Goal: Task Accomplishment & Management: Use online tool/utility

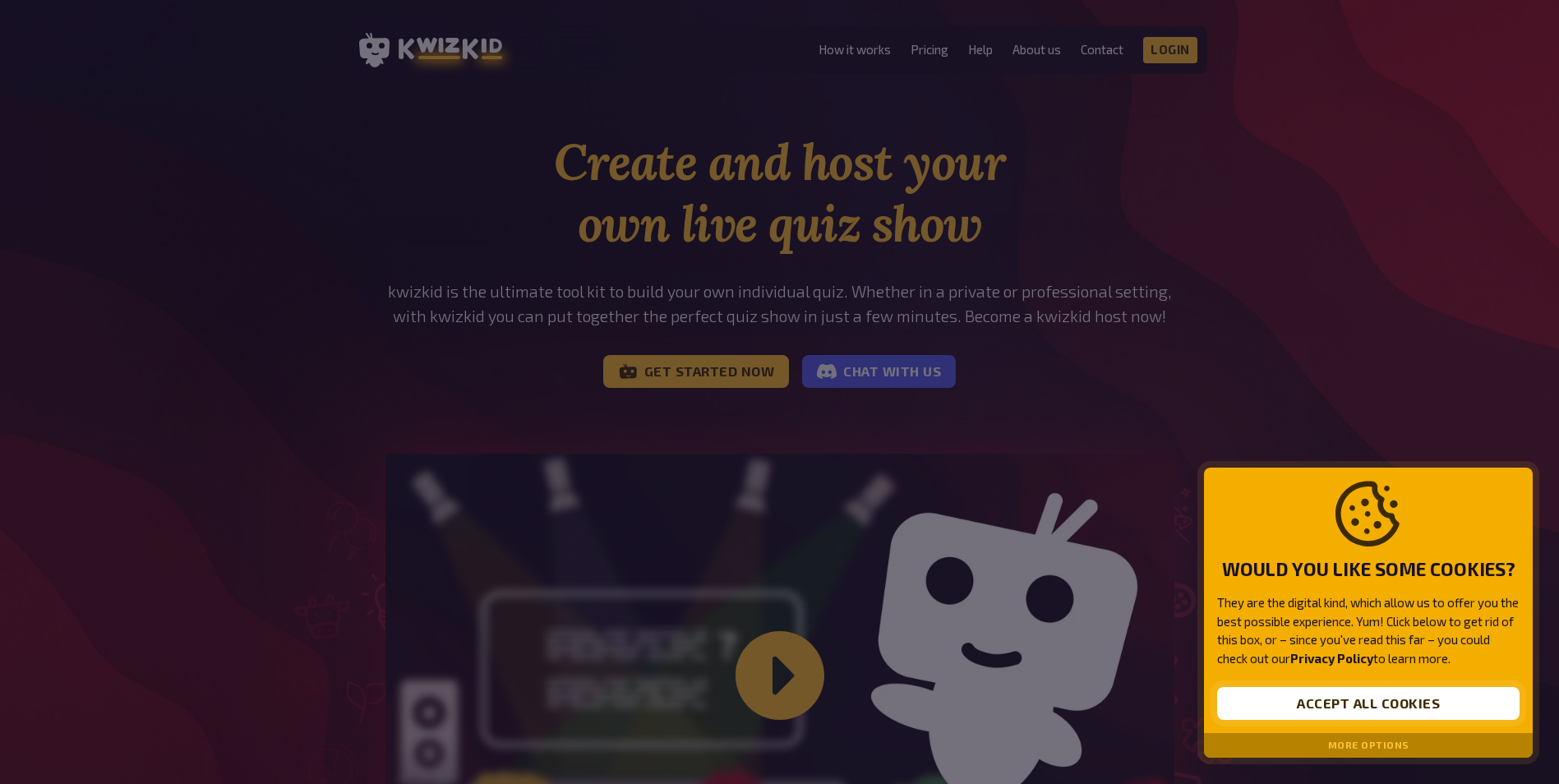
click at [1387, 695] on button "Accept all cookies" at bounding box center [1368, 703] width 302 height 33
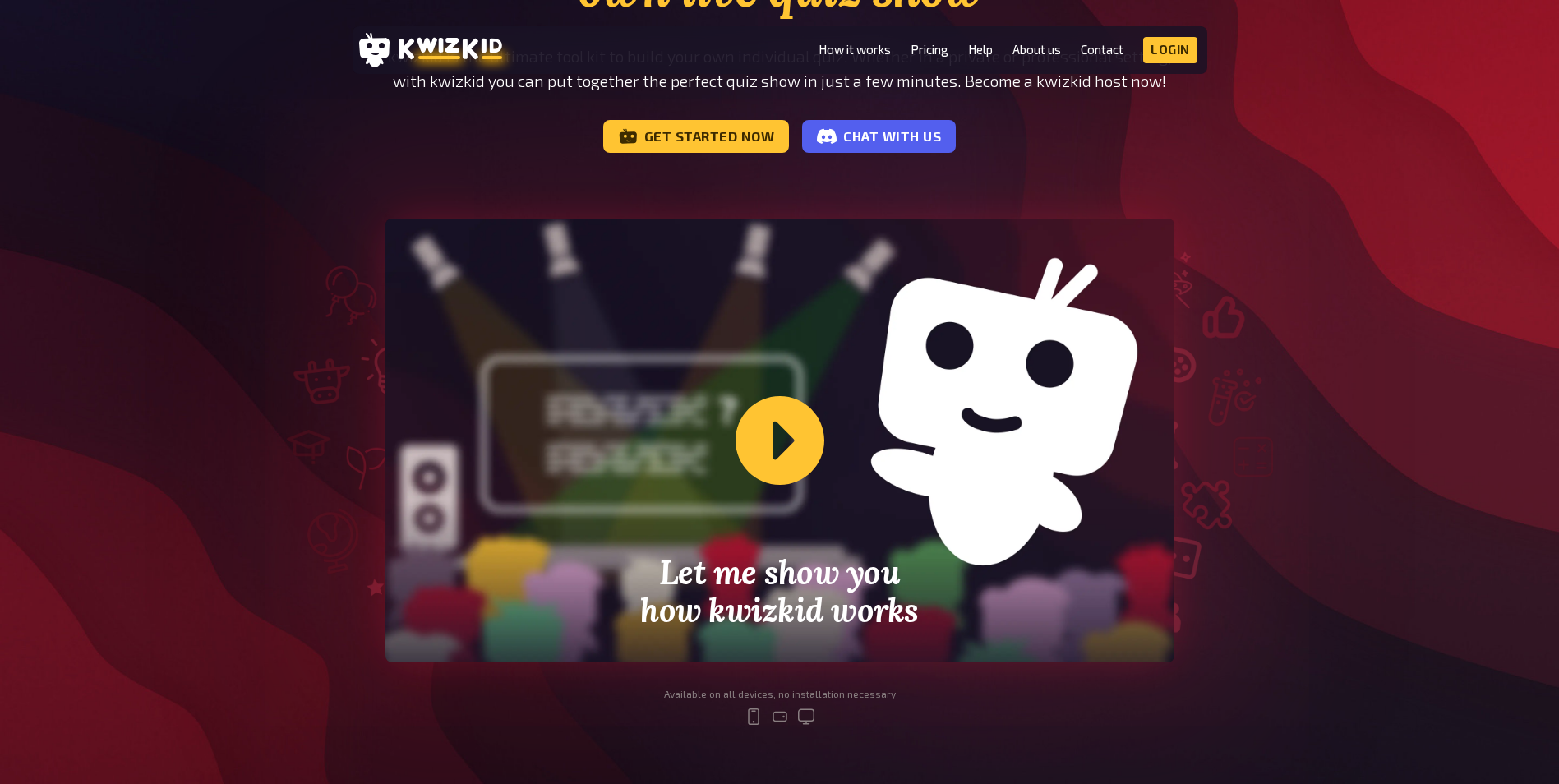
scroll to position [328, 0]
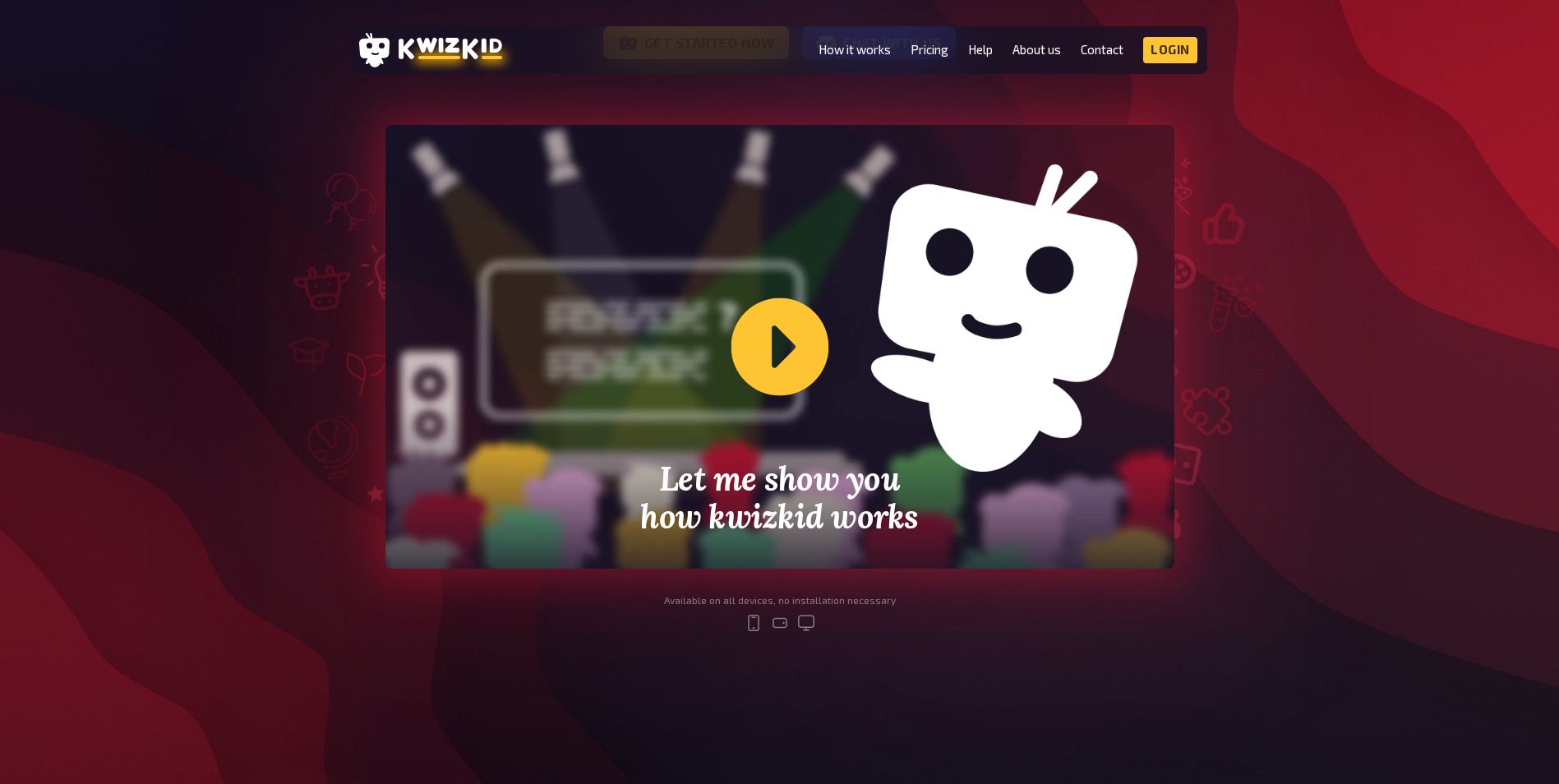
click at [783, 353] on div "Let me show you how kwizkid works" at bounding box center [780, 346] width 789 height 444
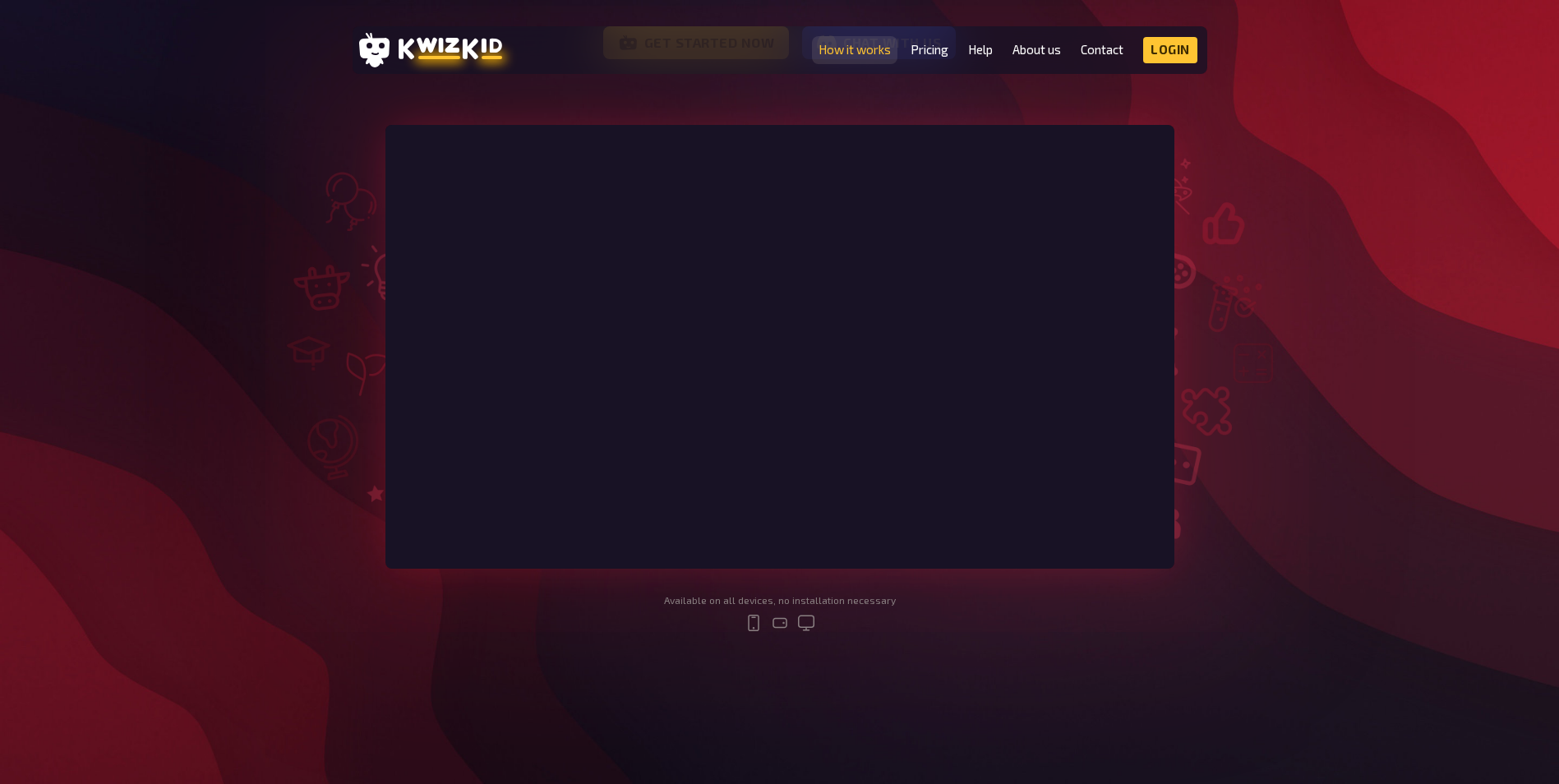
click at [862, 44] on link "How it works" at bounding box center [854, 50] width 73 height 14
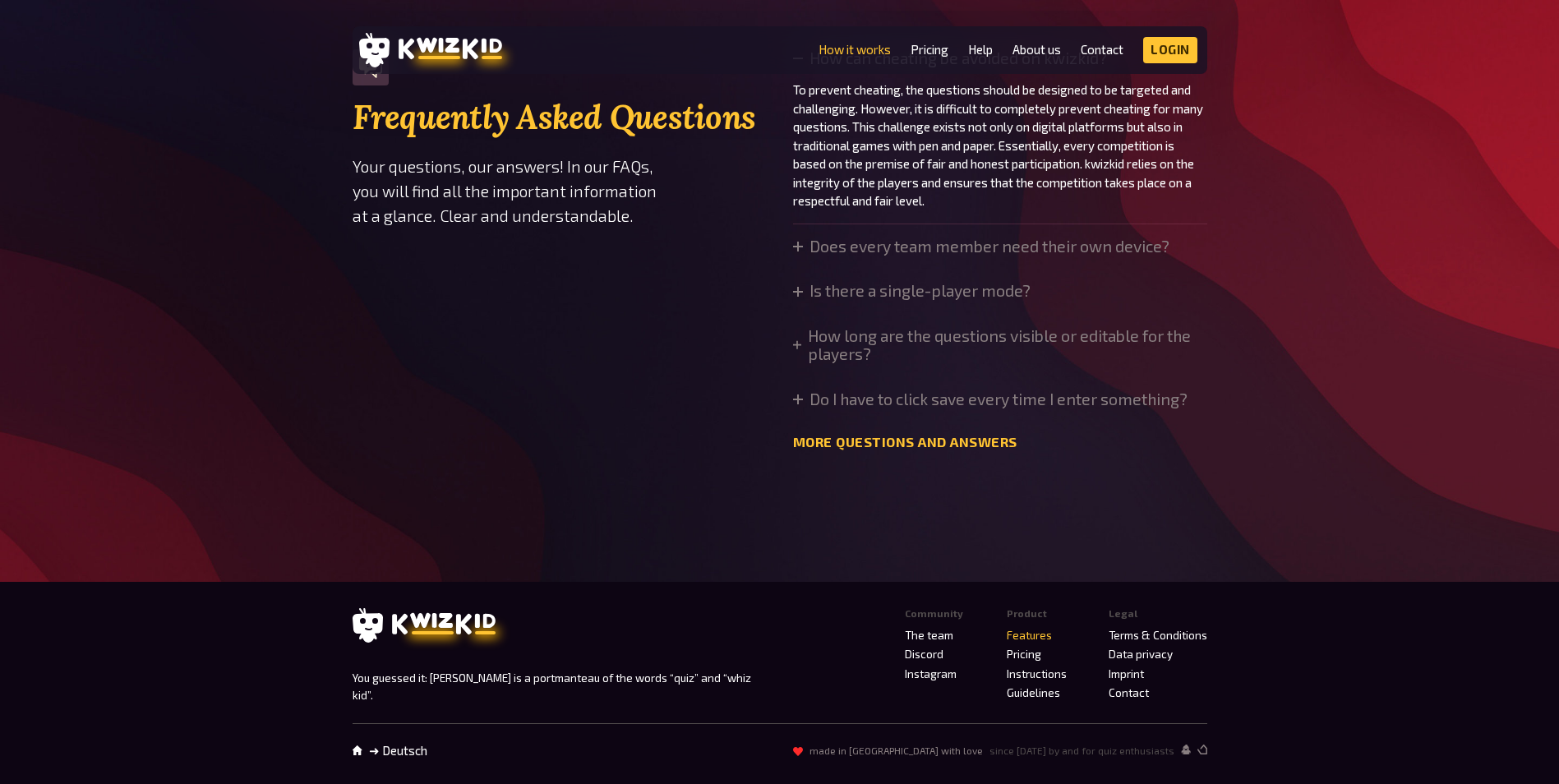
scroll to position [5340, 0]
click at [910, 450] on link "More questions and answers" at bounding box center [906, 441] width 224 height 15
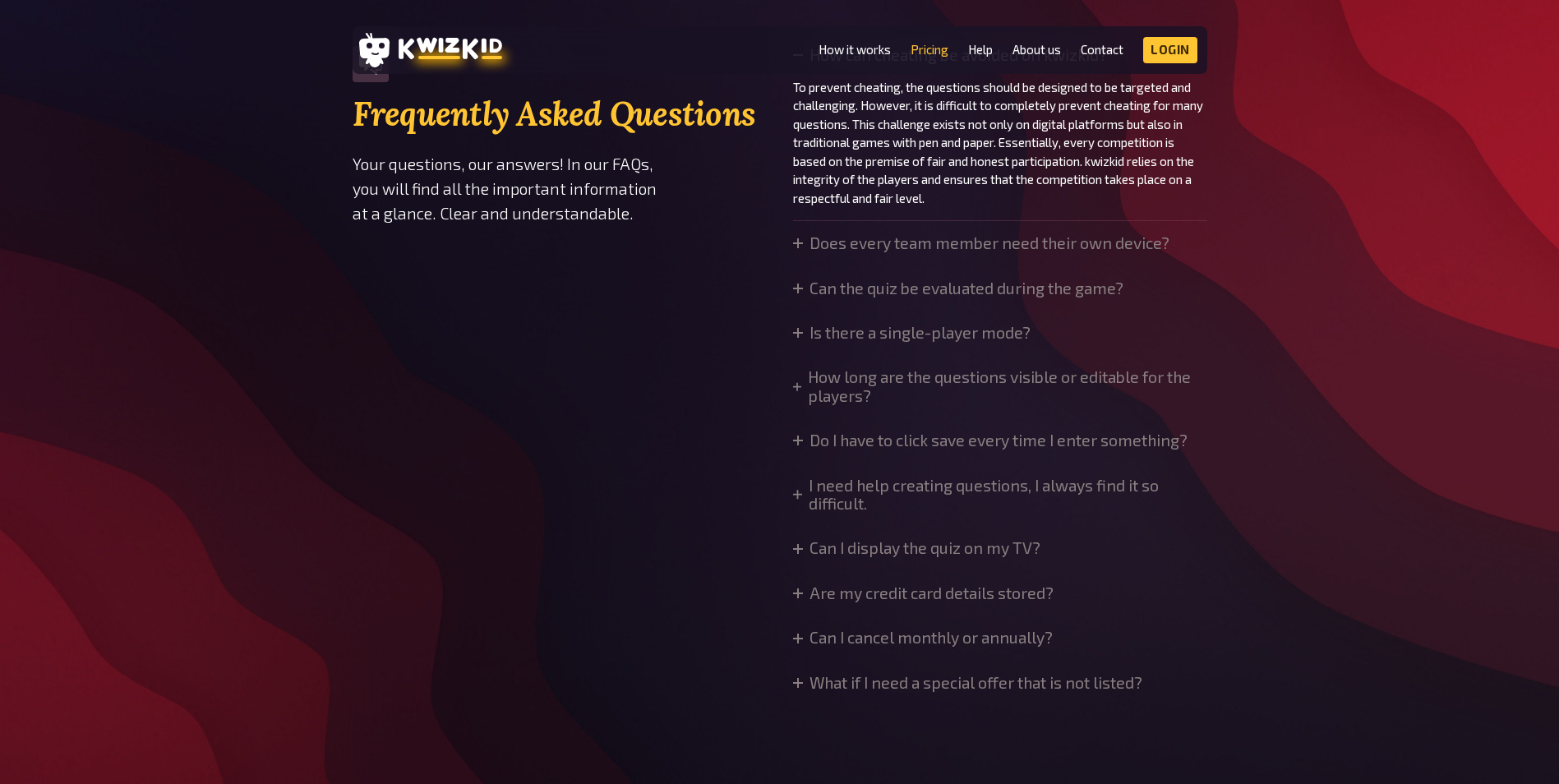
scroll to position [1259, 0]
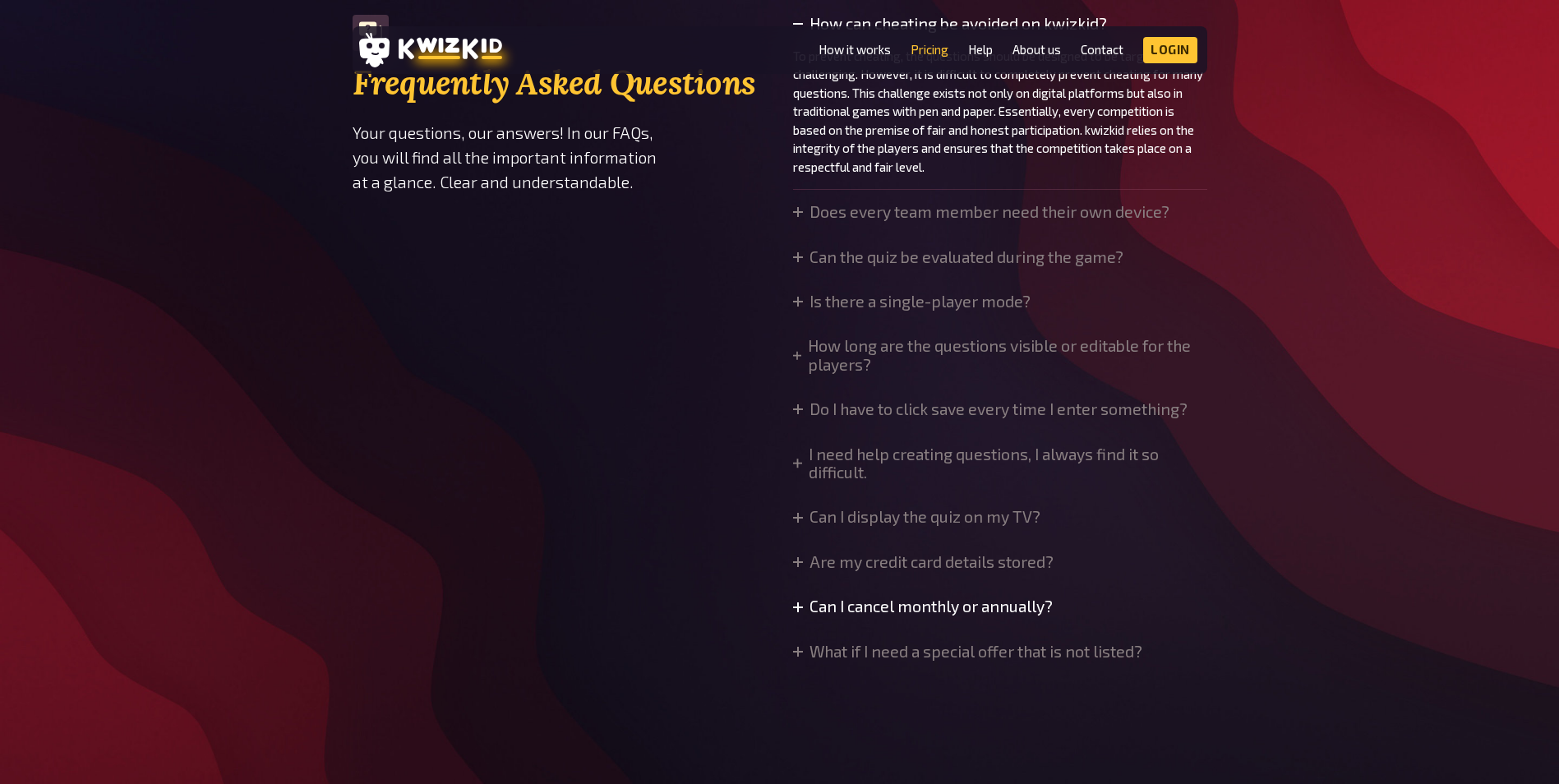
click at [854, 608] on summary "Can I cancel monthly or annually?" at bounding box center [923, 606] width 259 height 18
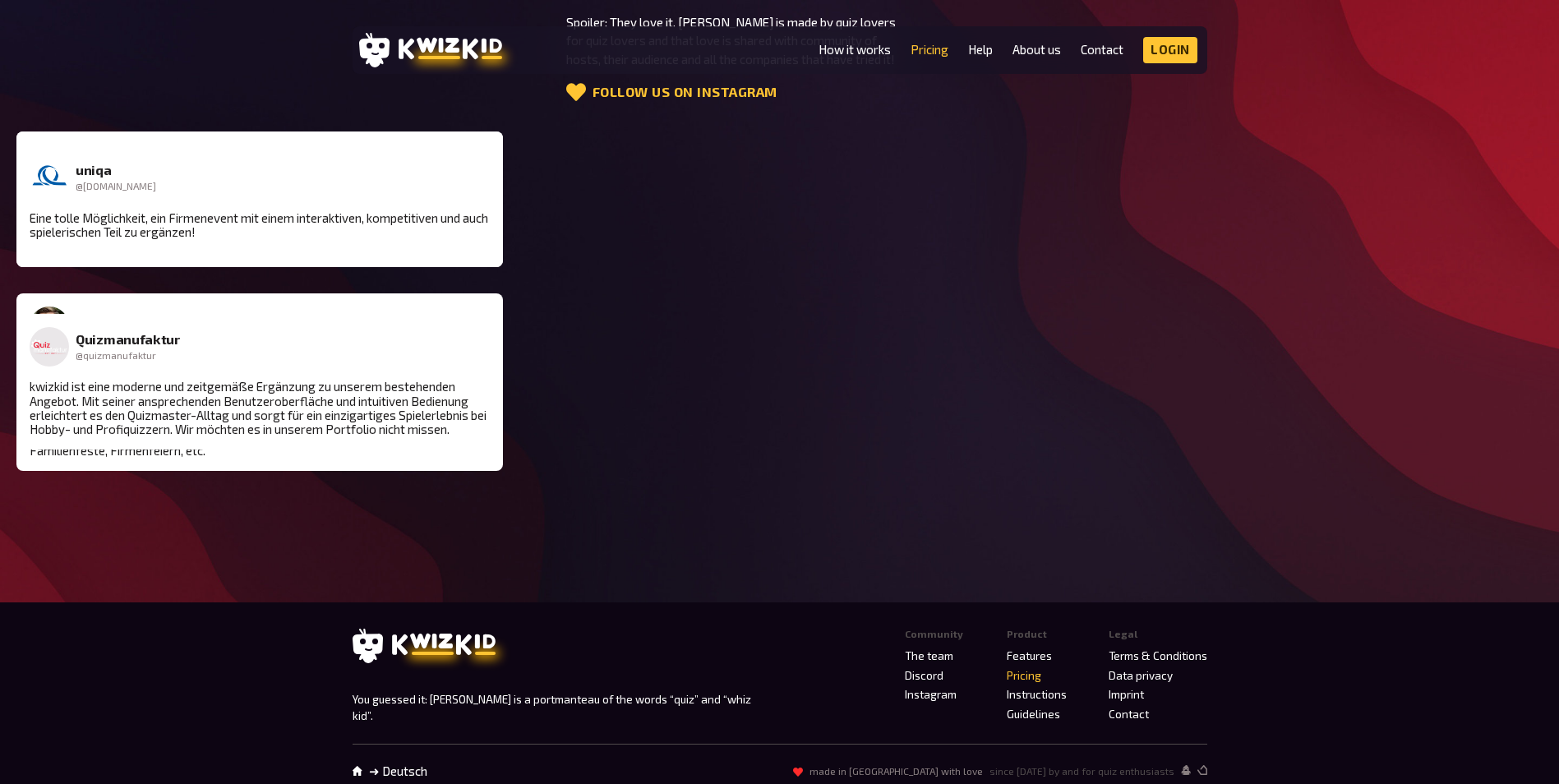
scroll to position [2265, 0]
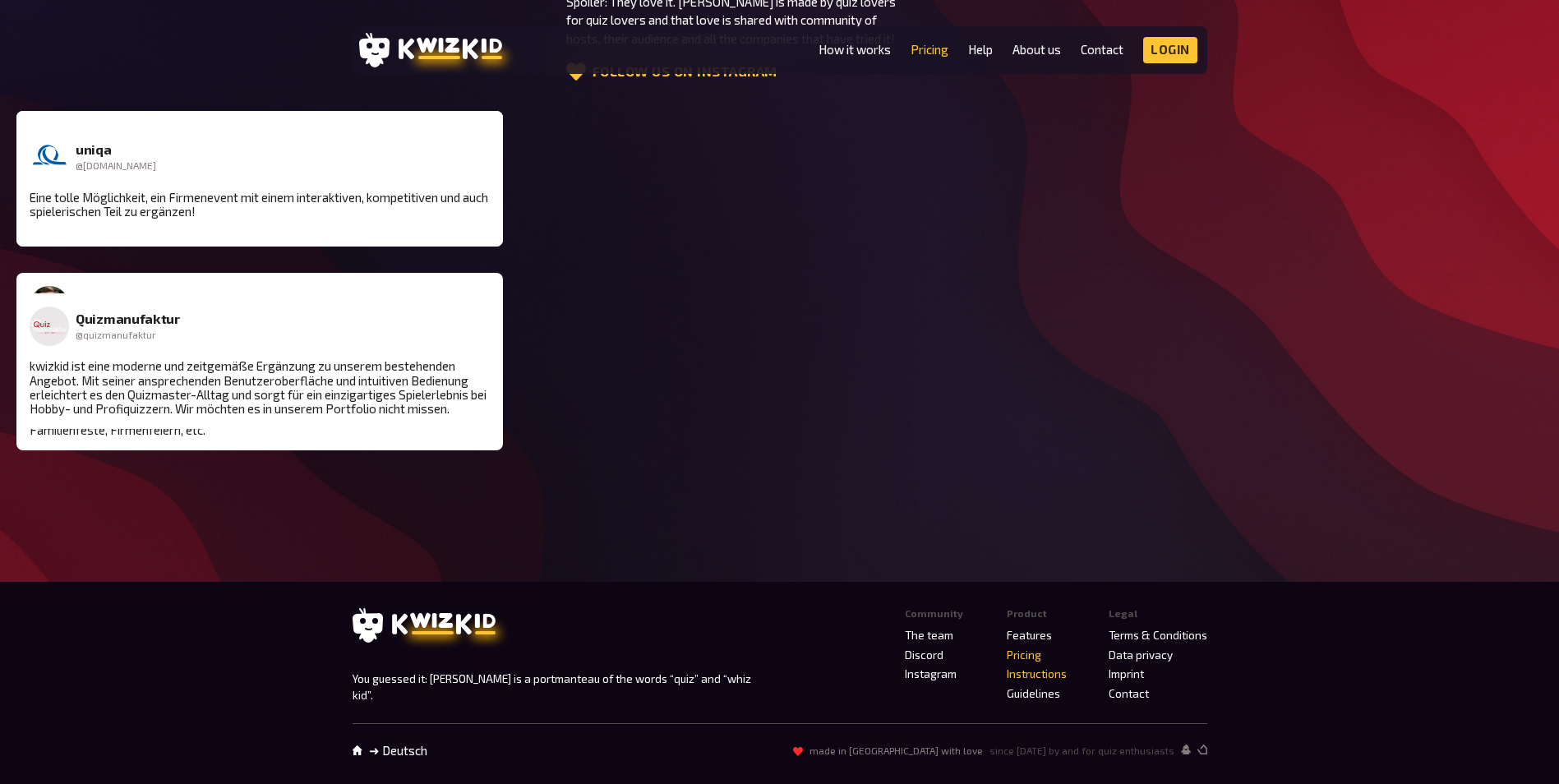
click at [1047, 676] on link "Instructions" at bounding box center [1037, 674] width 60 height 13
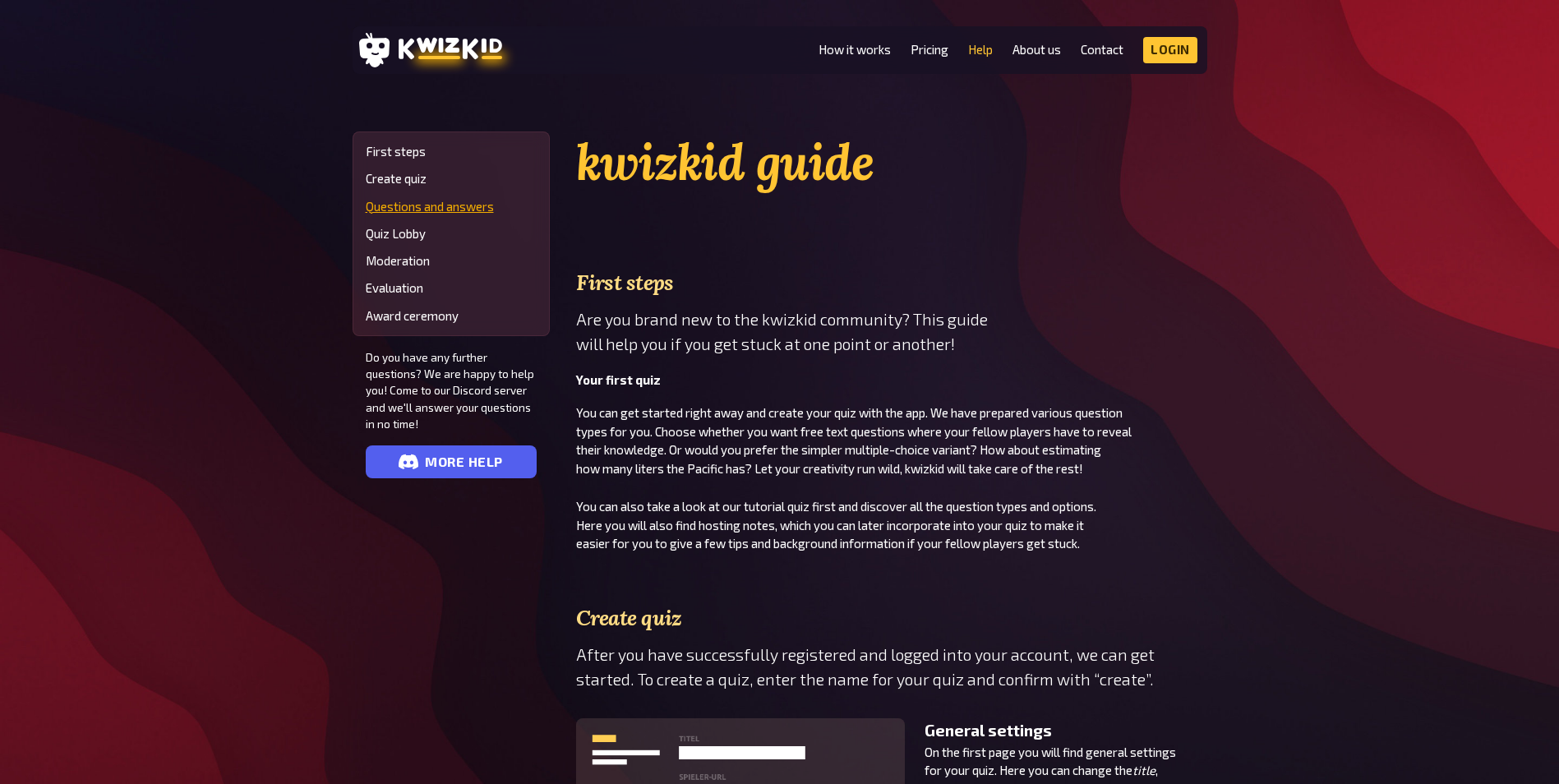
click at [411, 212] on link "Questions and answers" at bounding box center [451, 207] width 171 height 14
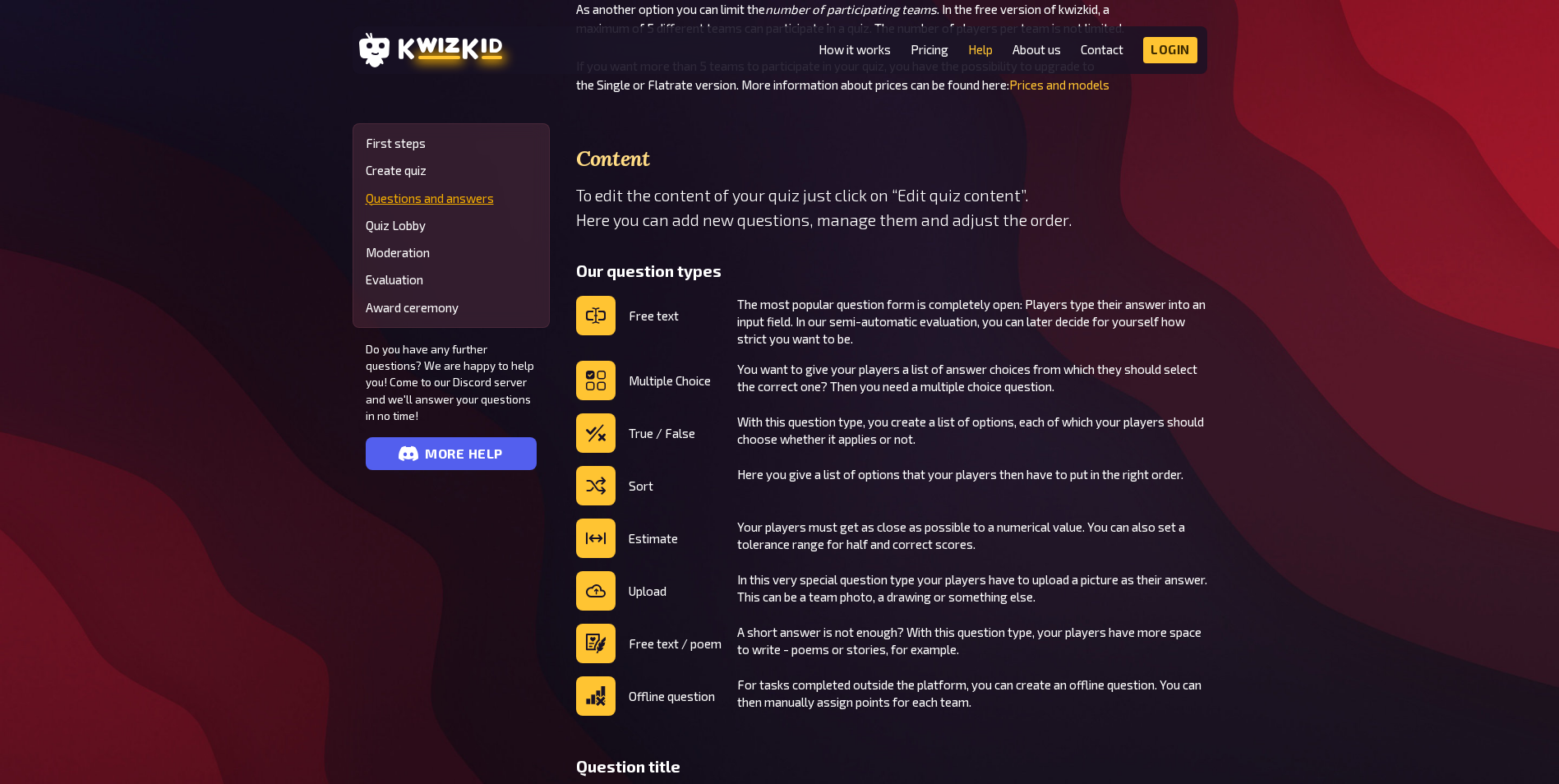
scroll to position [1234, 0]
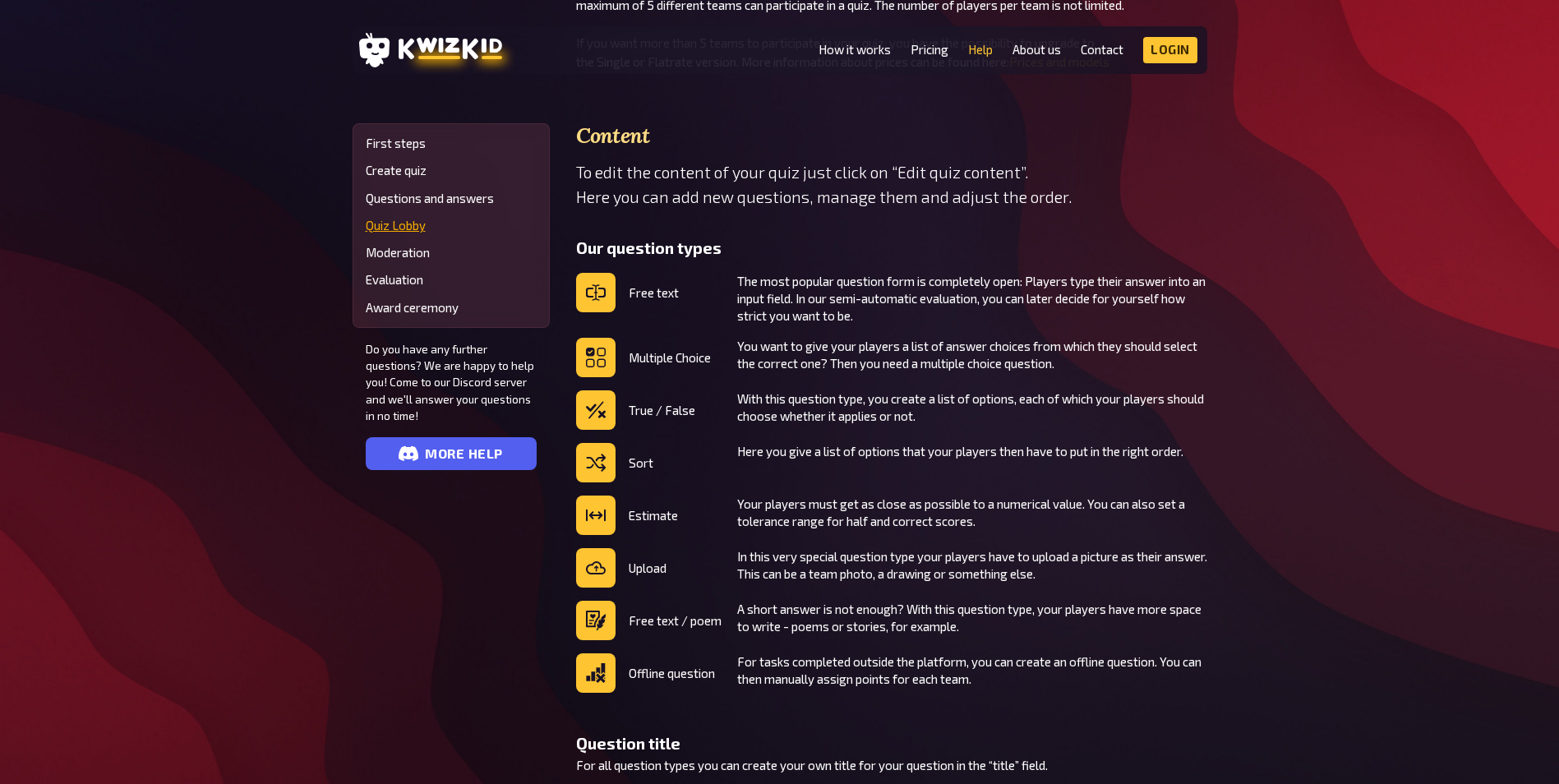
click at [407, 231] on link "Quiz Lobby" at bounding box center [451, 226] width 171 height 14
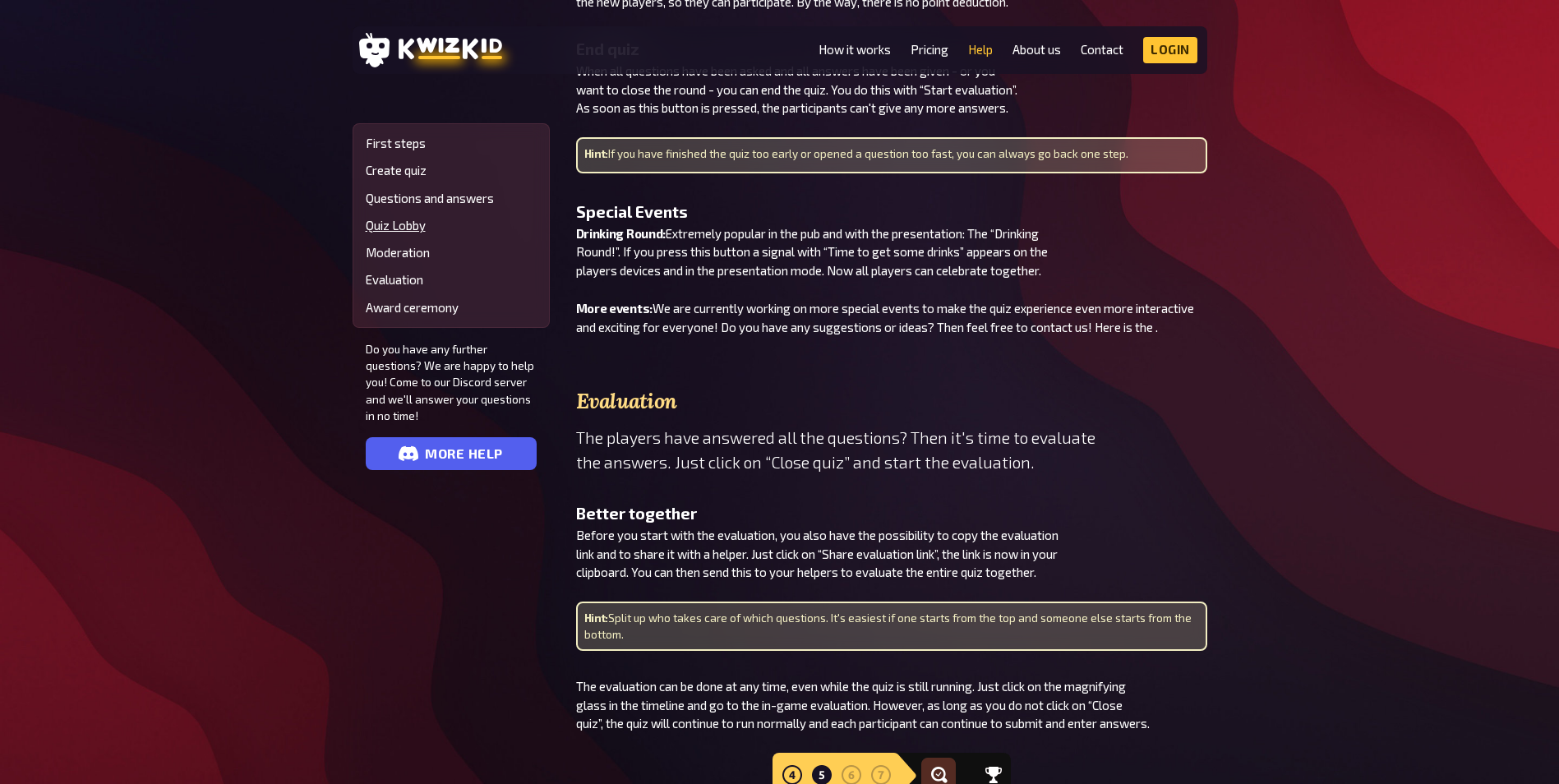
scroll to position [2893, 0]
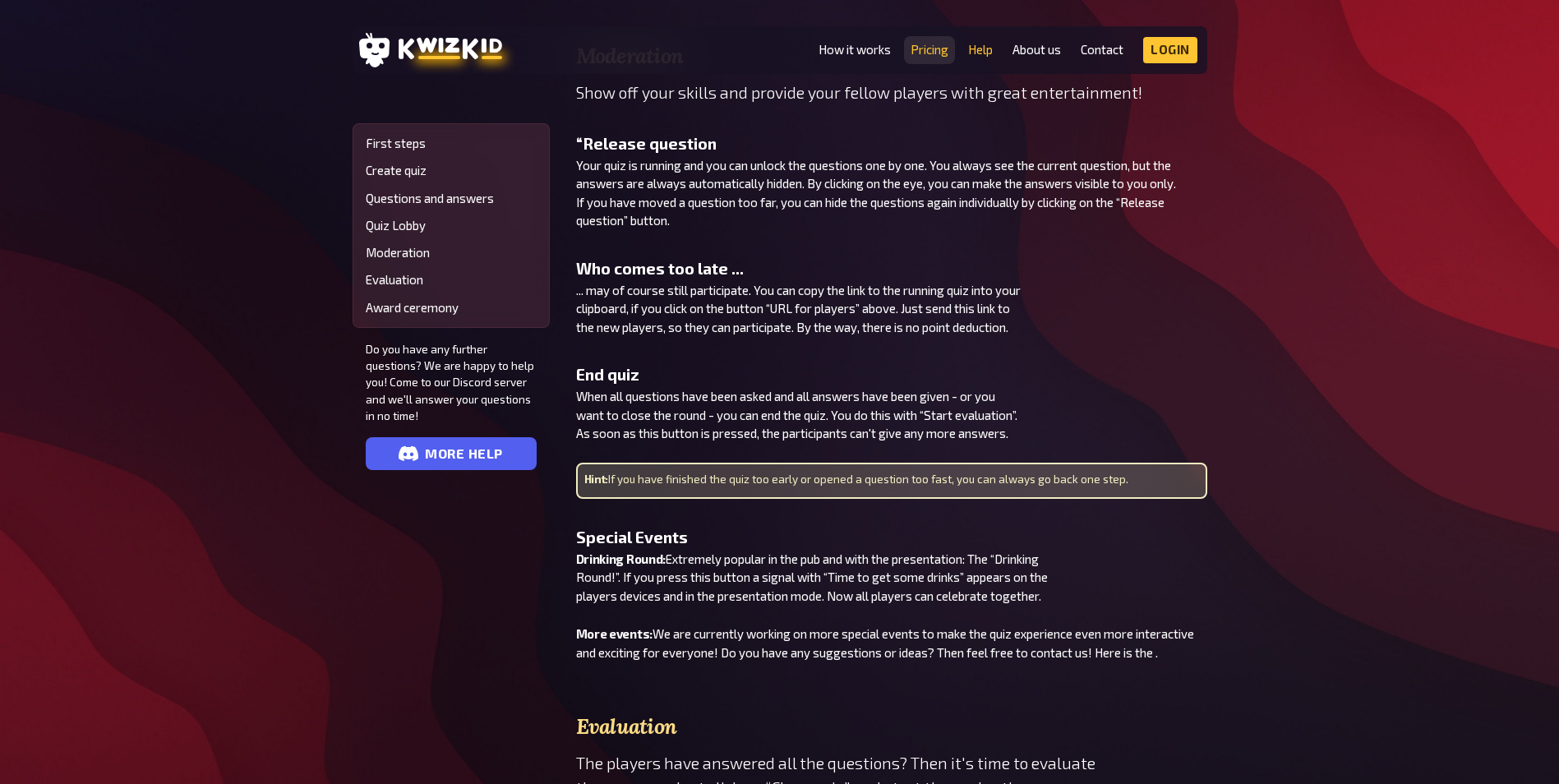
click at [916, 46] on link "Pricing" at bounding box center [930, 50] width 38 height 14
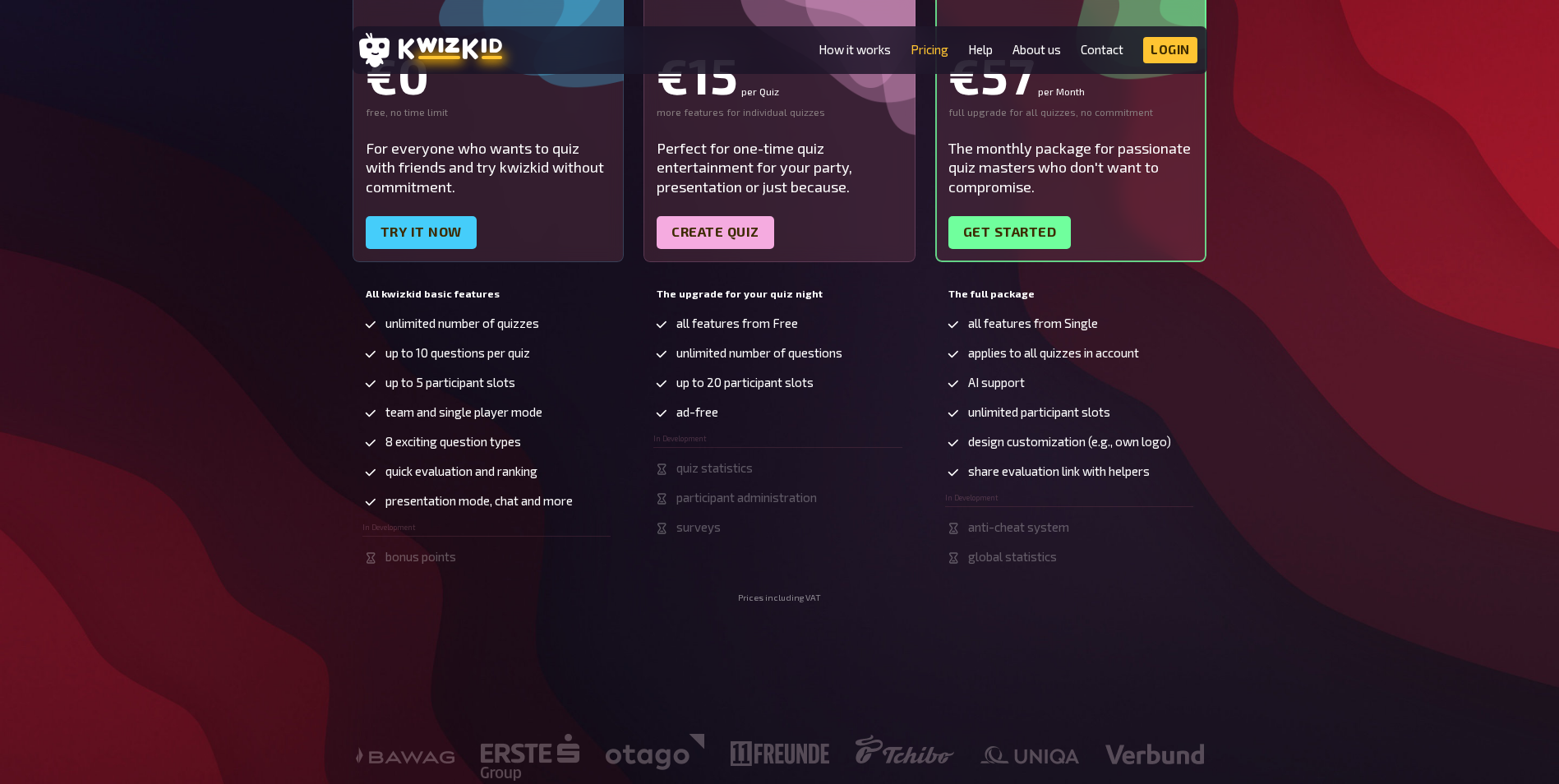
scroll to position [164, 0]
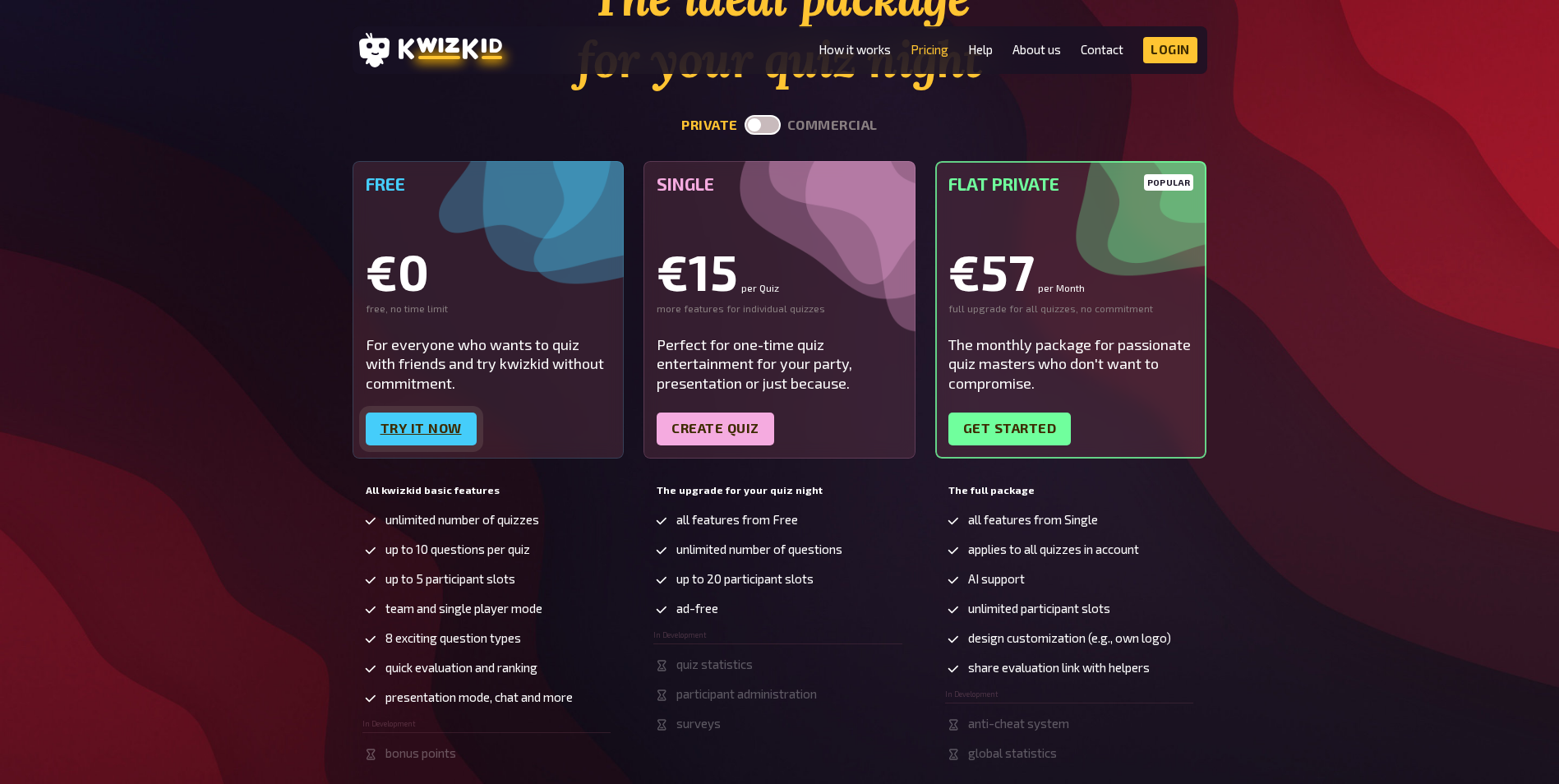
click at [441, 431] on link "Try it now" at bounding box center [422, 429] width 111 height 33
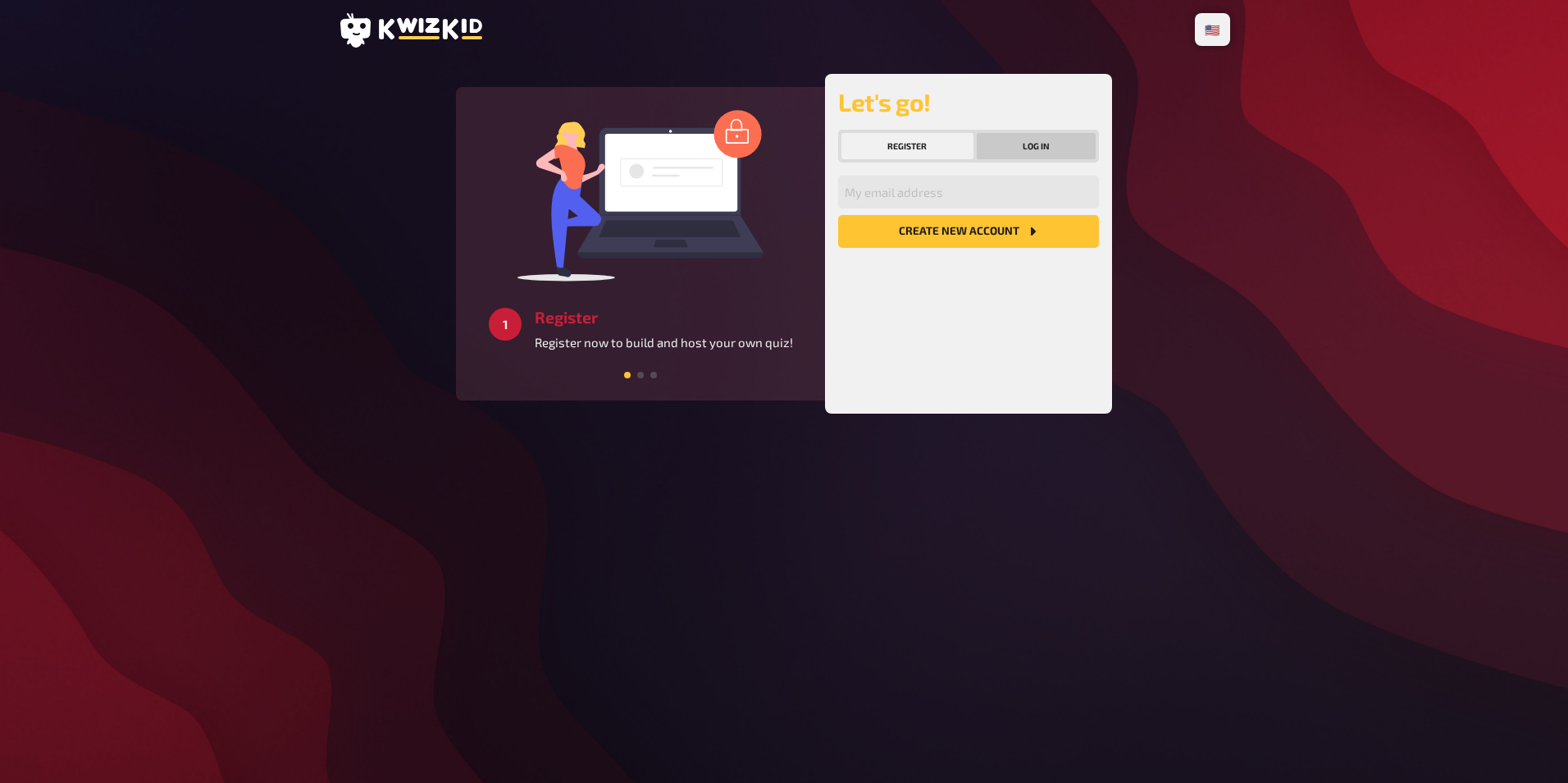
click at [1006, 149] on button "Log in" at bounding box center [1037, 145] width 120 height 26
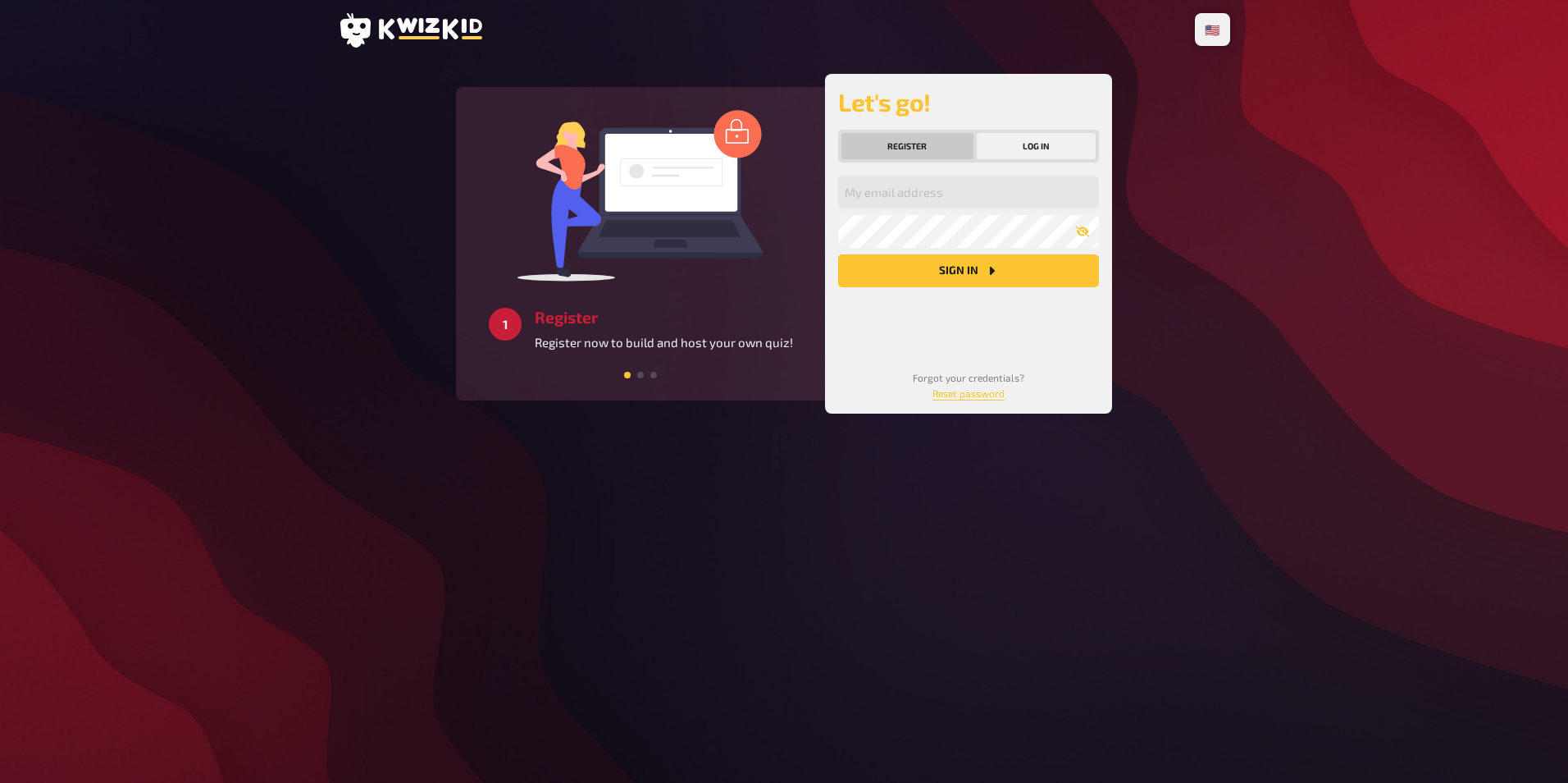
click at [944, 142] on button "Register" at bounding box center [907, 145] width 132 height 26
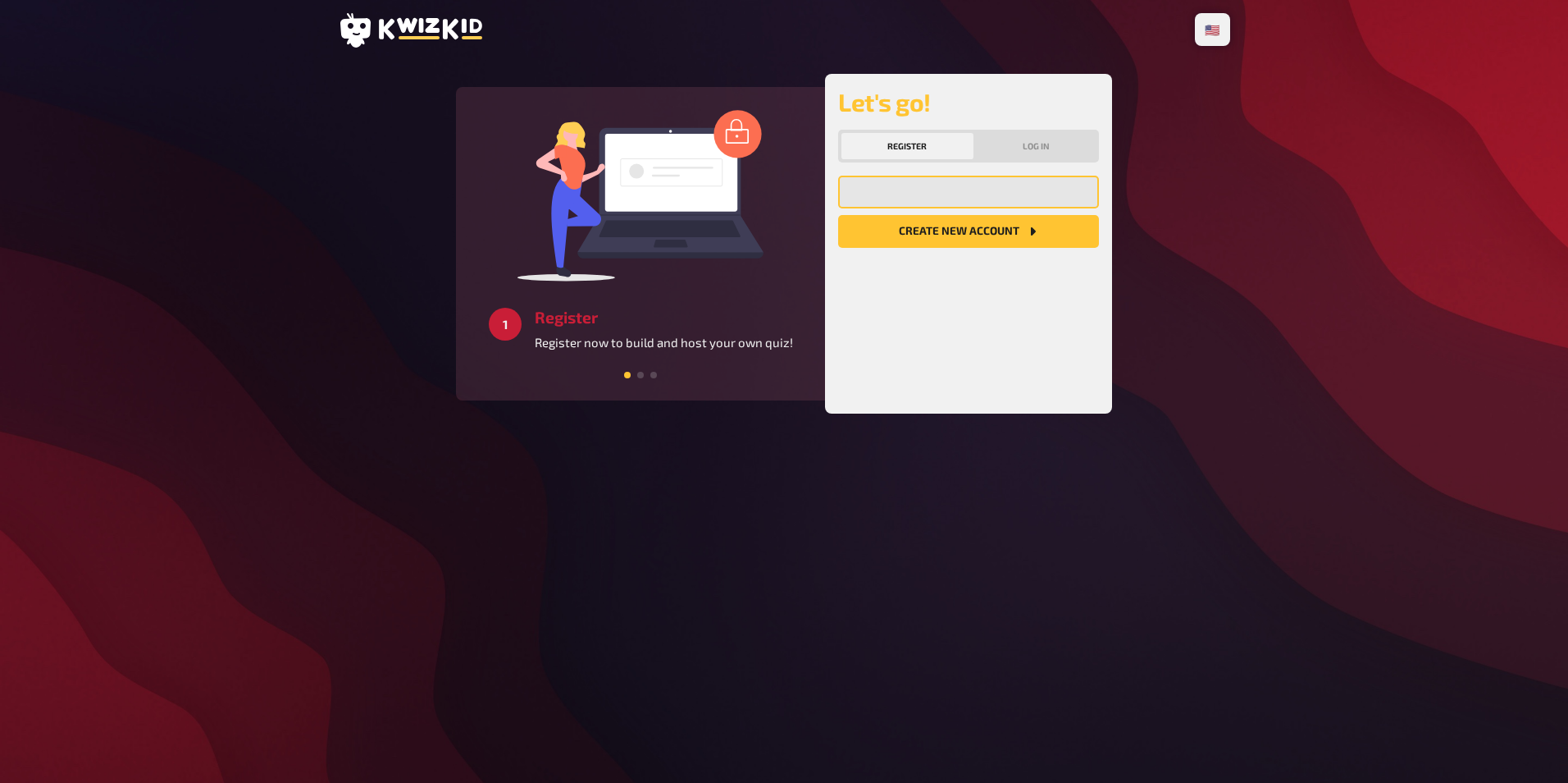
click at [944, 185] on input "email" at bounding box center [968, 192] width 261 height 33
drag, startPoint x: 990, startPoint y: 194, endPoint x: 921, endPoint y: 185, distance: 69.6
click at [921, 185] on input "irene.frijlink@danone.com" at bounding box center [968, 192] width 261 height 33
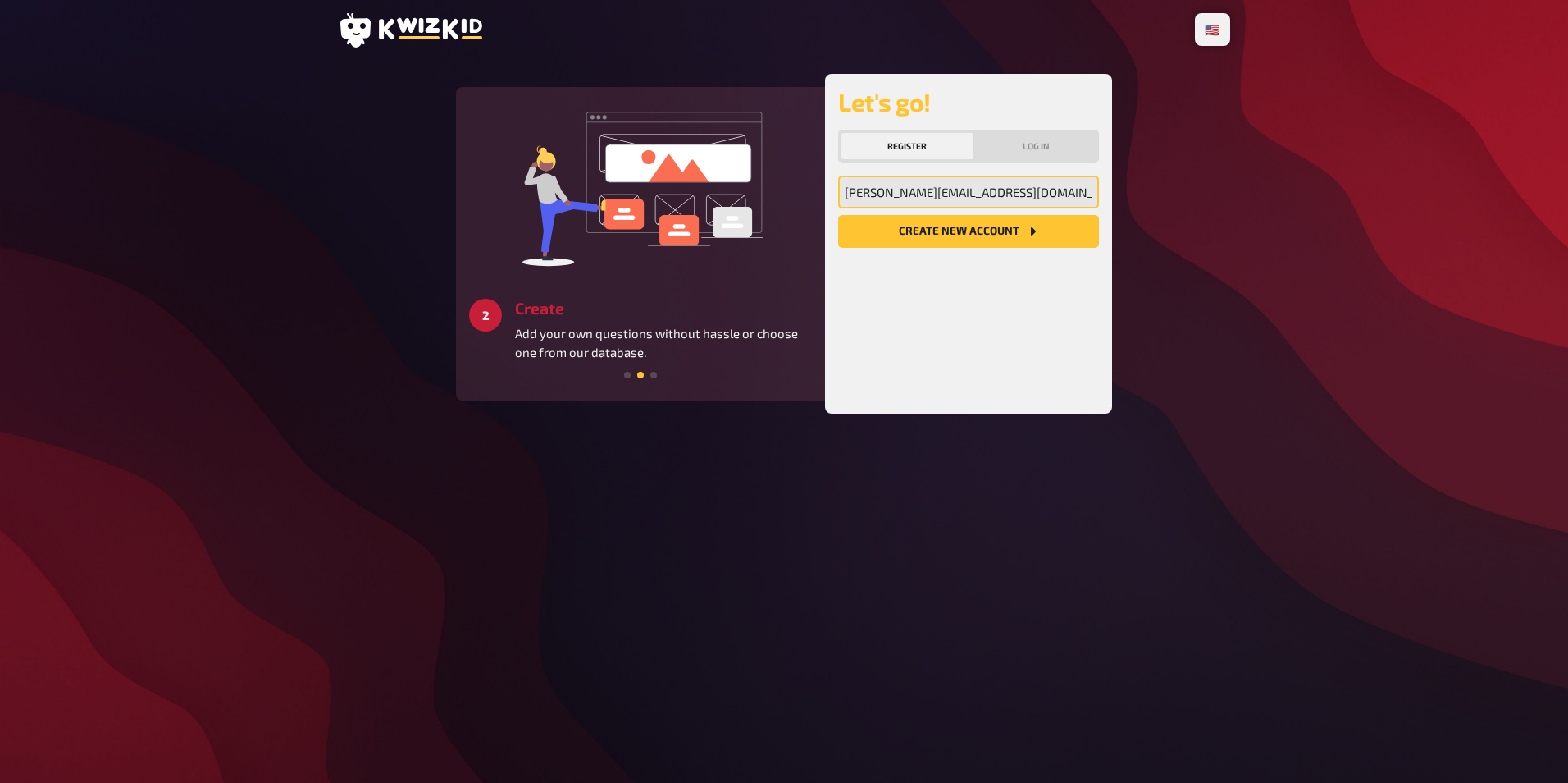
type input "[PERSON_NAME][EMAIL_ADDRESS][DOMAIN_NAME]"
click at [1409, 244] on div "🇩🇪 Deutsch 🇺🇸 English 🇳🇱 Nederlands 3 Get started Create a unique quiz experien…" at bounding box center [784, 392] width 1568 height 783
click at [940, 238] on button "Create new account" at bounding box center [968, 231] width 261 height 33
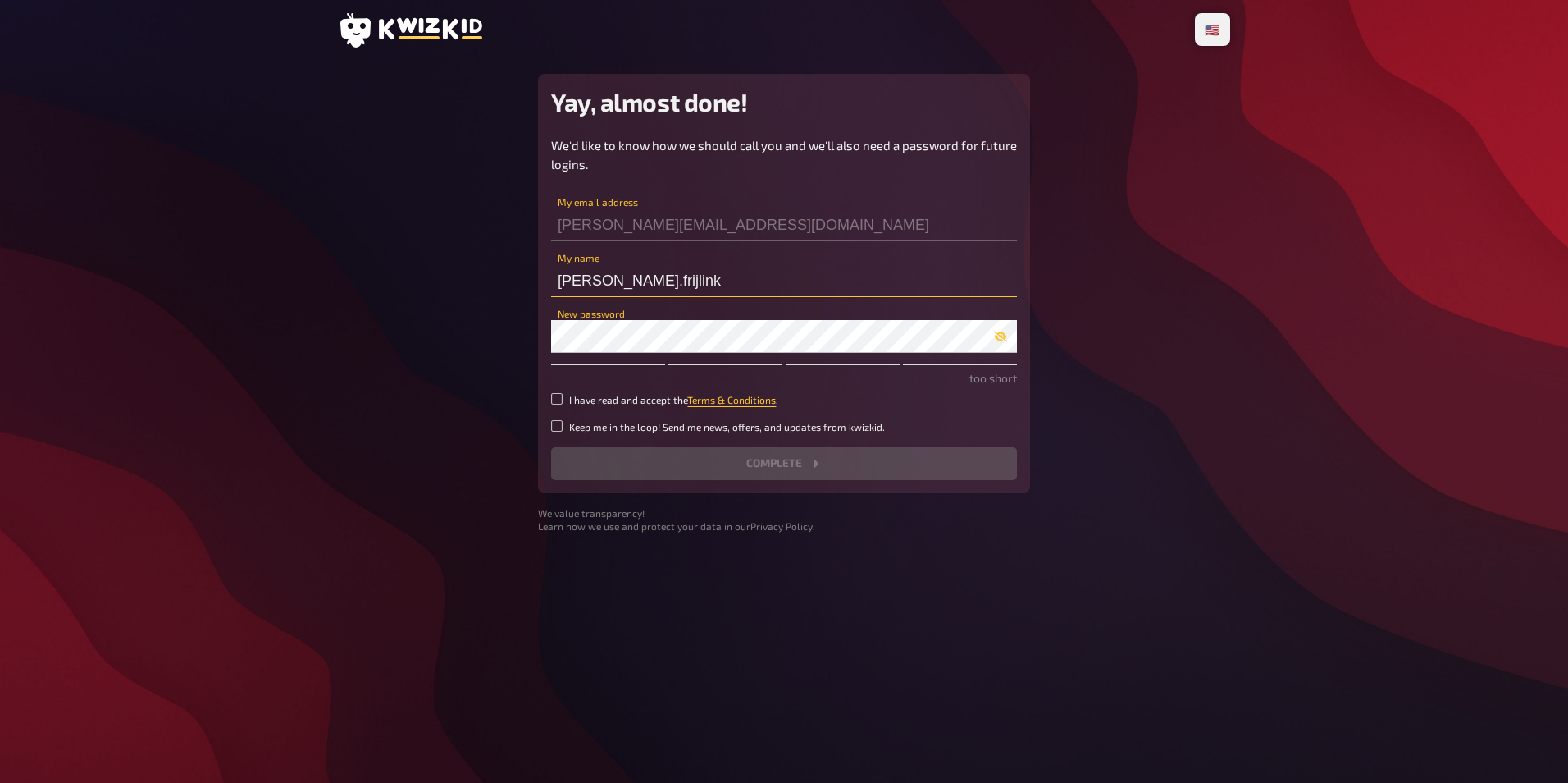
drag, startPoint x: 670, startPoint y: 278, endPoint x: 525, endPoint y: 278, distance: 145.0
click at [525, 278] on main "Yay, almost done! We'd like to know how we should call you and we'll also need …" at bounding box center [784, 303] width 892 height 460
type input "[PERSON_NAME]"
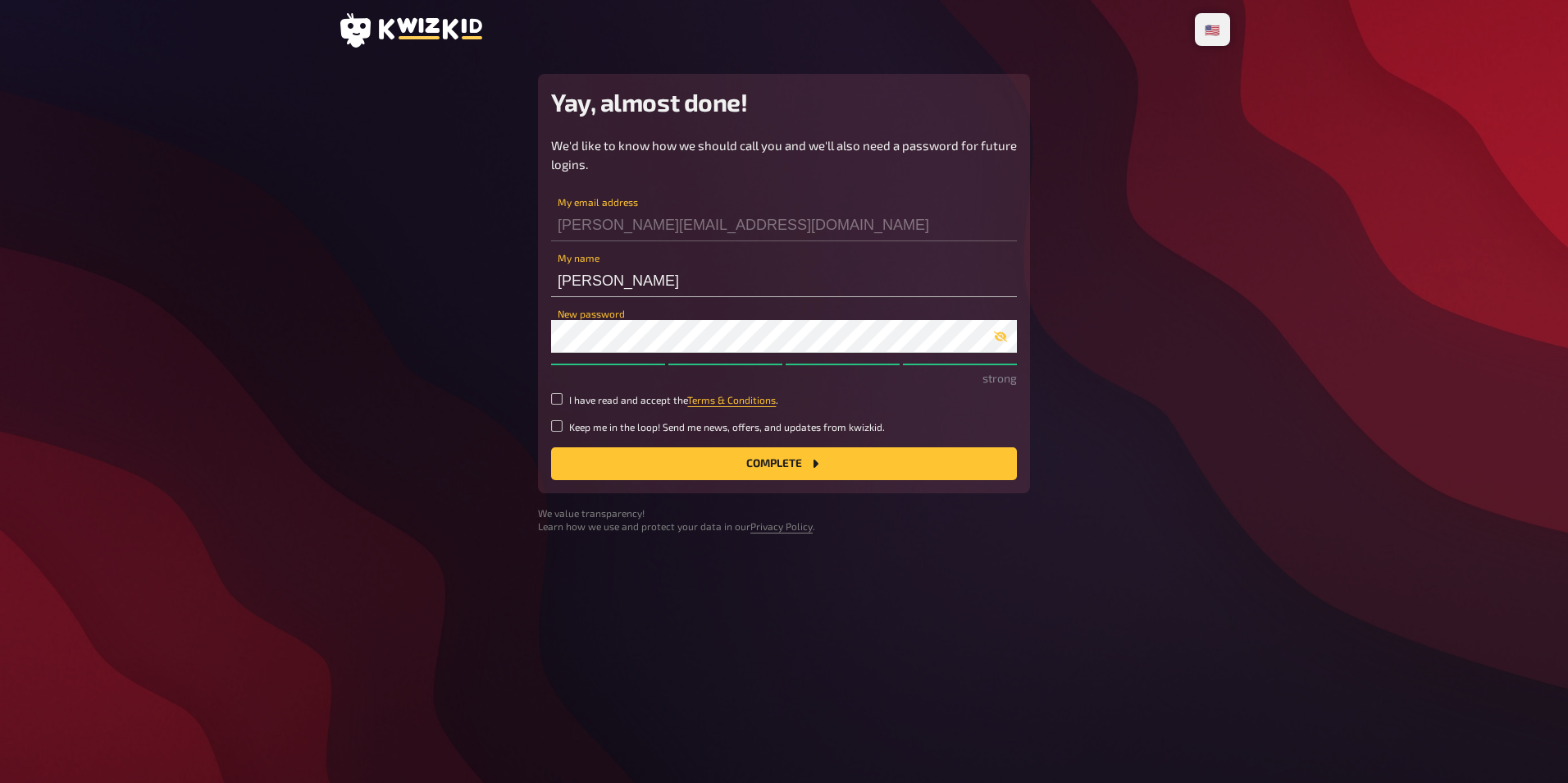
click at [458, 400] on main "Yay, almost done! We'd like to know how we should call you and we'll also need …" at bounding box center [784, 303] width 892 height 460
click at [994, 336] on icon "button" at bounding box center [1000, 336] width 13 height 13
click at [563, 397] on label "I have read and accept the Terms & Conditions ." at bounding box center [784, 400] width 466 height 14
click at [793, 466] on button "Complete" at bounding box center [784, 463] width 466 height 33
click at [560, 394] on input "I have read and accept the Terms & Conditions ." at bounding box center [556, 399] width 12 height 12
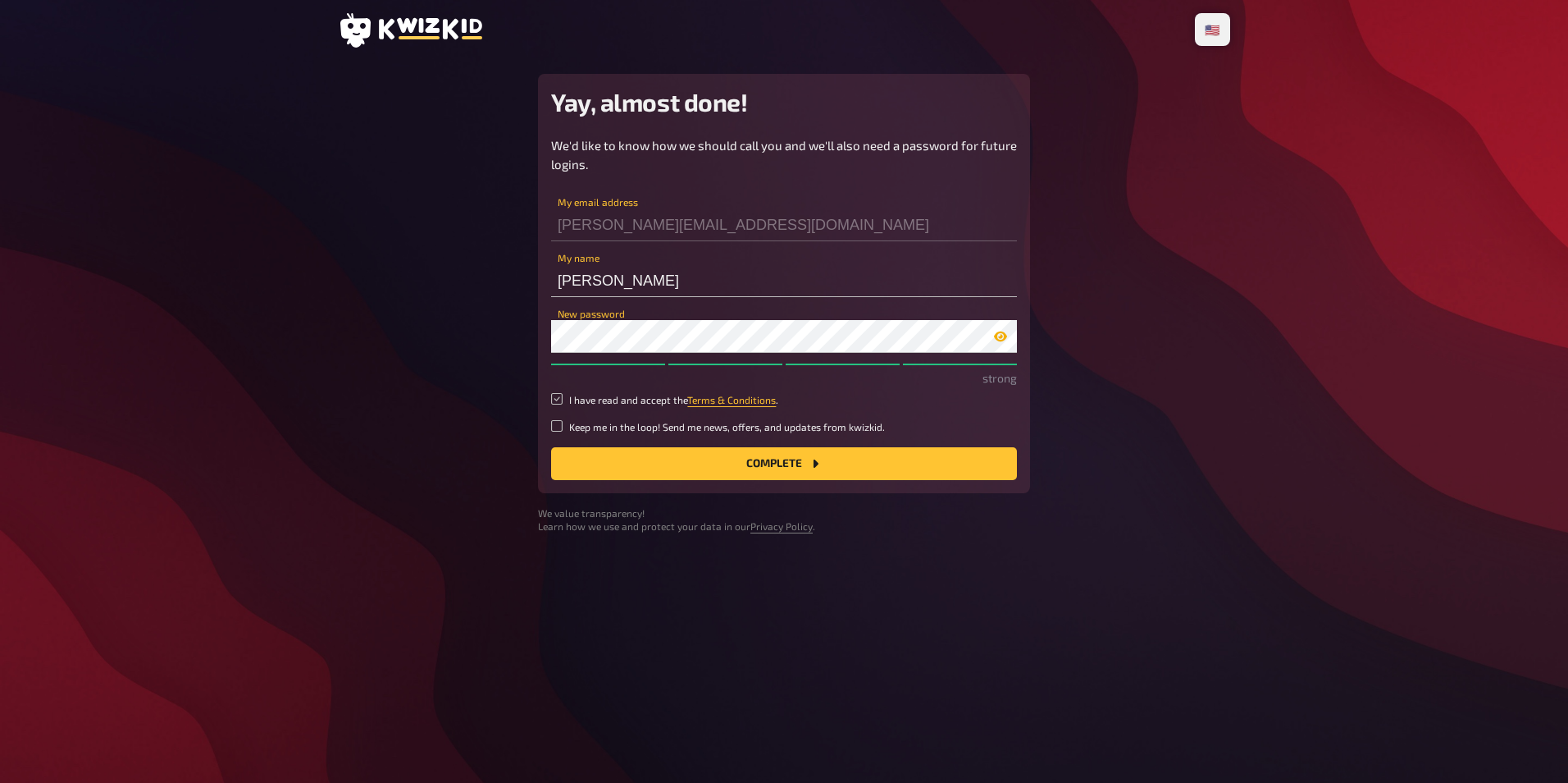
checkbox input "true"
click at [773, 461] on button "Complete" at bounding box center [784, 463] width 466 height 33
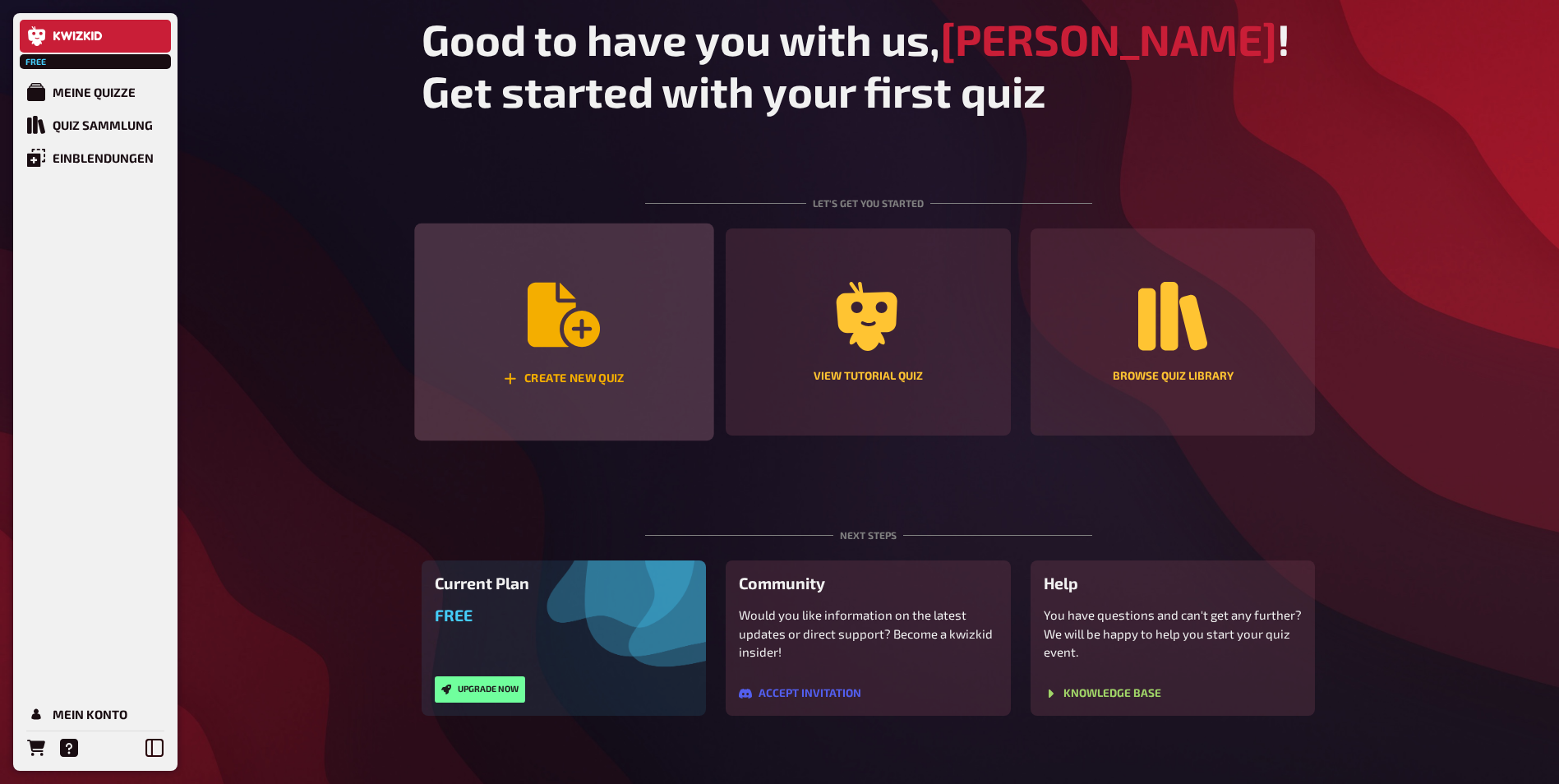
click at [539, 362] on div "Create new quiz" at bounding box center [564, 332] width 299 height 218
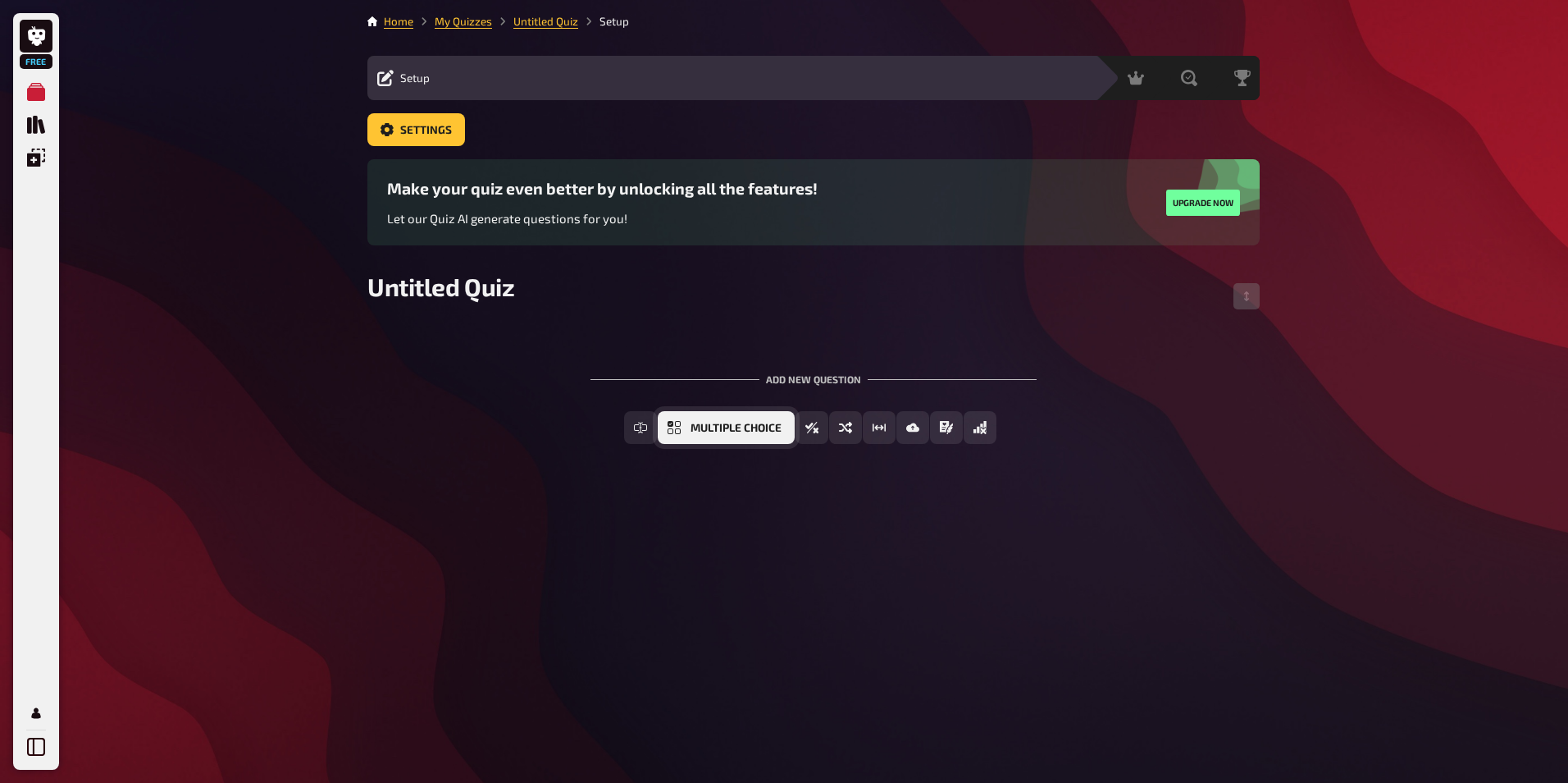
click at [750, 426] on span "Multiple Choice" at bounding box center [736, 428] width 91 height 12
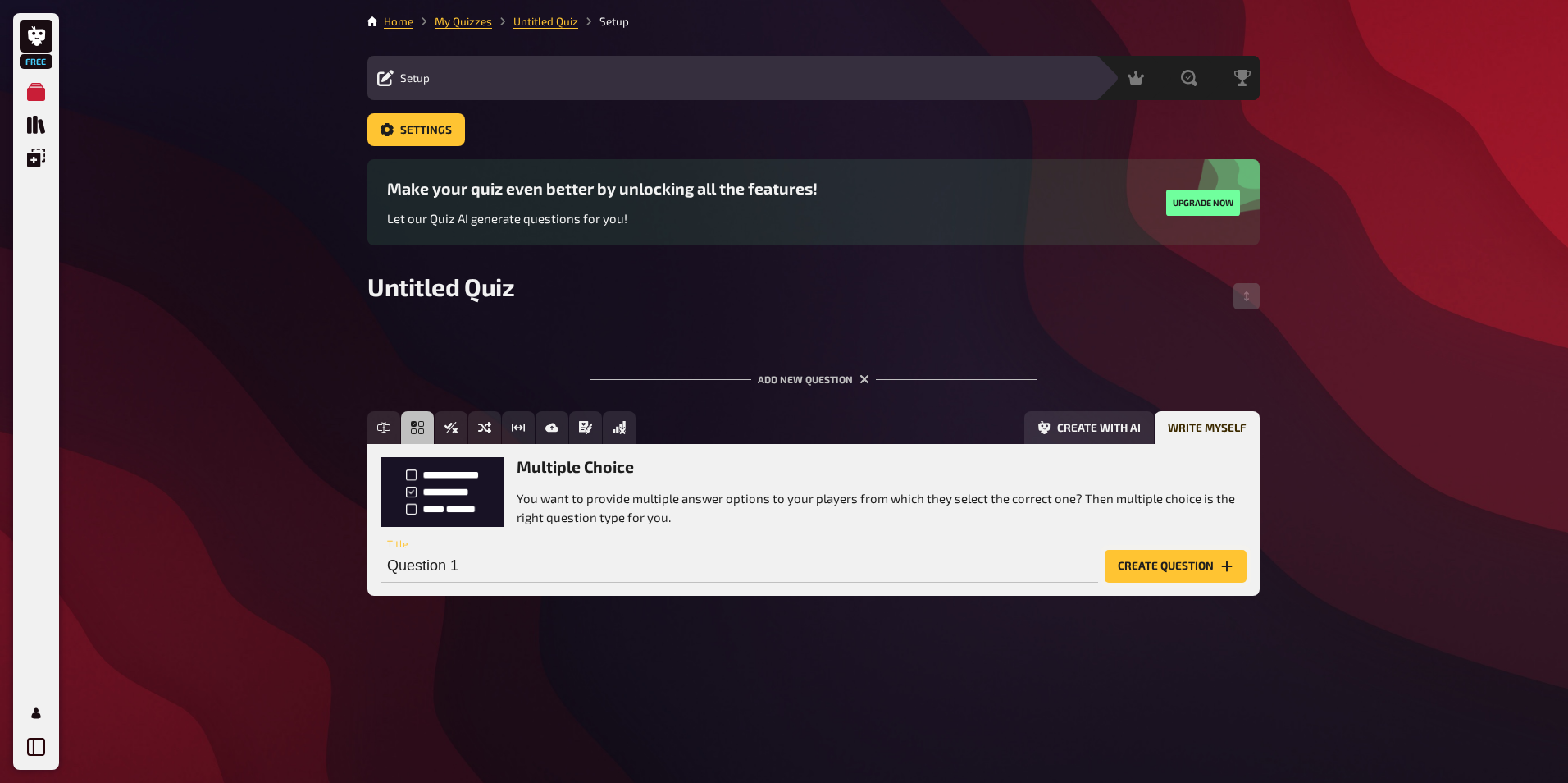
click at [1149, 564] on button "Create question" at bounding box center [1176, 566] width 141 height 33
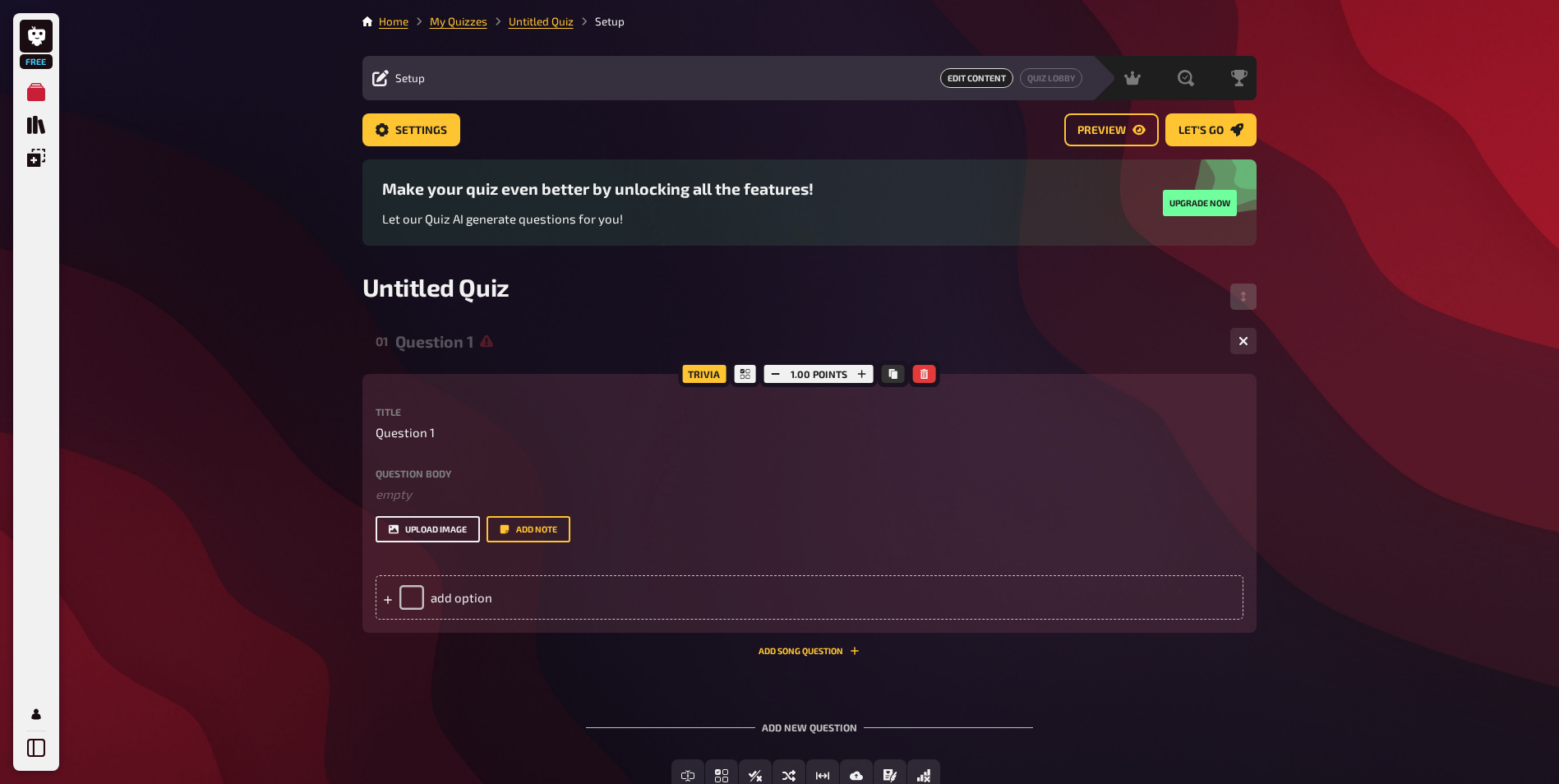
click at [452, 531] on button "upload image" at bounding box center [428, 528] width 104 height 26
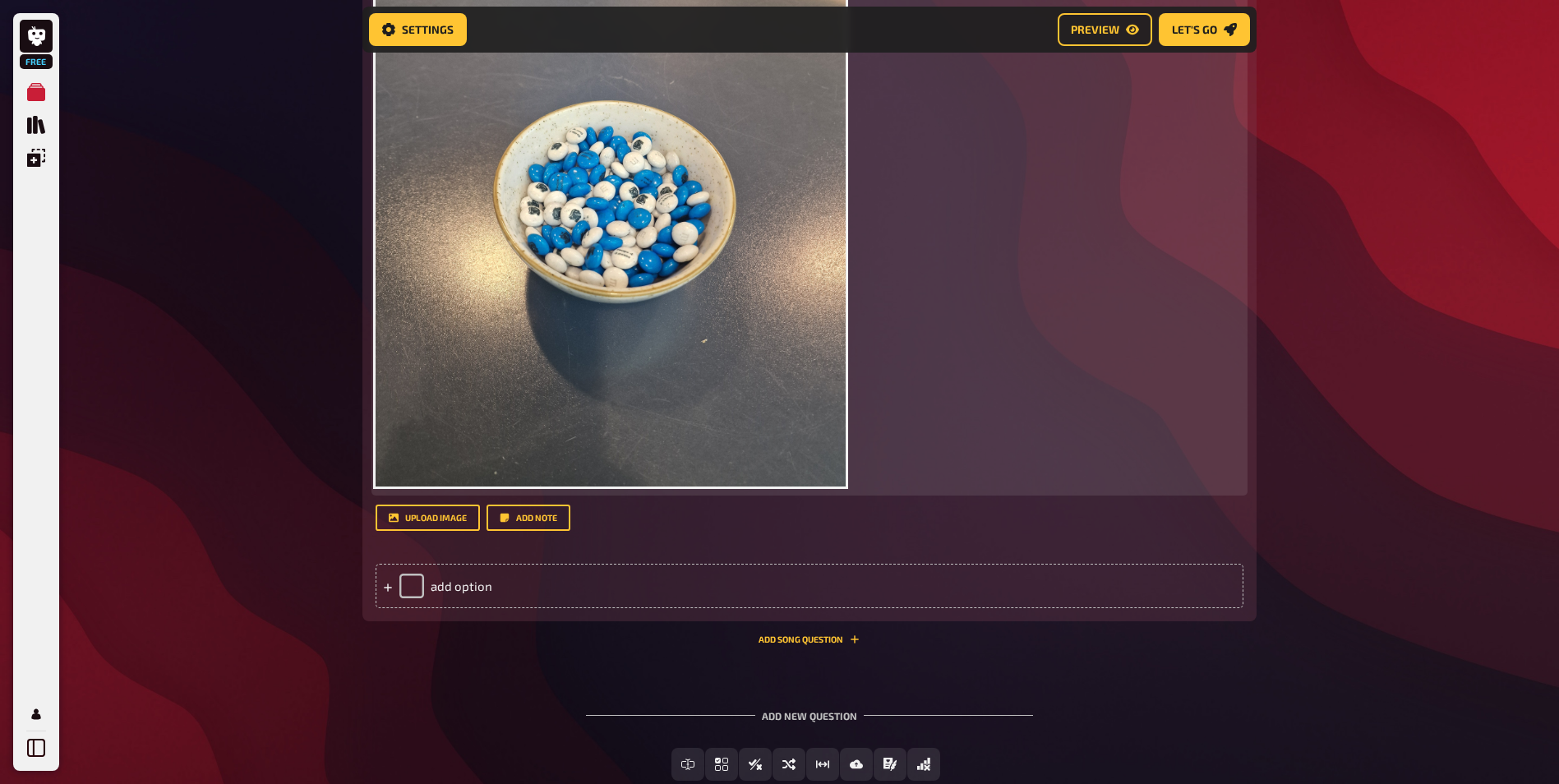
scroll to position [670, 0]
click at [669, 431] on img at bounding box center [611, 171] width 470 height 627
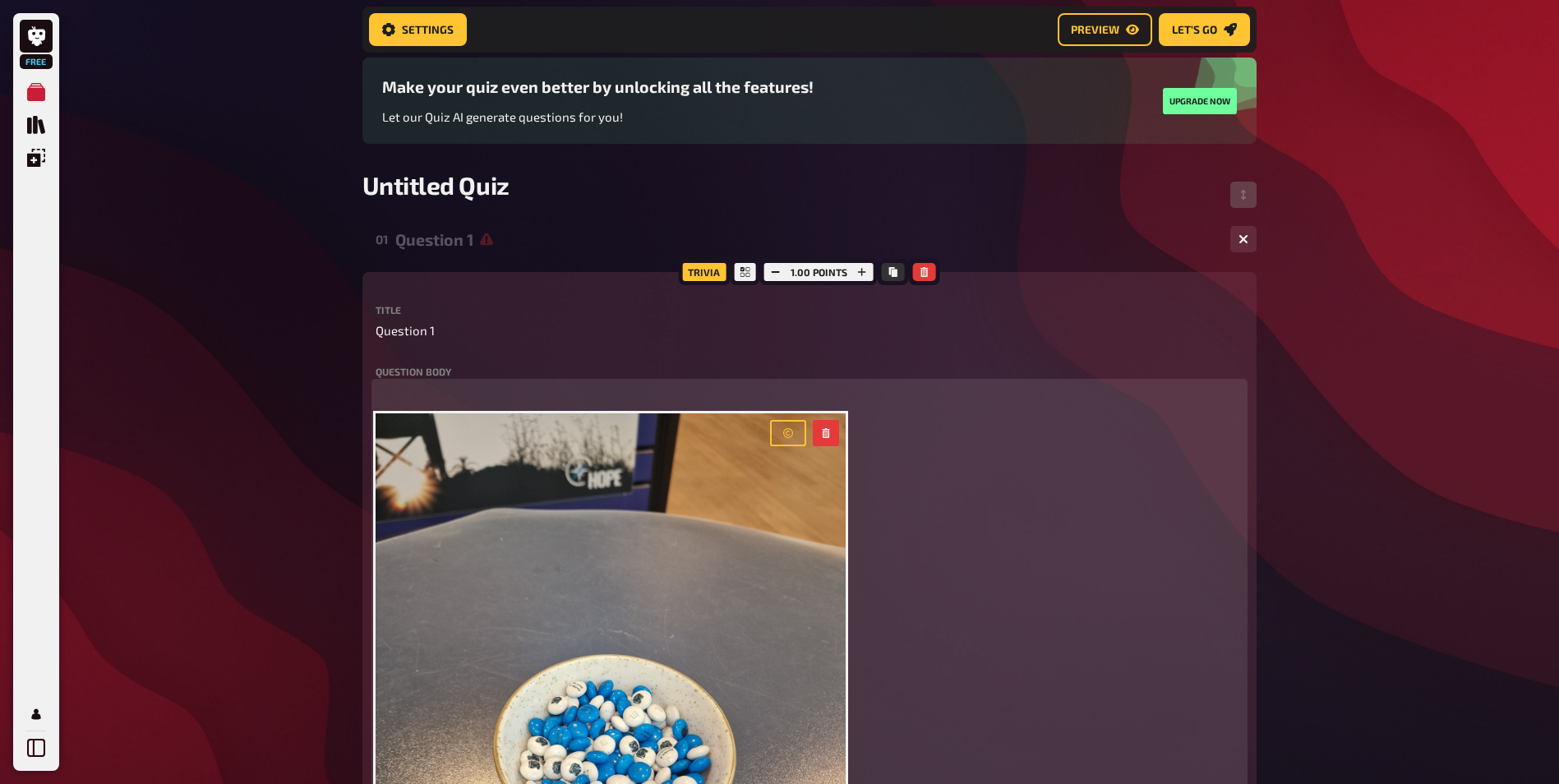
click at [843, 485] on div "﻿ ﻿" at bounding box center [810, 714] width 868 height 662
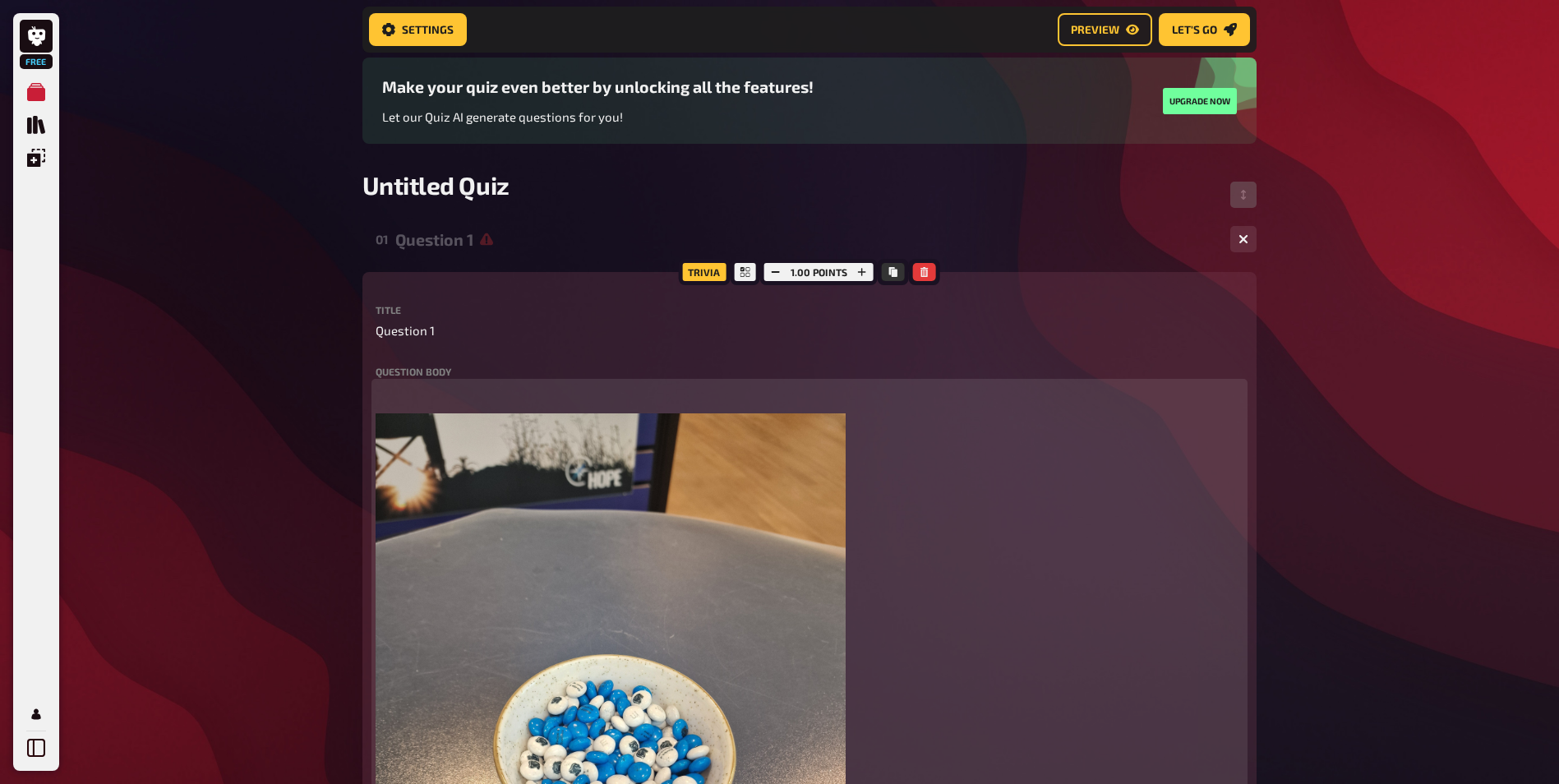
click at [802, 509] on img at bounding box center [611, 727] width 470 height 627
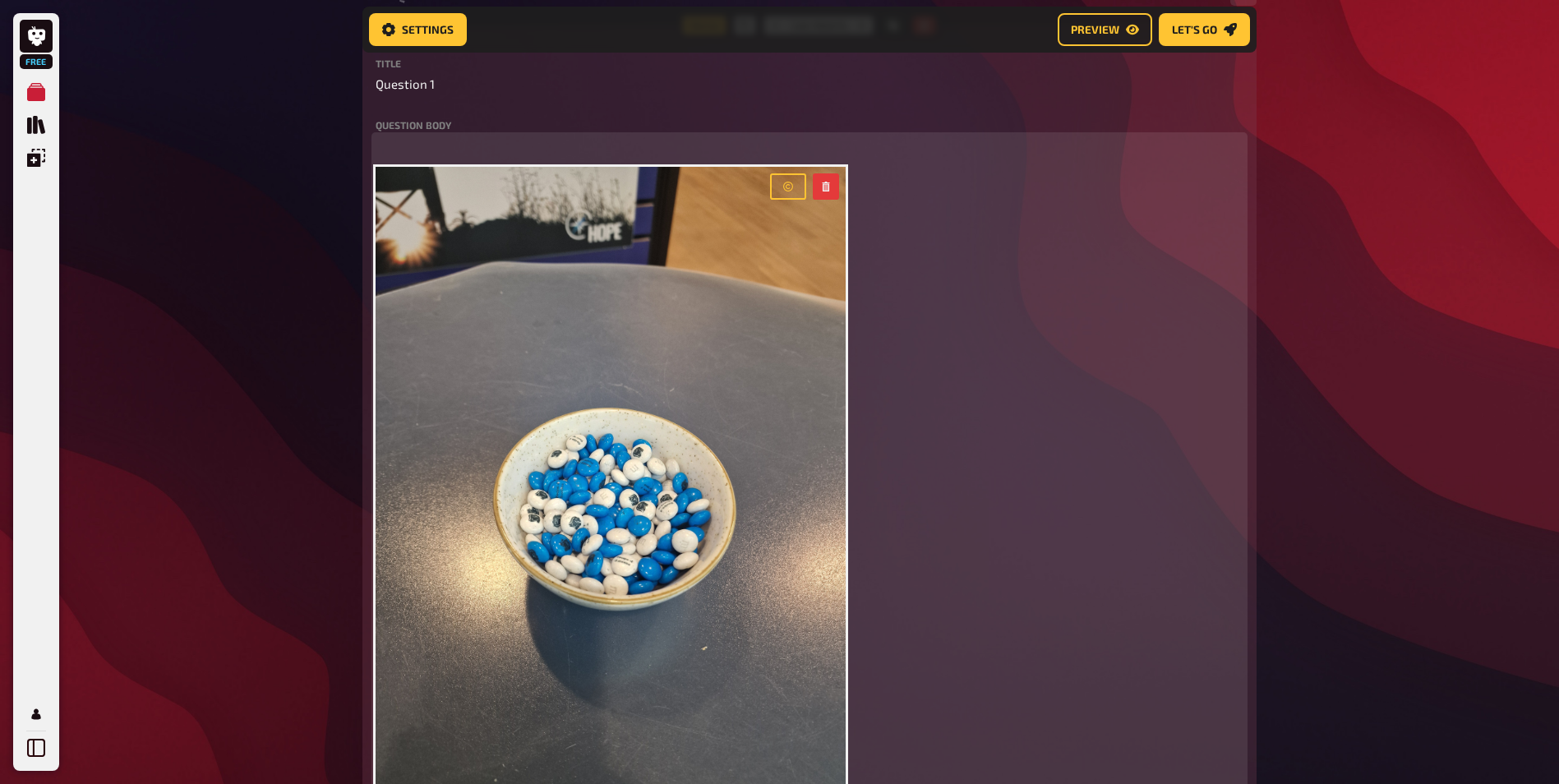
scroll to position [526, 0]
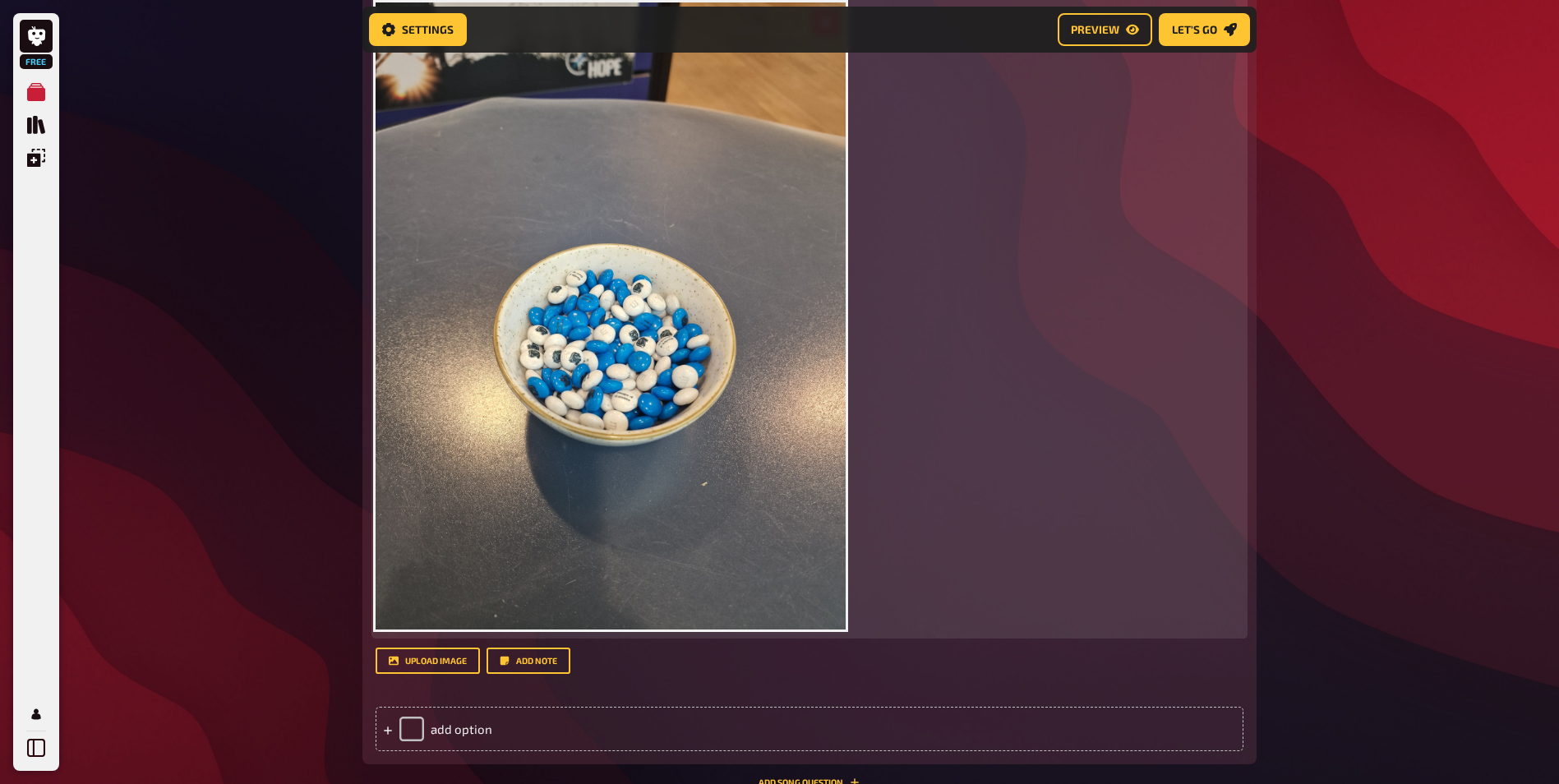
click at [844, 629] on img at bounding box center [611, 316] width 470 height 627
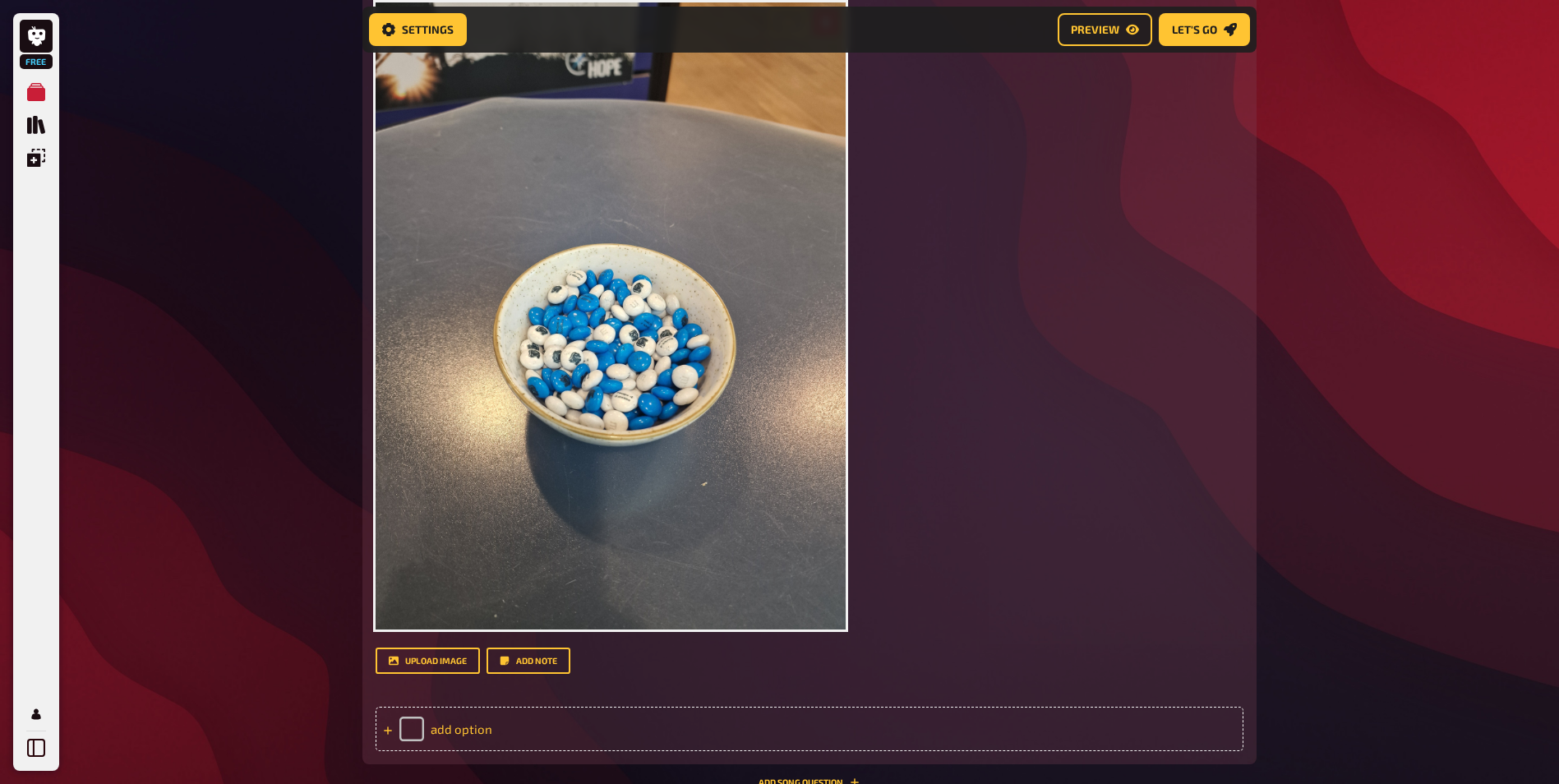
click at [540, 724] on div "add option" at bounding box center [810, 728] width 868 height 44
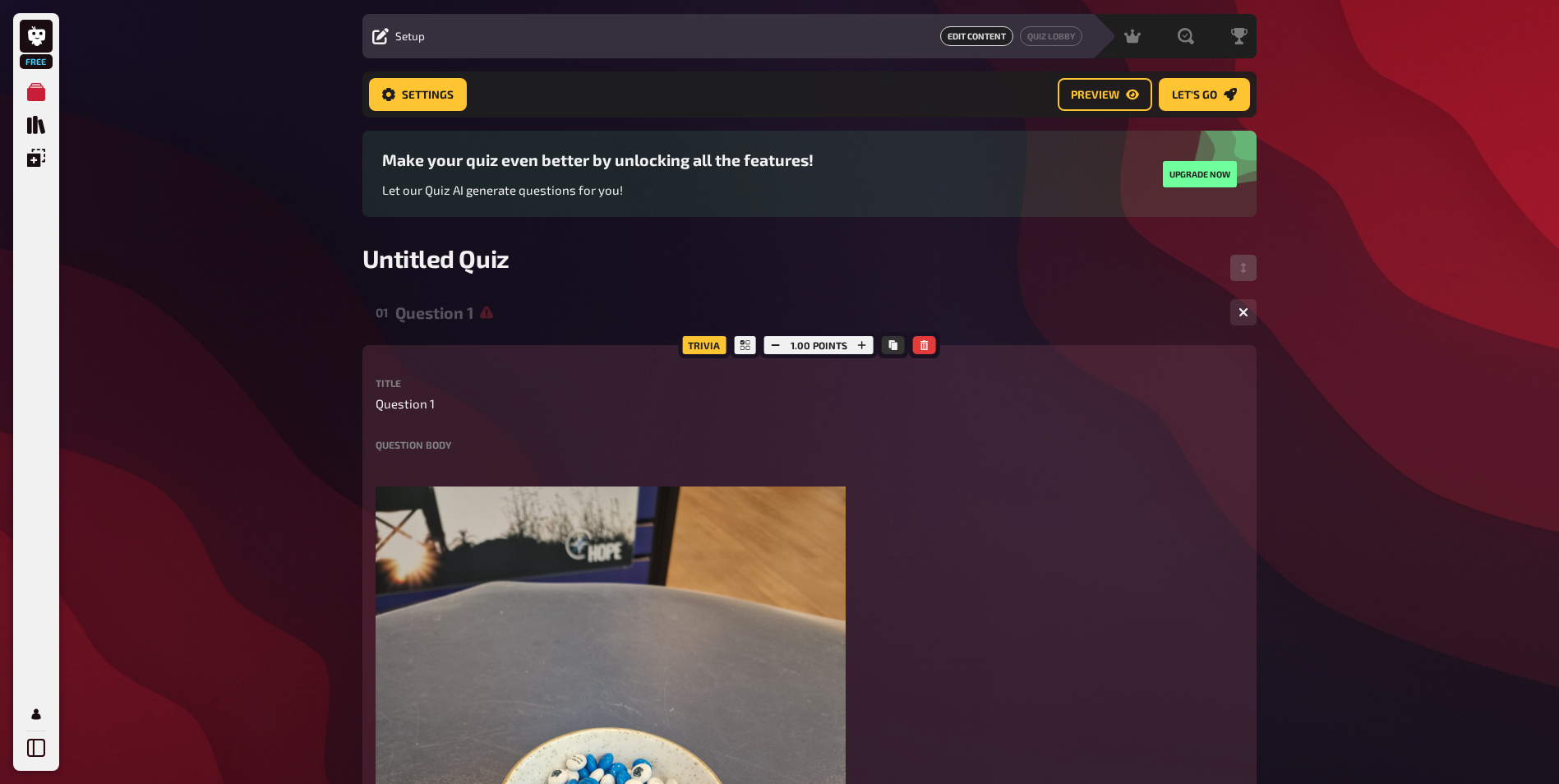
scroll to position [33, 0]
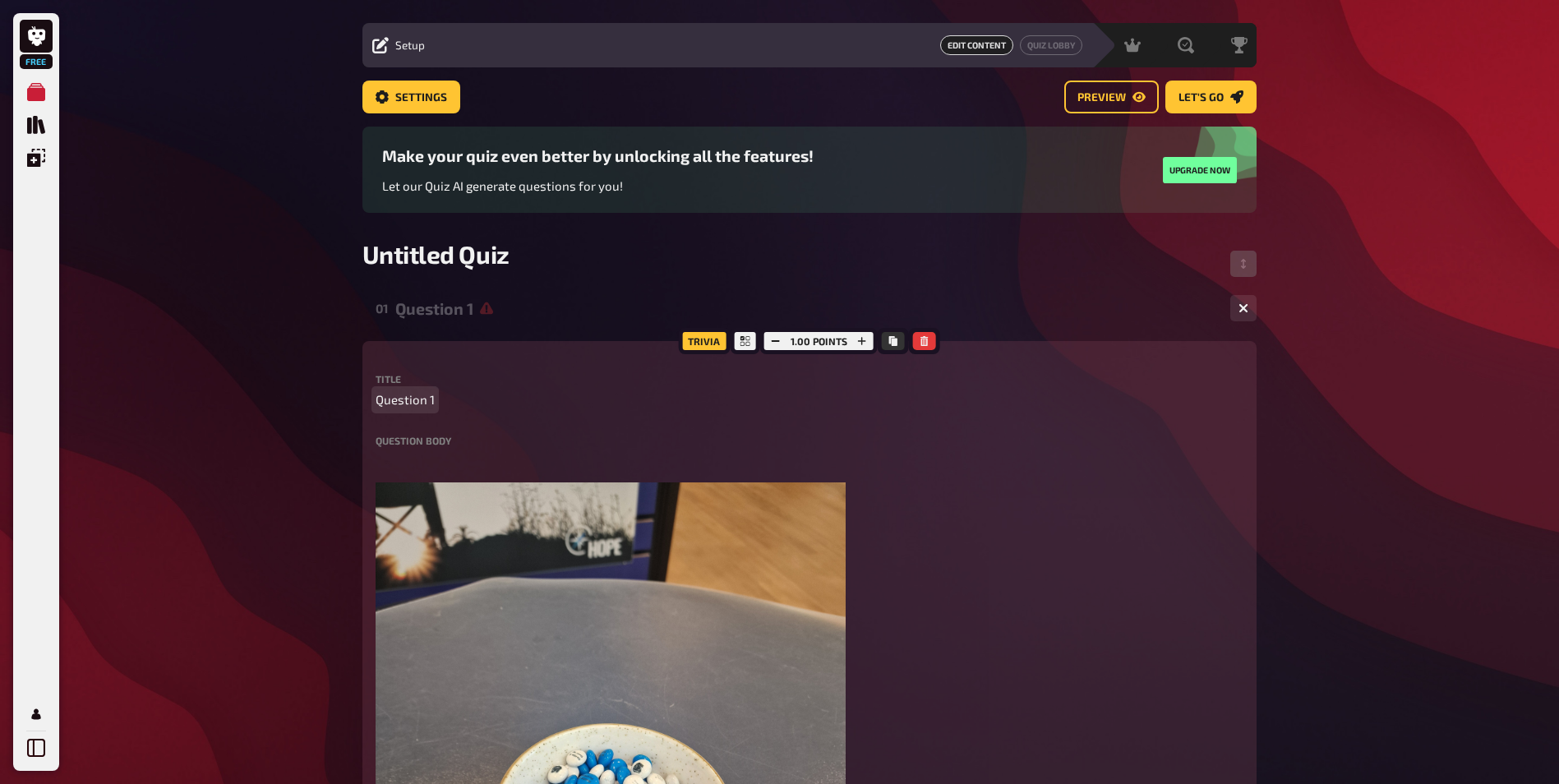
click at [423, 400] on span "Question 1" at bounding box center [406, 399] width 59 height 19
drag, startPoint x: 429, startPoint y: 398, endPoint x: 333, endPoint y: 396, distance: 96.0
click at [333, 396] on div "Free My Quizzes Quiz Library Overlays My Account Home My Quizzes Untitled Quiz …" at bounding box center [779, 771] width 1559 height 1610
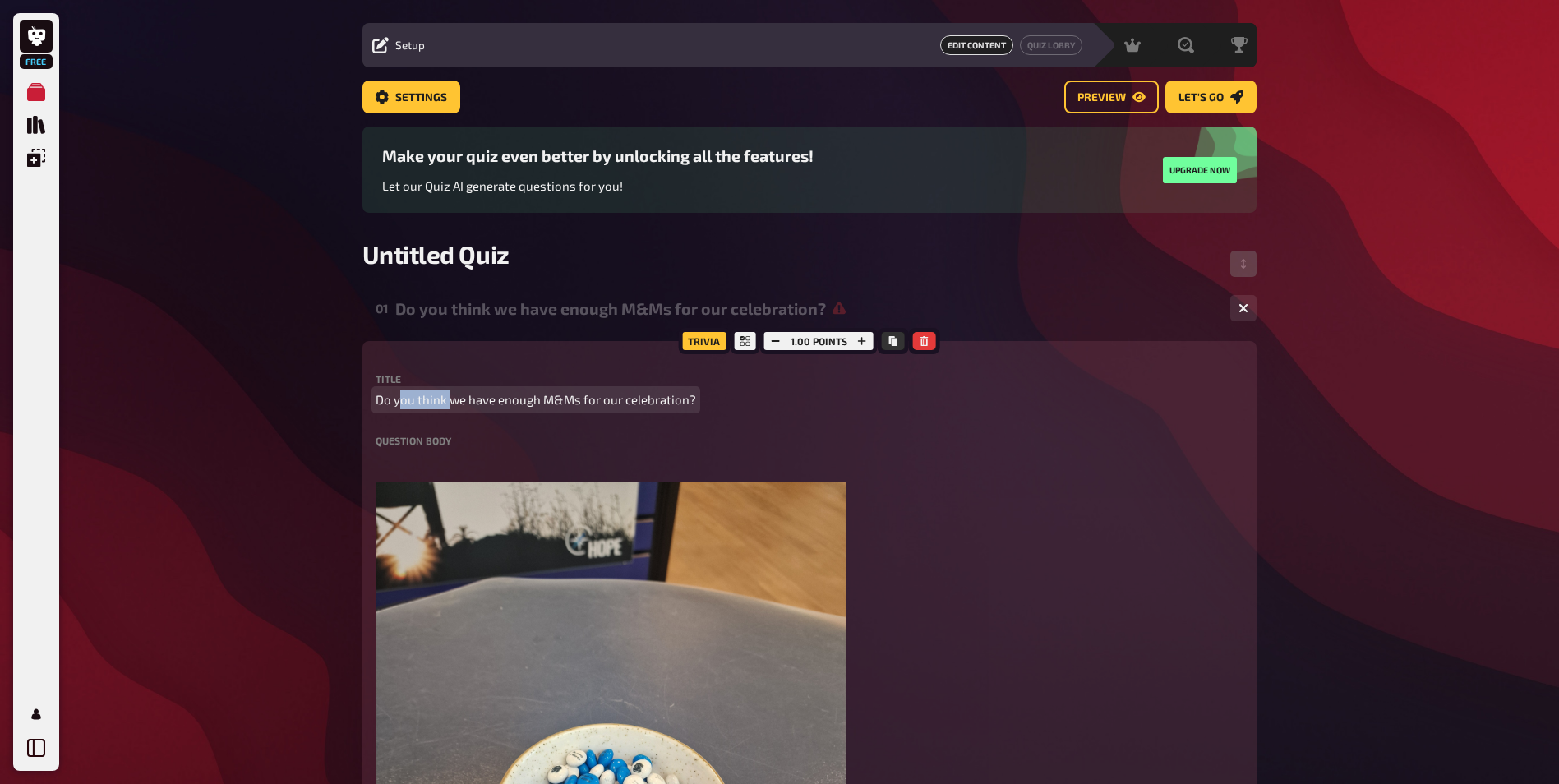
drag, startPoint x: 399, startPoint y: 400, endPoint x: 448, endPoint y: 398, distance: 49.0
click at [448, 398] on span "Do you think we have enough M&Ms for our celebration?" at bounding box center [536, 399] width 320 height 19
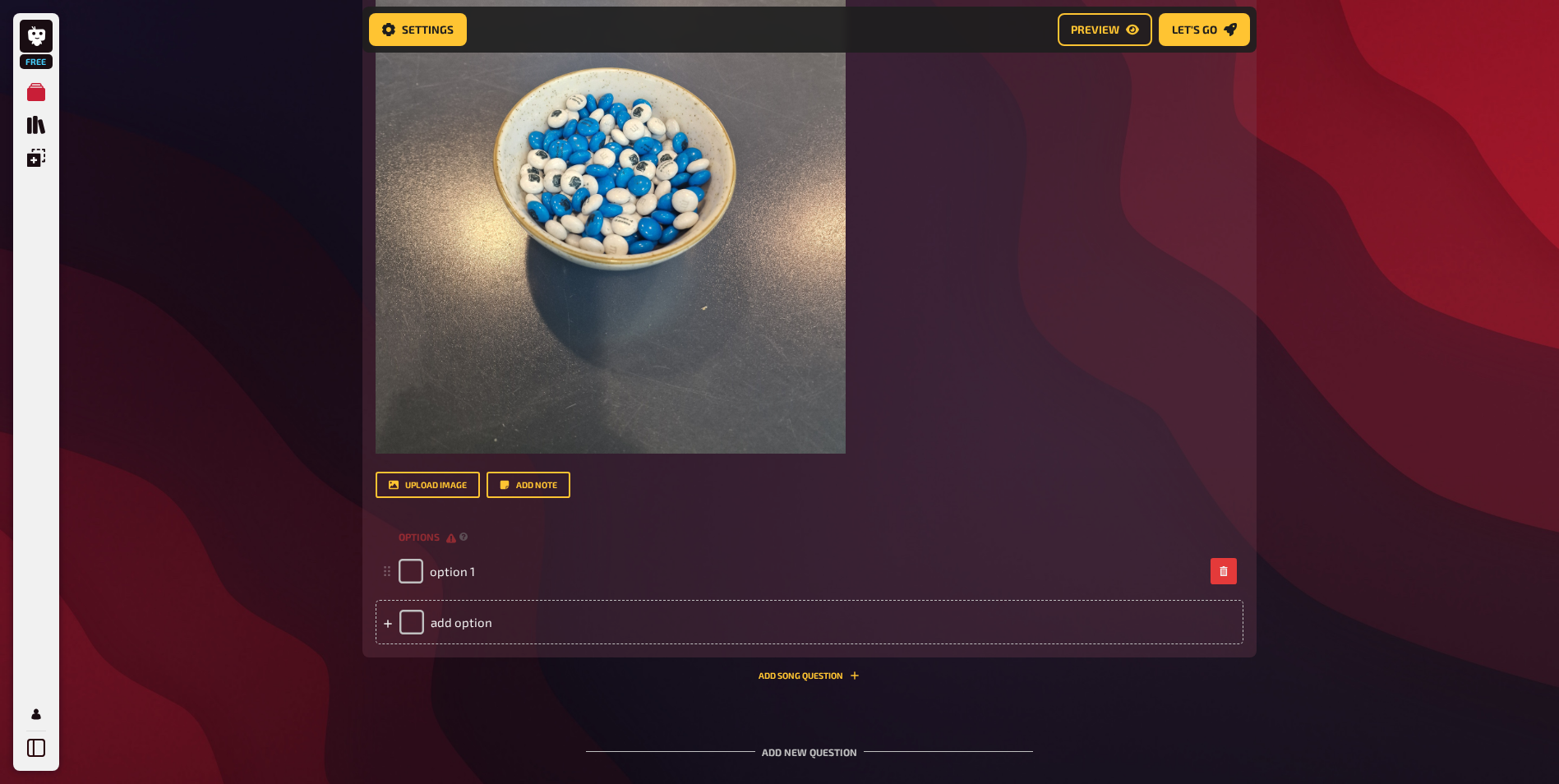
scroll to position [703, 0]
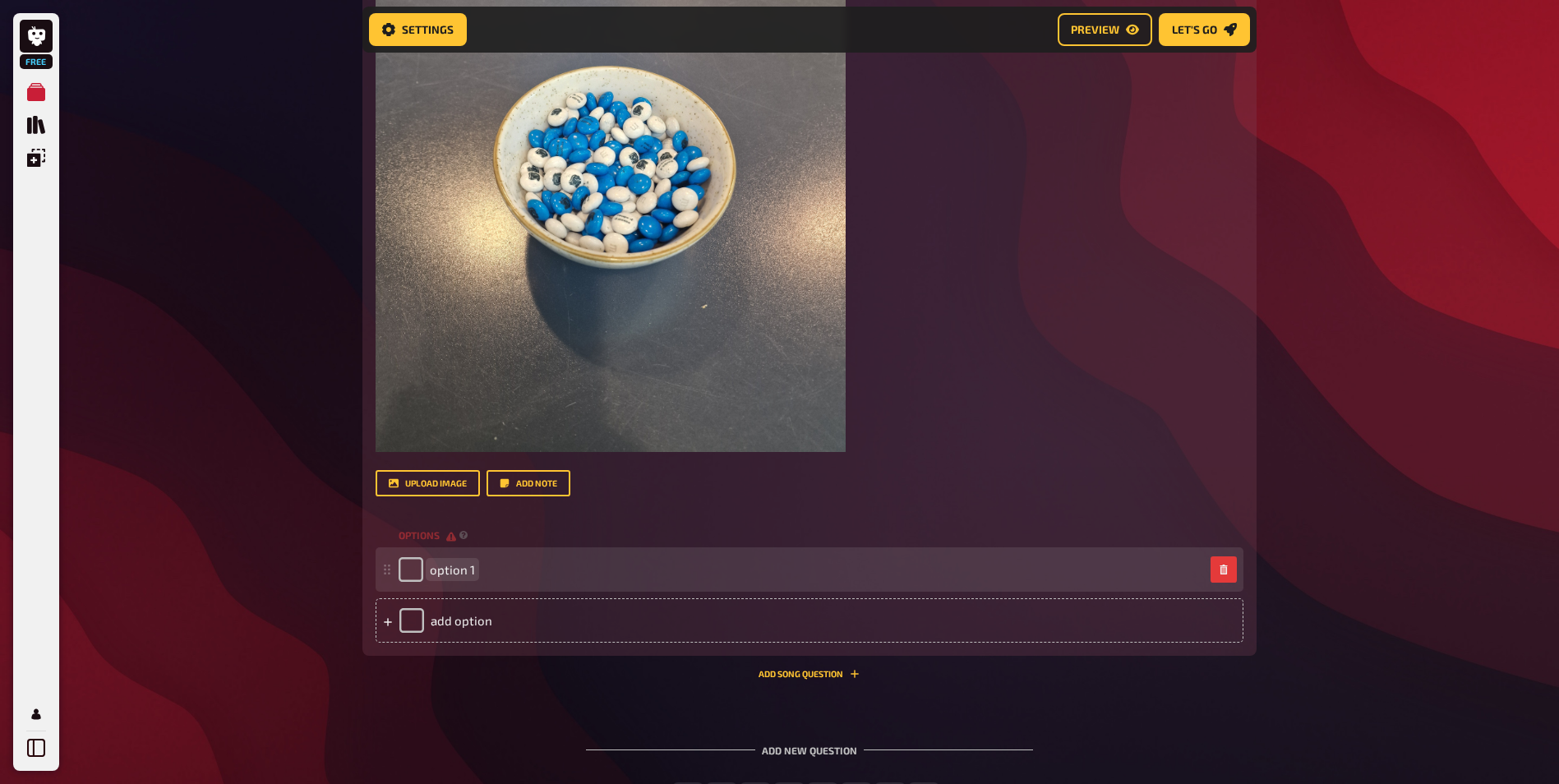
click at [451, 565] on span "option 1" at bounding box center [452, 569] width 45 height 14
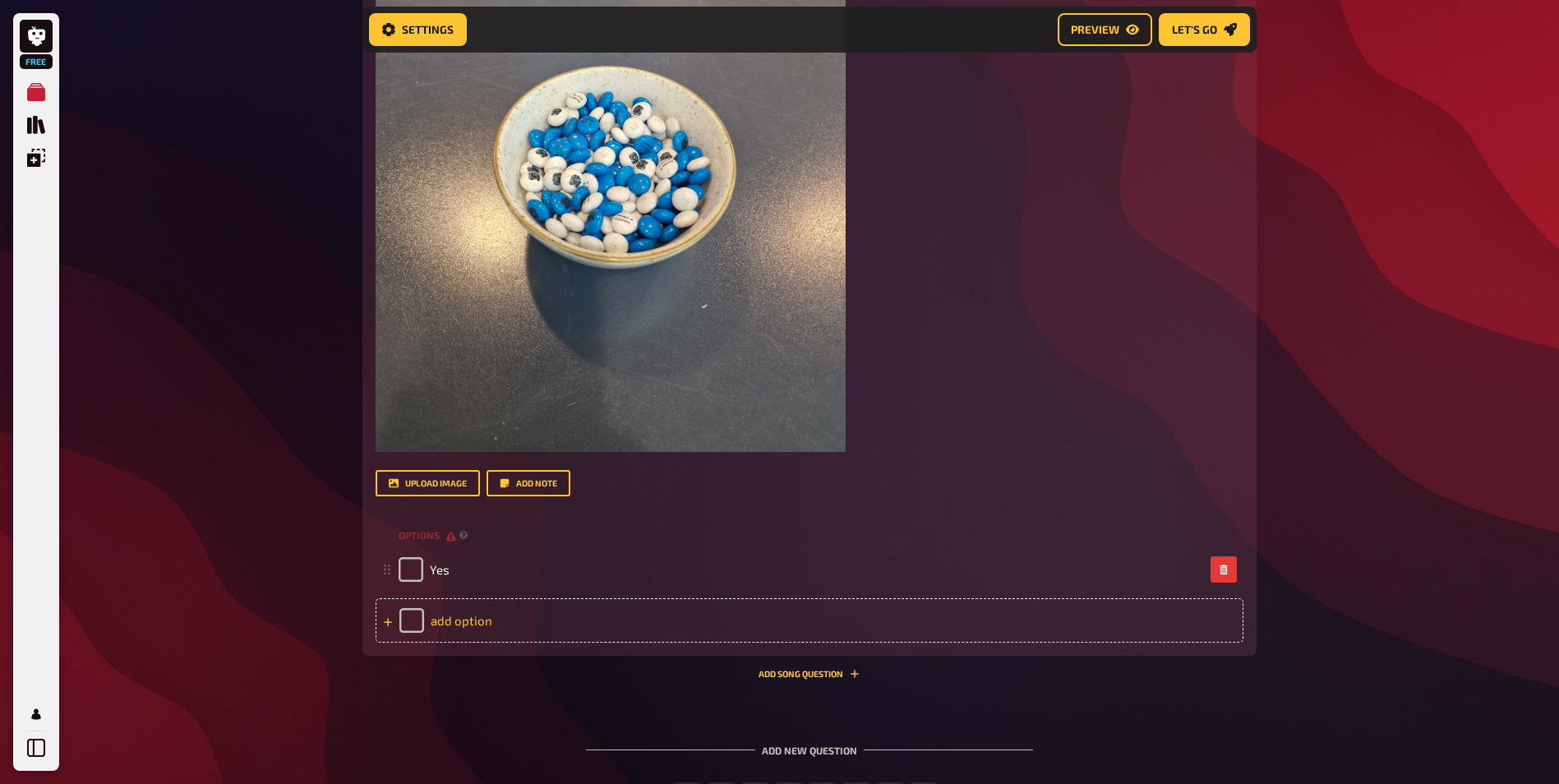
click at [451, 614] on div "add option" at bounding box center [810, 620] width 868 height 44
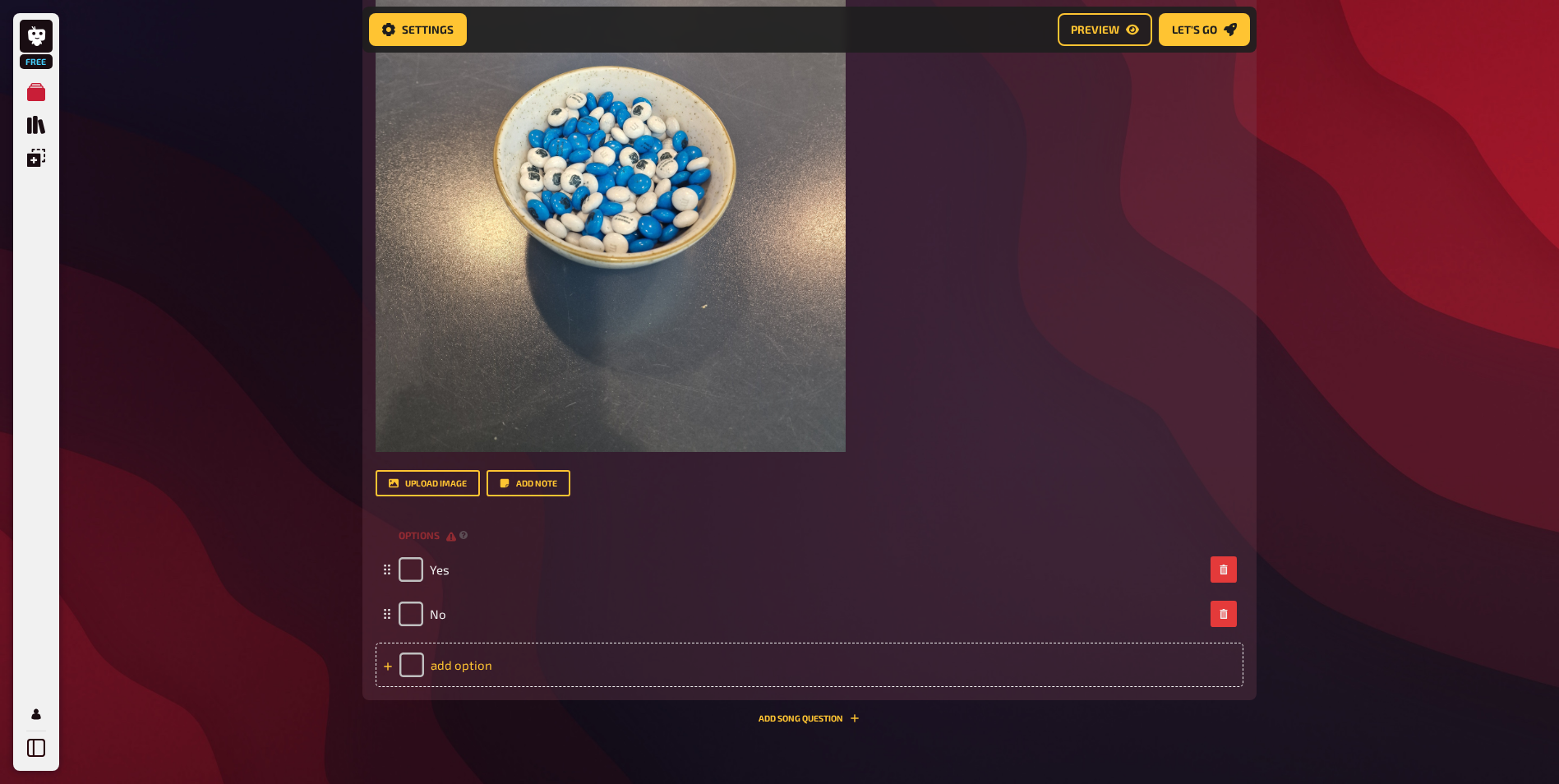
click at [453, 658] on div "add option" at bounding box center [810, 664] width 868 height 44
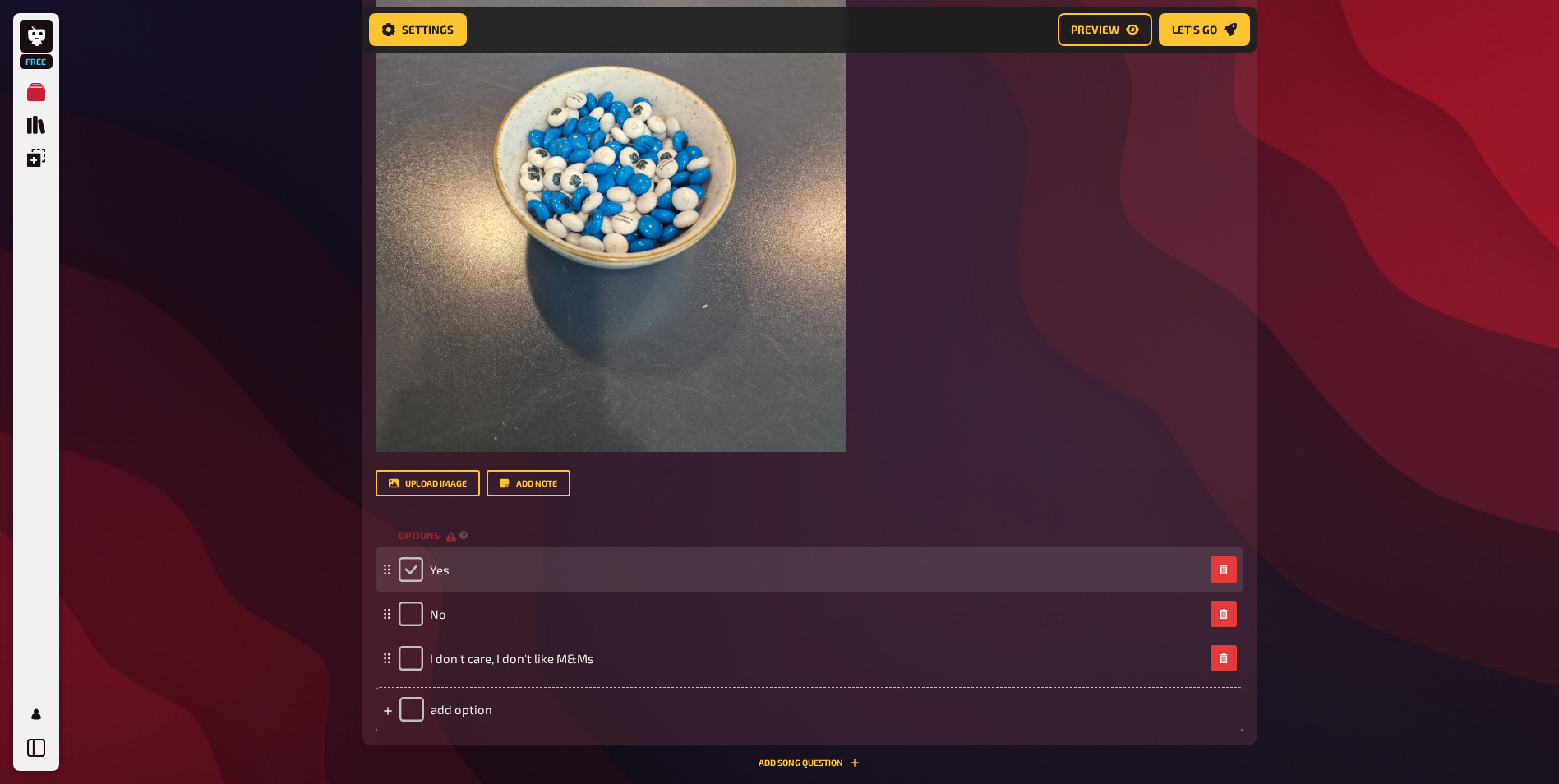
click at [406, 562] on input "checkbox" at bounding box center [410, 569] width 24 height 24
checkbox input "true"
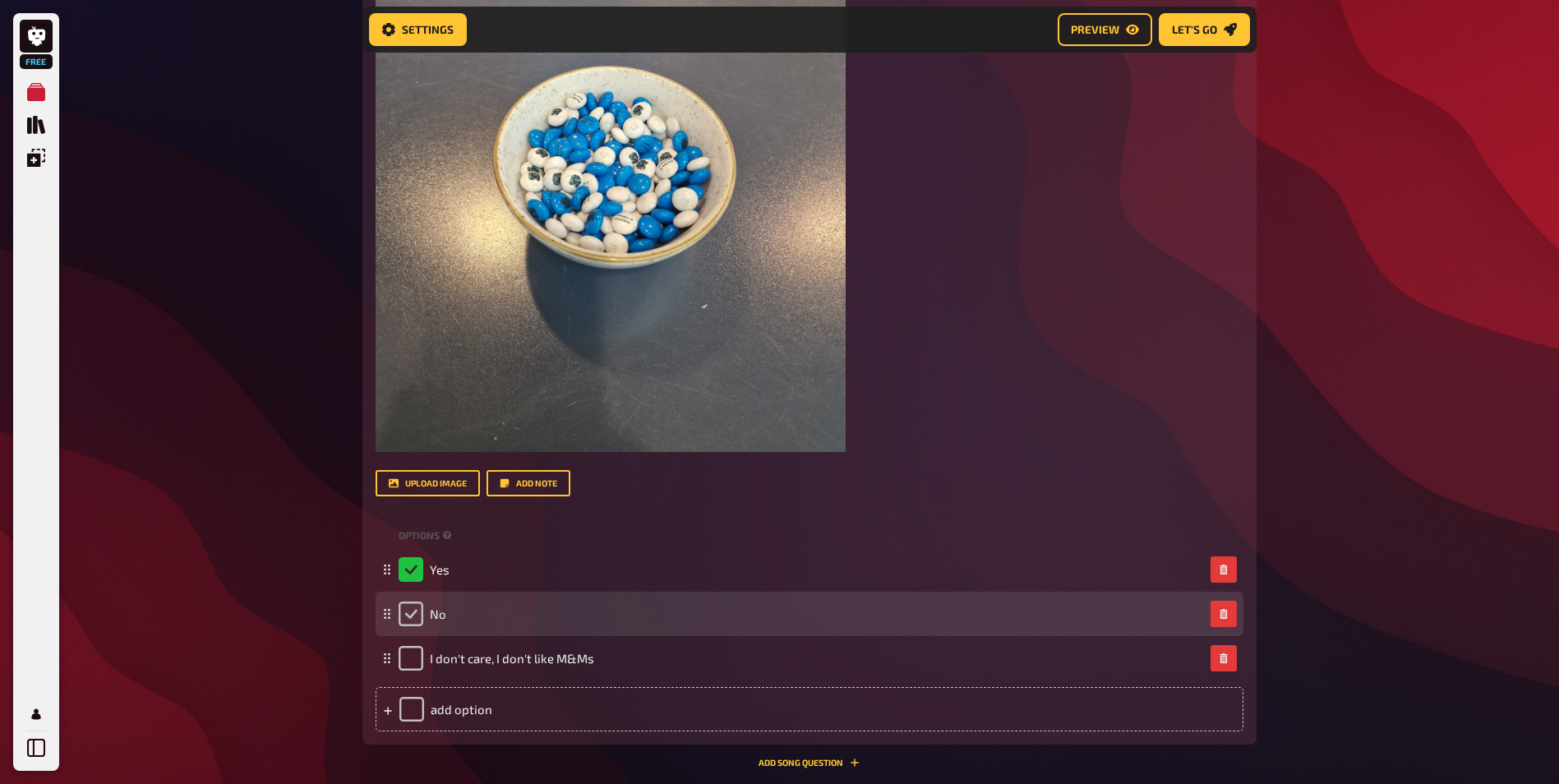
click at [404, 610] on input "checkbox" at bounding box center [410, 613] width 24 height 24
checkbox input "true"
checkbox input "false"
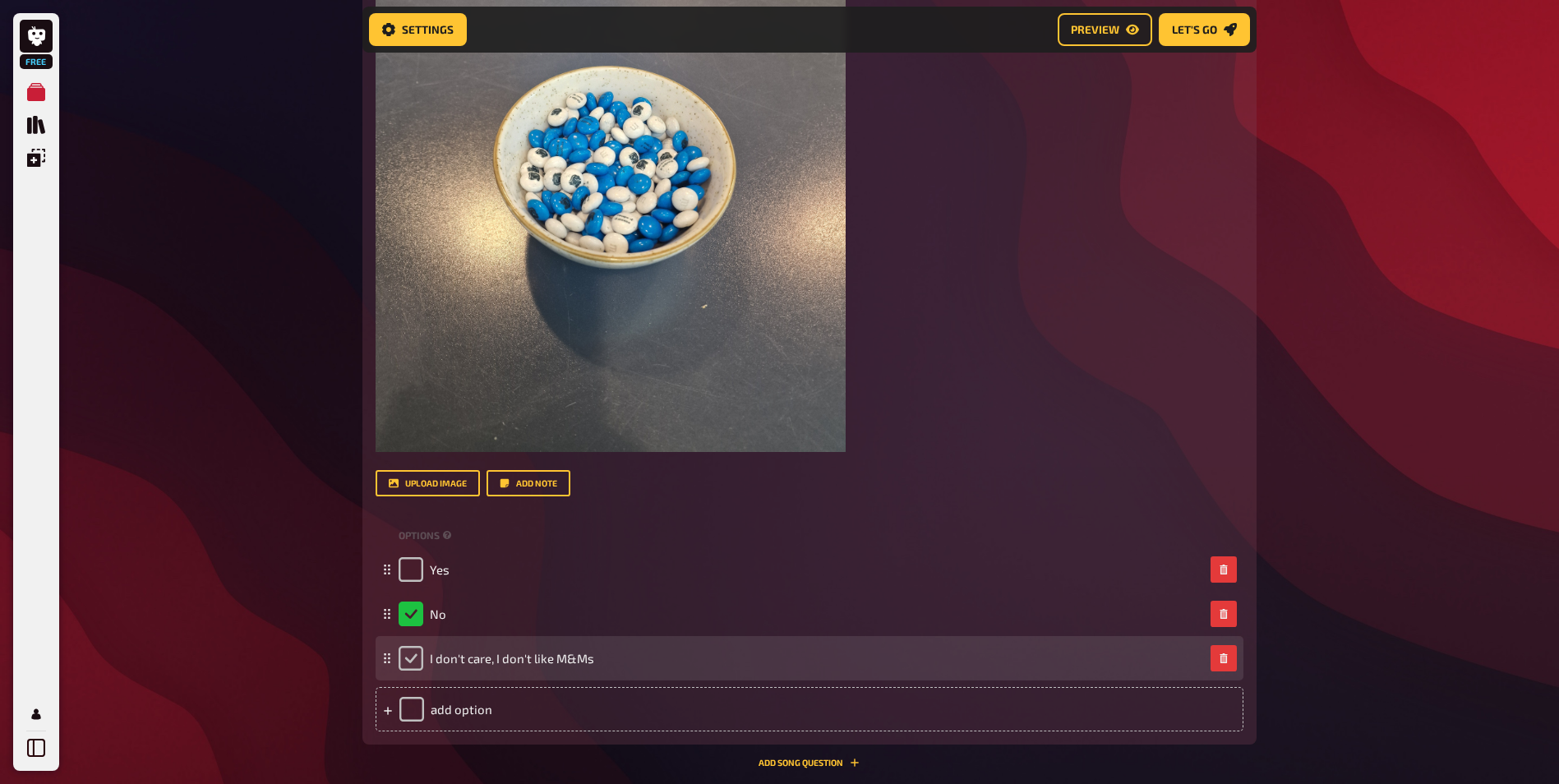
click at [410, 650] on input "checkbox" at bounding box center [410, 658] width 24 height 24
checkbox input "true"
checkbox input "false"
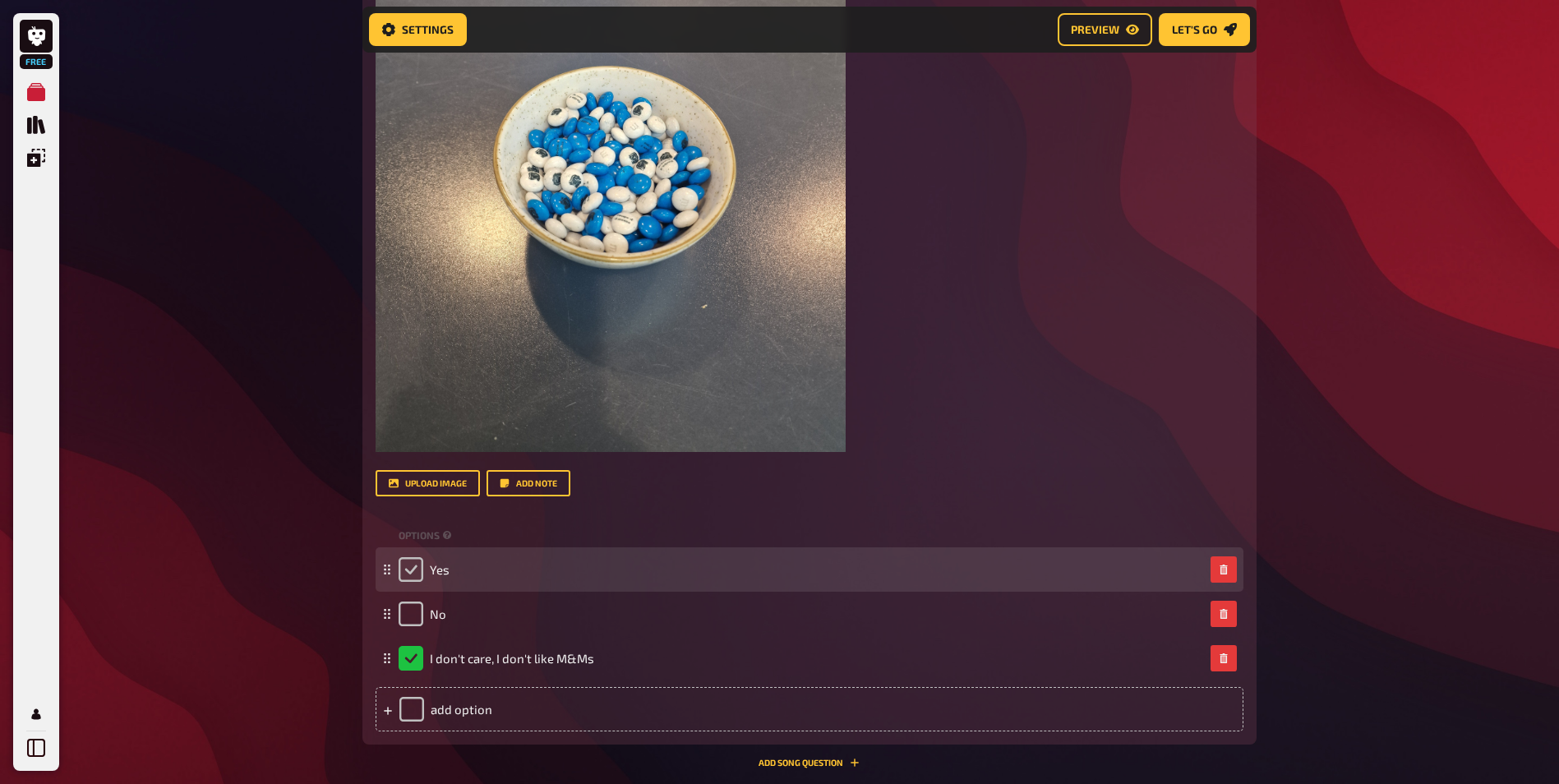
click at [422, 573] on input "checkbox" at bounding box center [410, 569] width 24 height 24
checkbox input "true"
checkbox input "false"
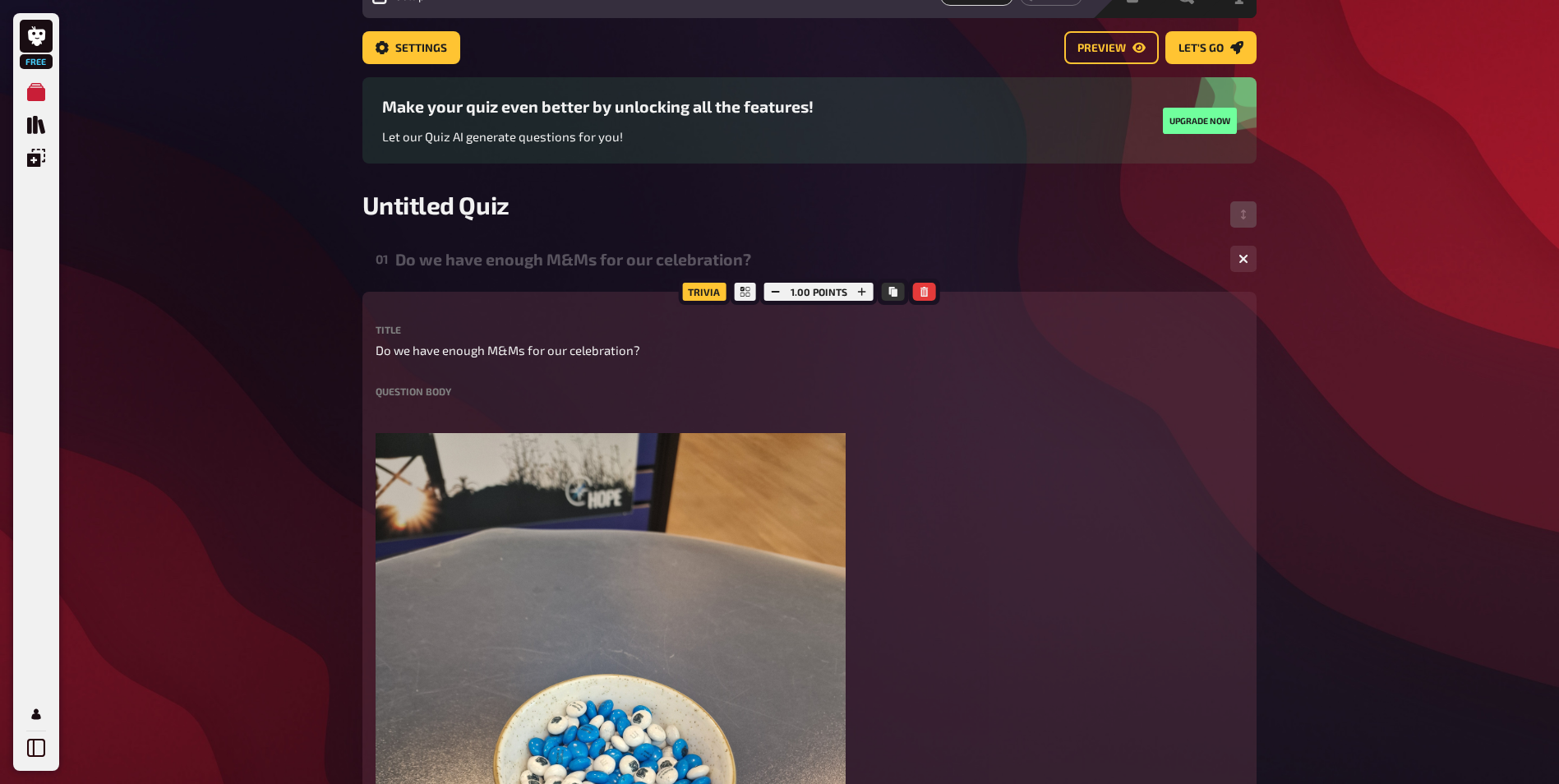
scroll to position [0, 0]
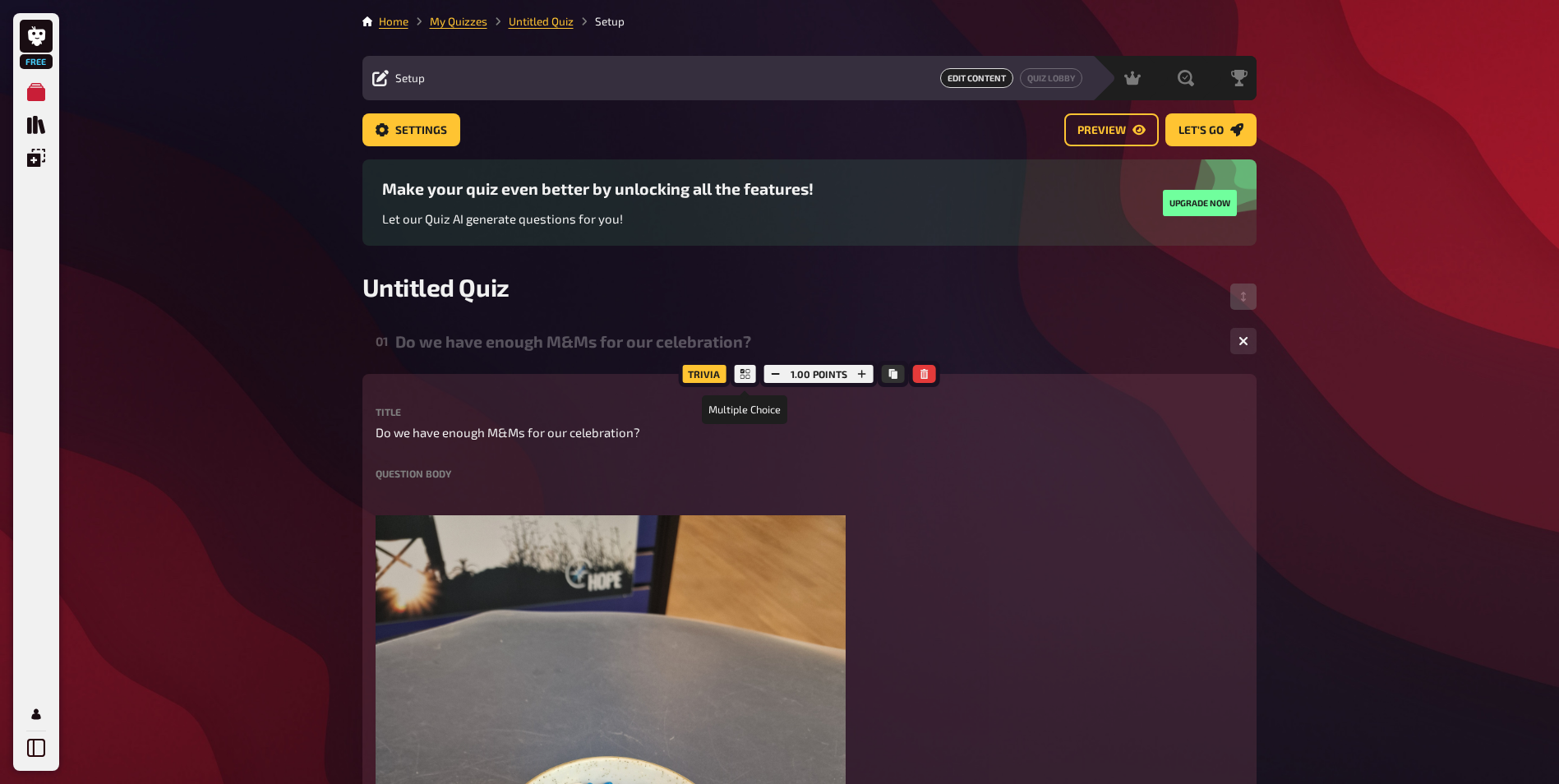
click at [740, 374] on icon at bounding box center [745, 373] width 10 height 10
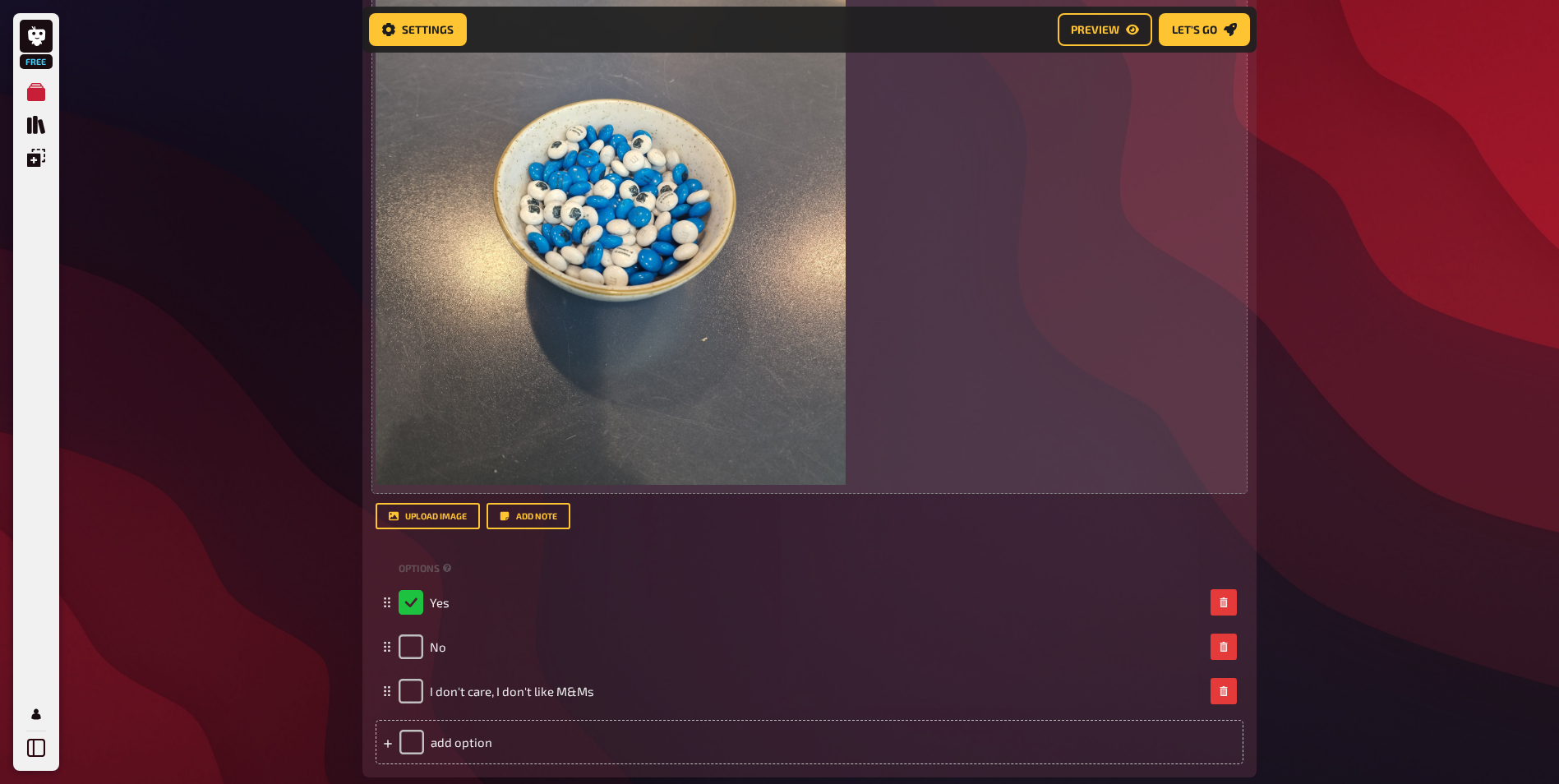
scroll to position [834, 0]
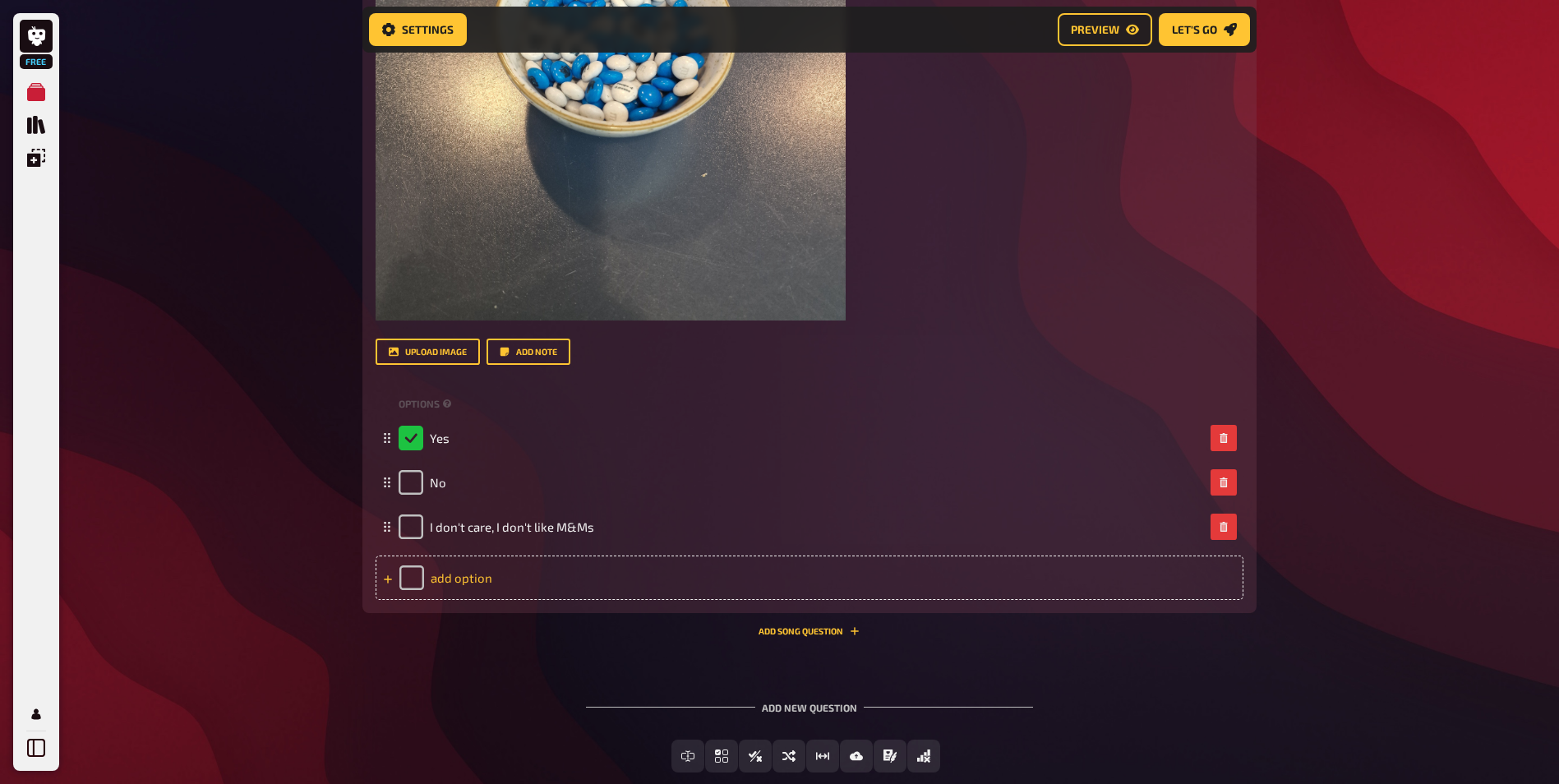
click at [447, 572] on div "add option" at bounding box center [810, 577] width 868 height 44
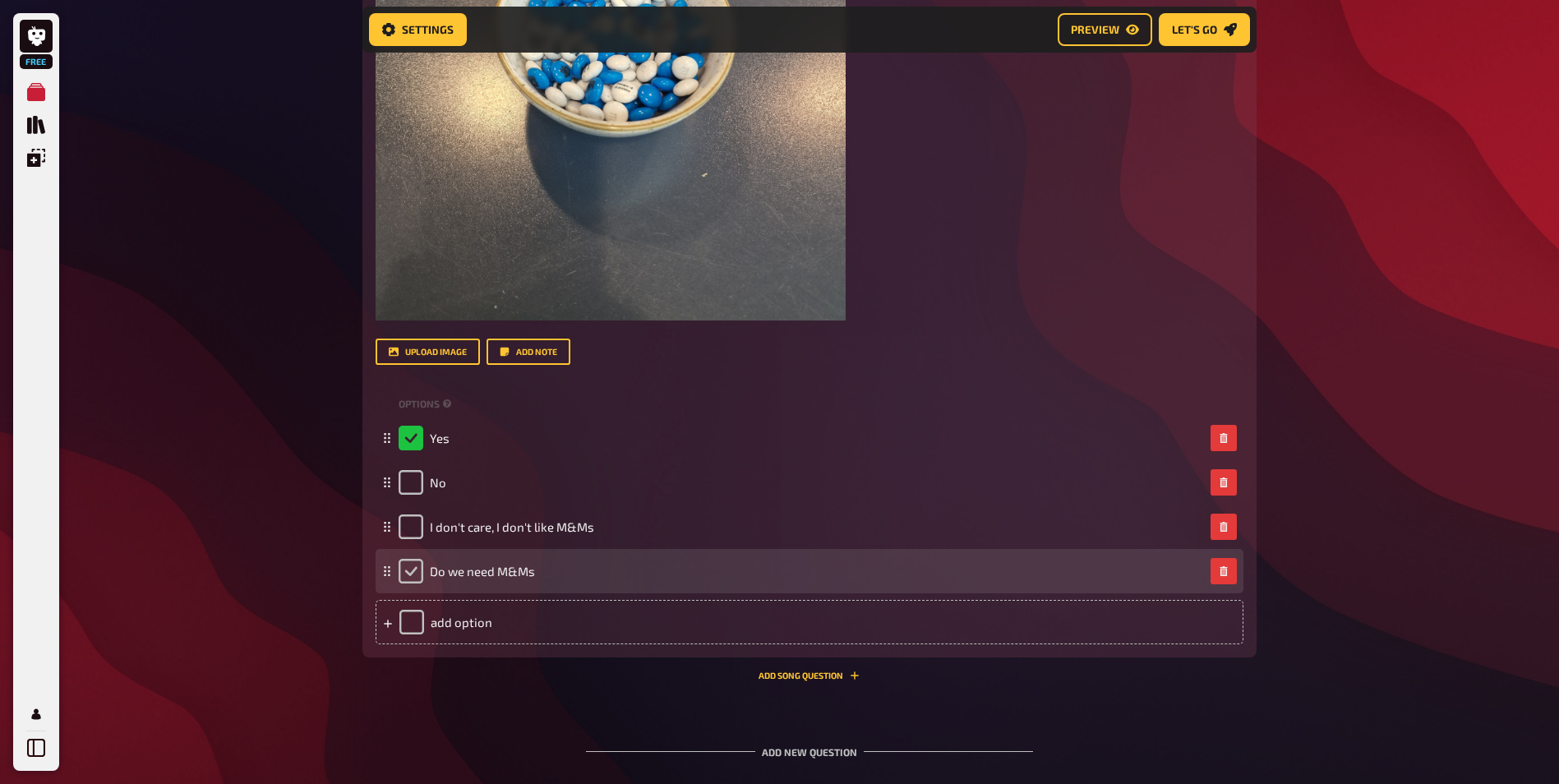
click at [408, 568] on input "checkbox" at bounding box center [410, 571] width 24 height 24
checkbox input "true"
checkbox input "false"
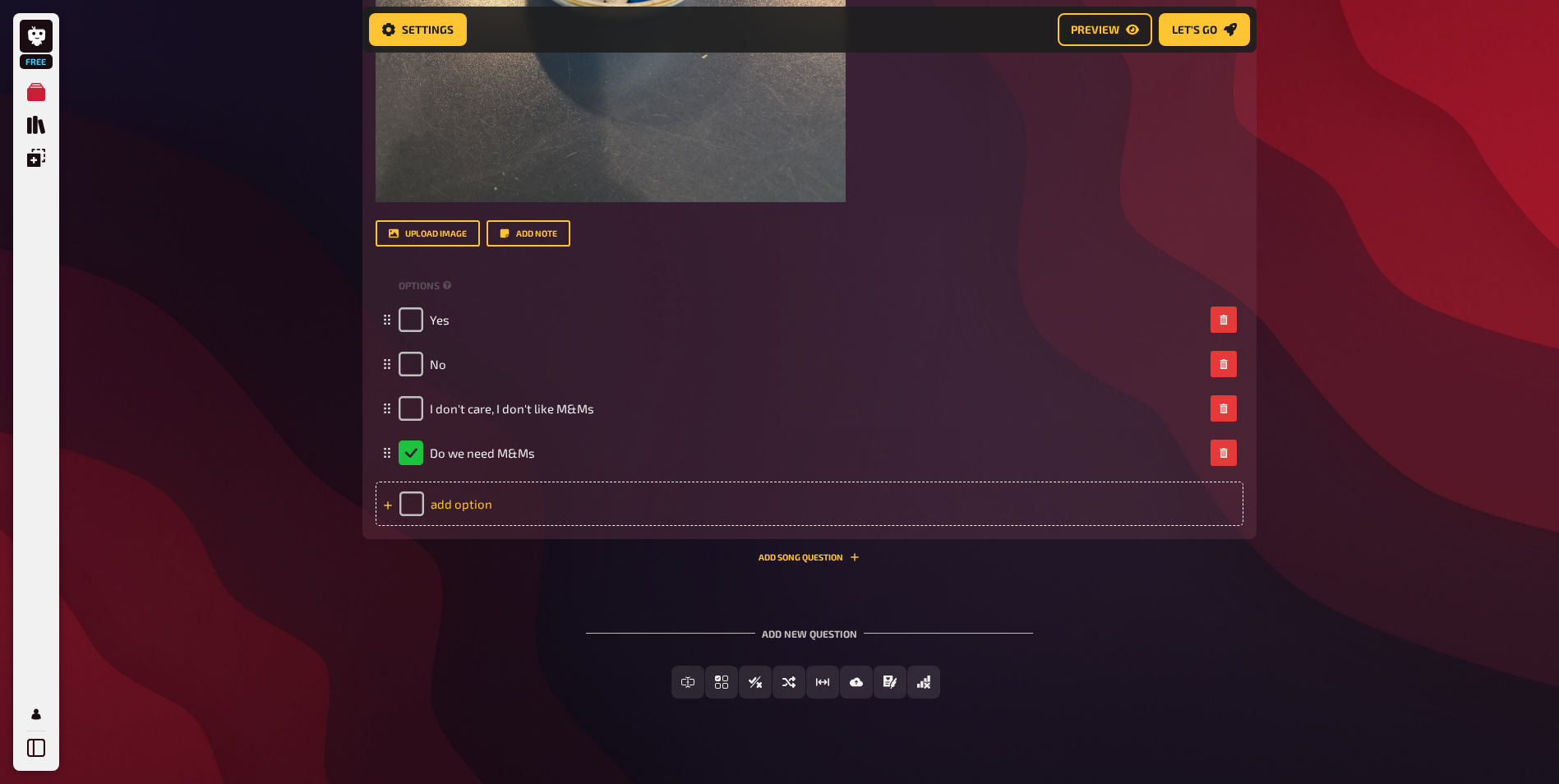
scroll to position [972, 0]
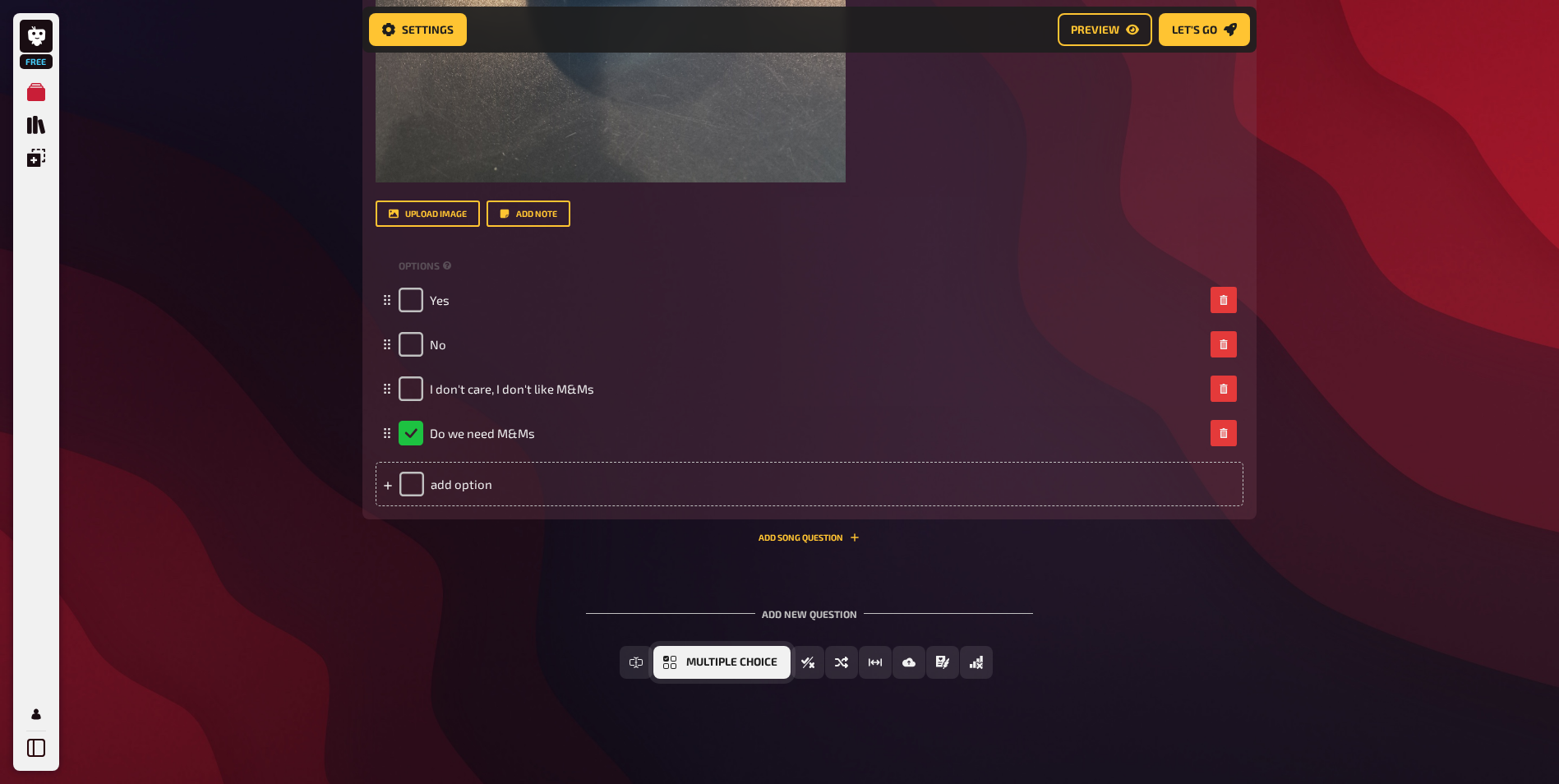
click at [679, 662] on button "Multiple Choice" at bounding box center [722, 662] width 137 height 33
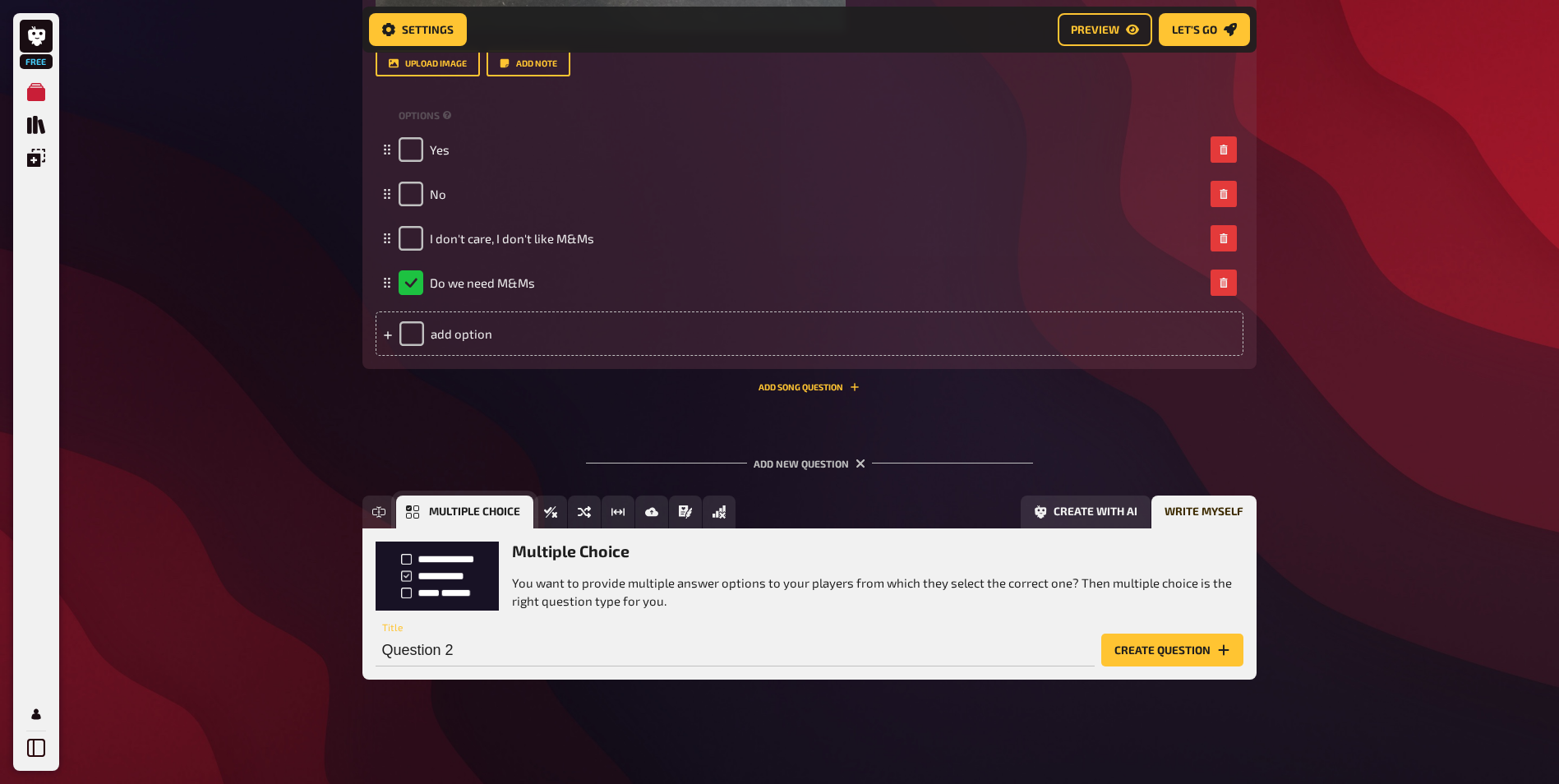
scroll to position [1124, 0]
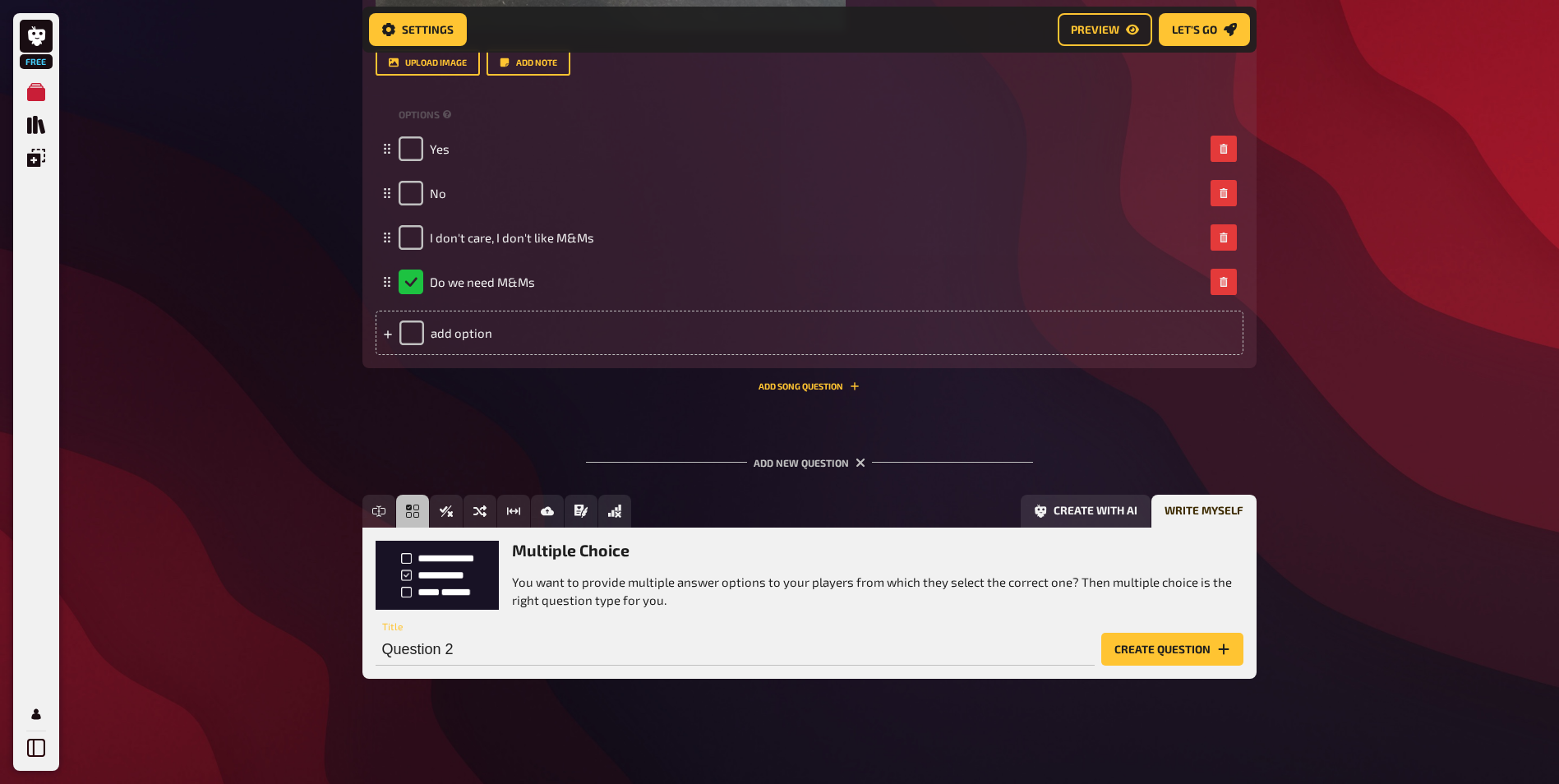
click at [423, 565] on div "Multiple Choice You want to provide multiple answer options to your players fro…" at bounding box center [810, 575] width 868 height 69
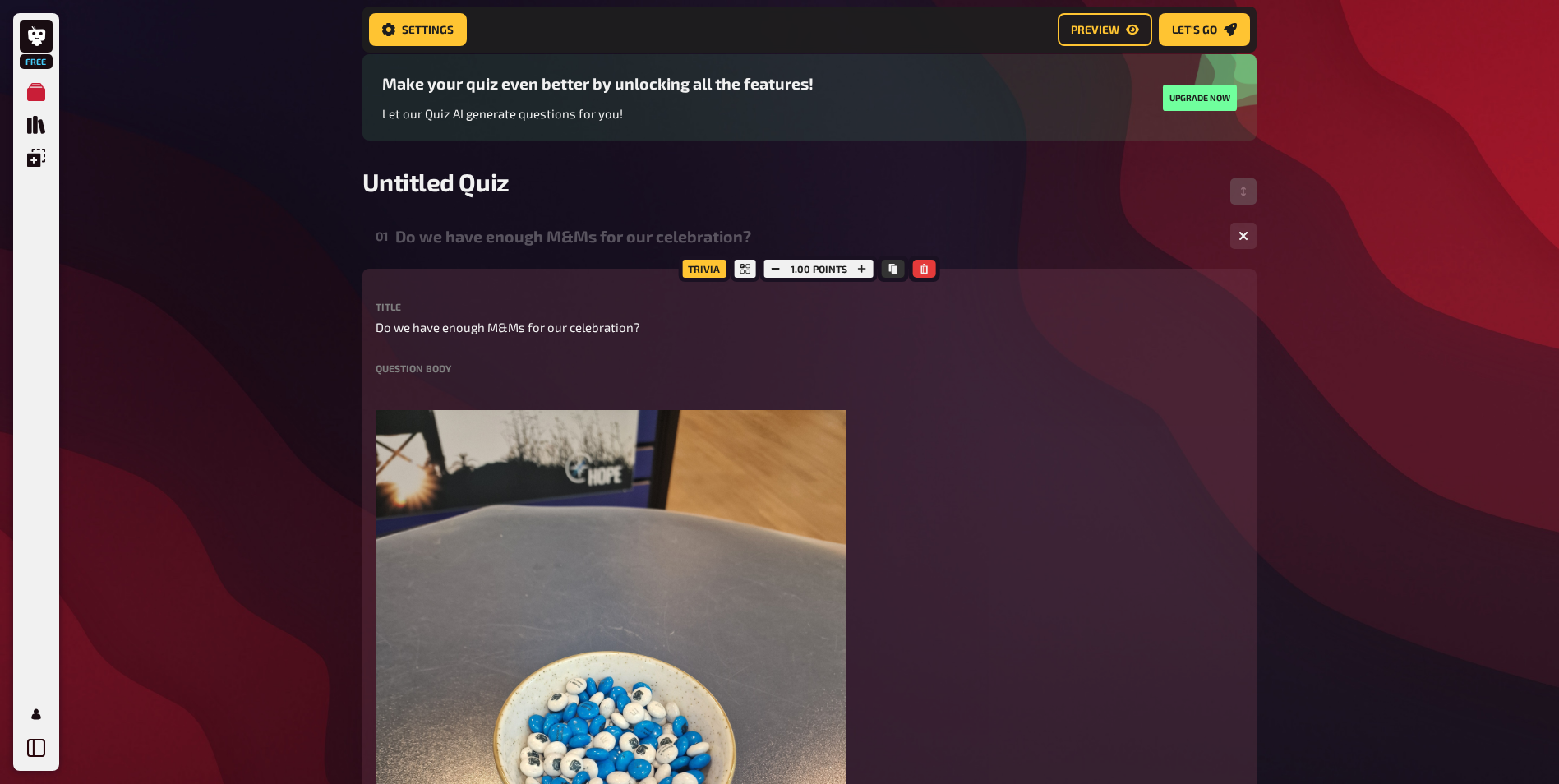
scroll to position [0, 0]
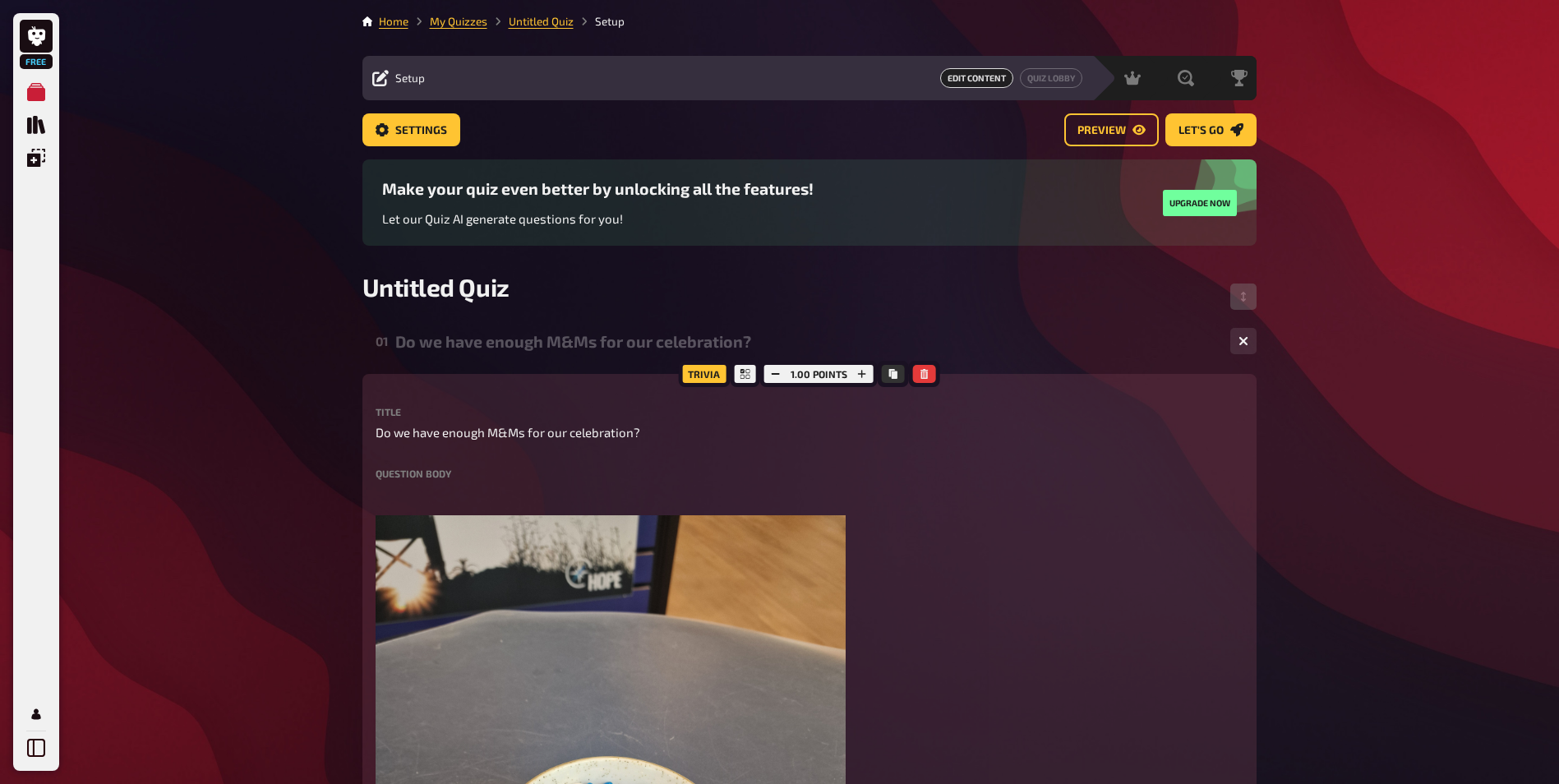
click at [388, 410] on label "Title" at bounding box center [810, 411] width 868 height 10
click at [431, 472] on label "Question body" at bounding box center [810, 473] width 868 height 10
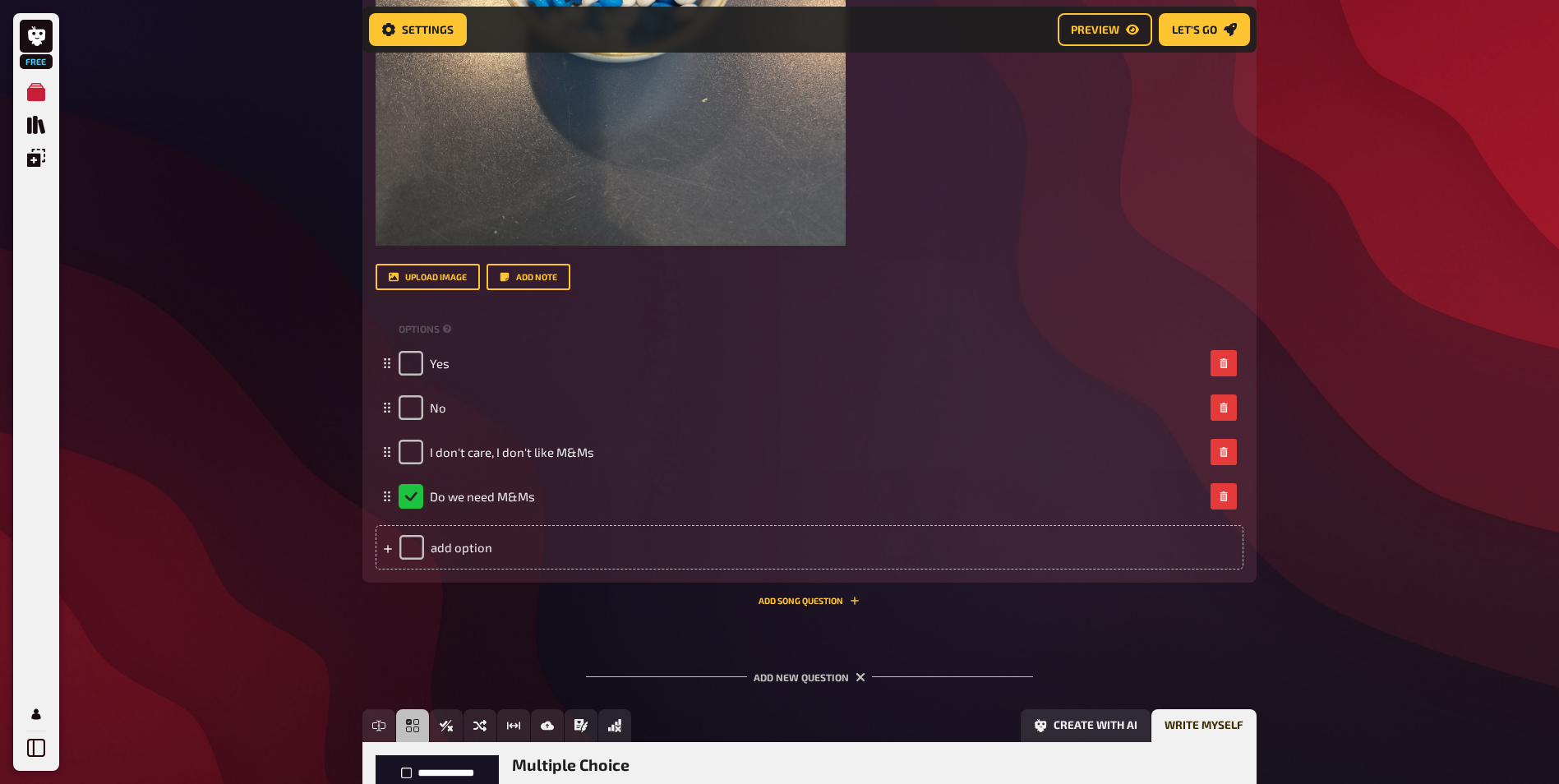
scroll to position [1124, 0]
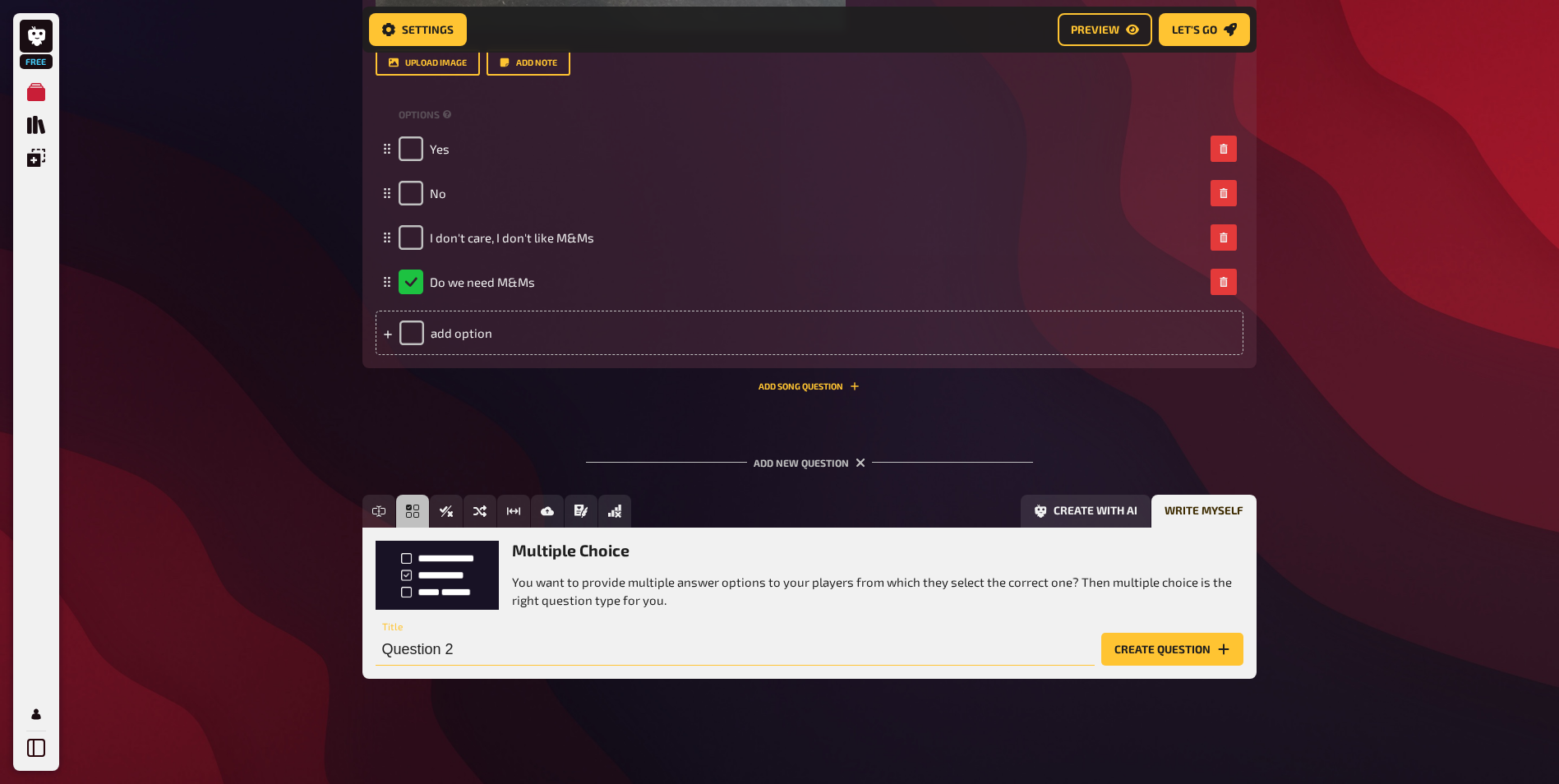
click at [449, 654] on input "Question 2" at bounding box center [735, 649] width 719 height 33
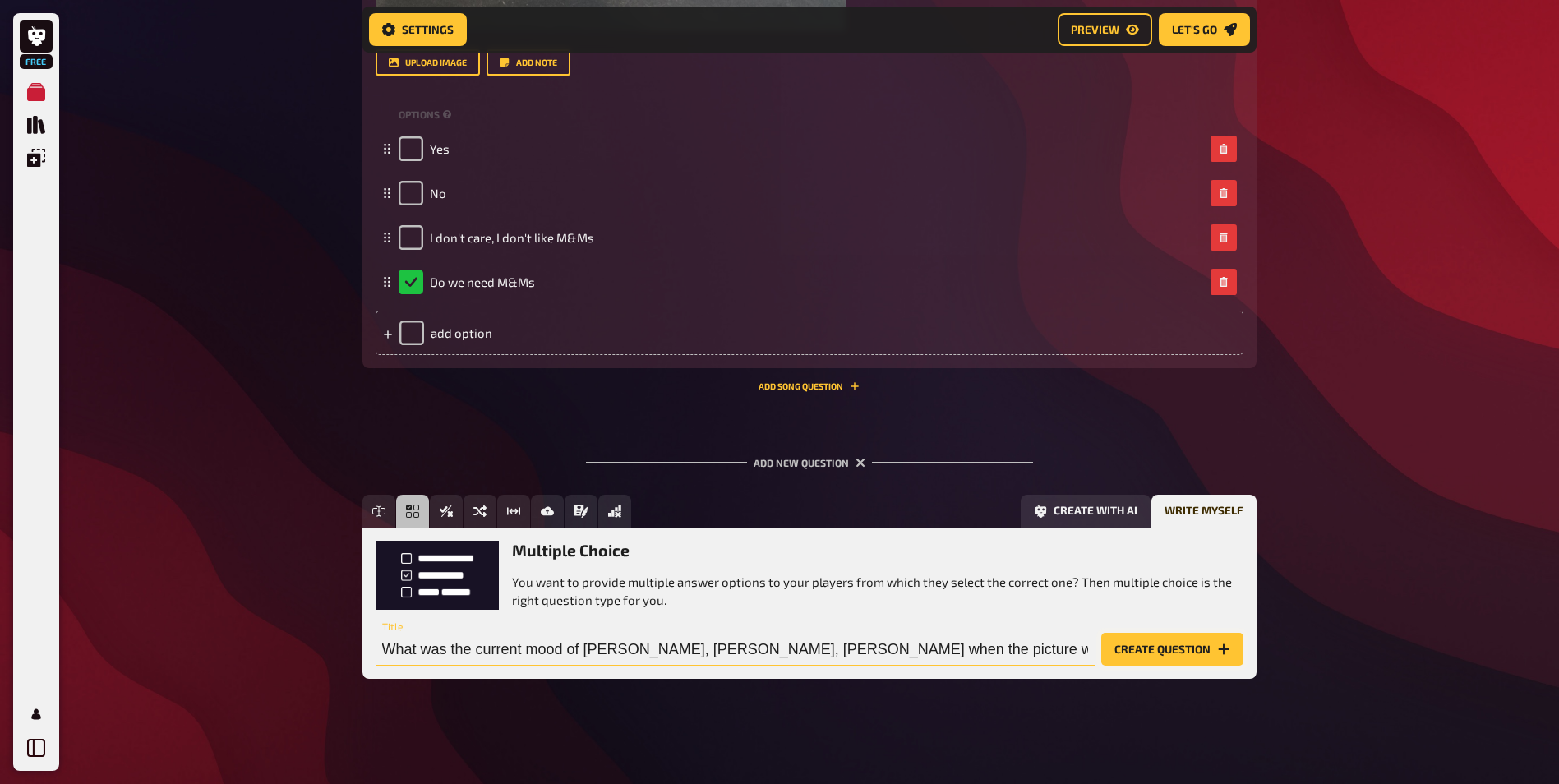
type input "What was the current mood of [PERSON_NAME], [PERSON_NAME], [PERSON_NAME] when t…"
click at [1180, 646] on button "Create question" at bounding box center [1172, 649] width 142 height 33
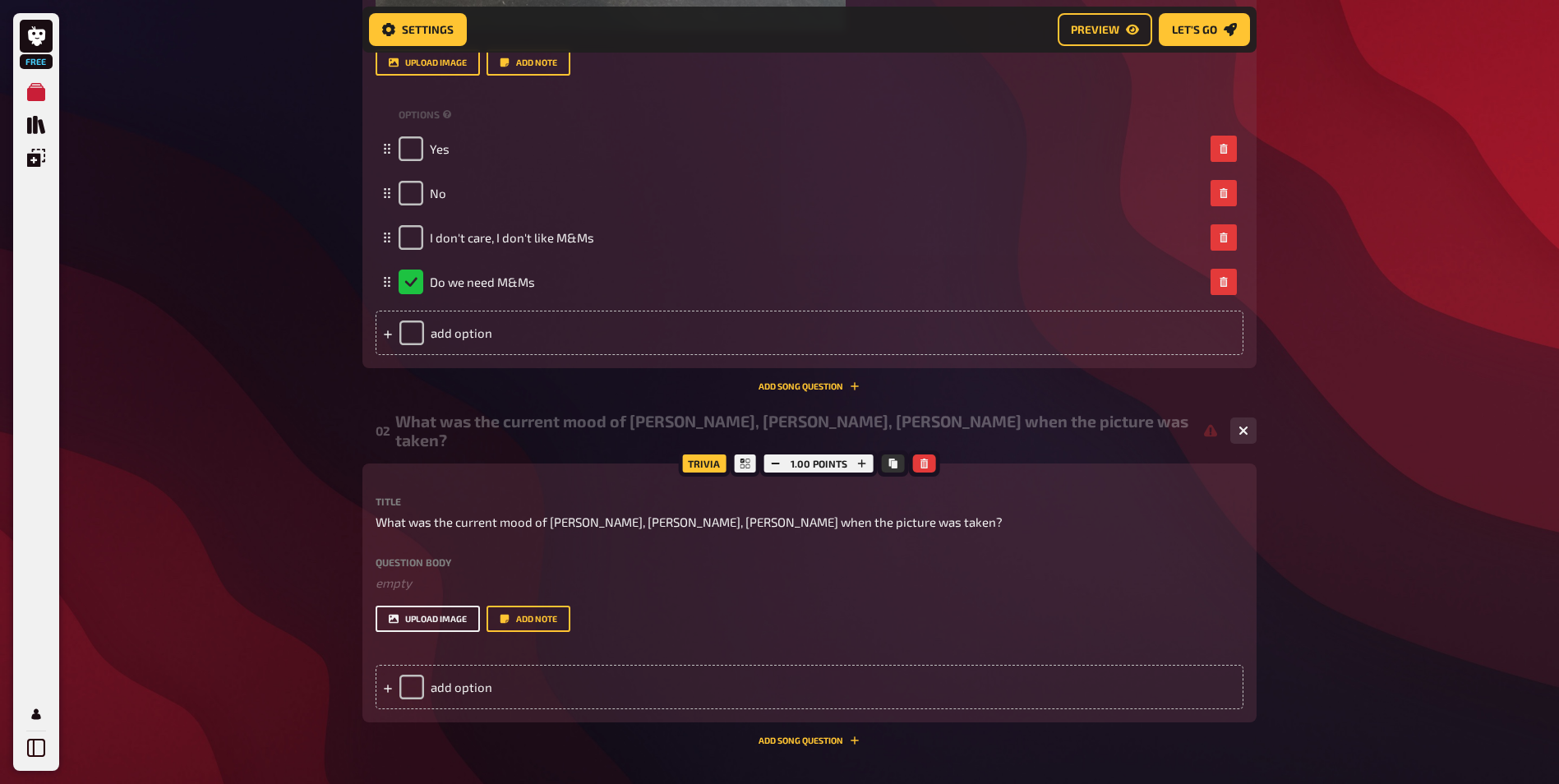
click at [433, 615] on button "upload image" at bounding box center [428, 618] width 104 height 26
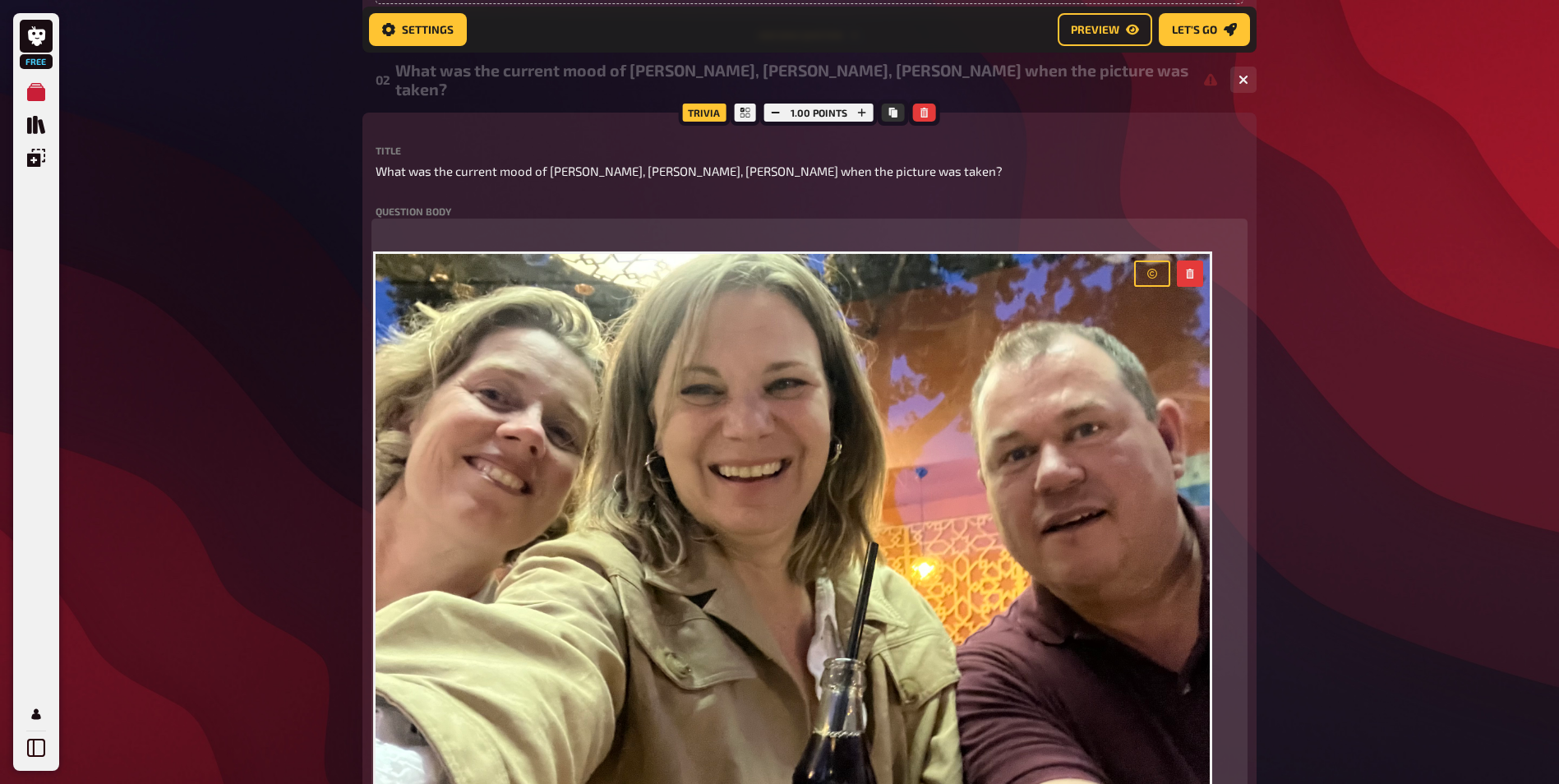
scroll to position [1452, 0]
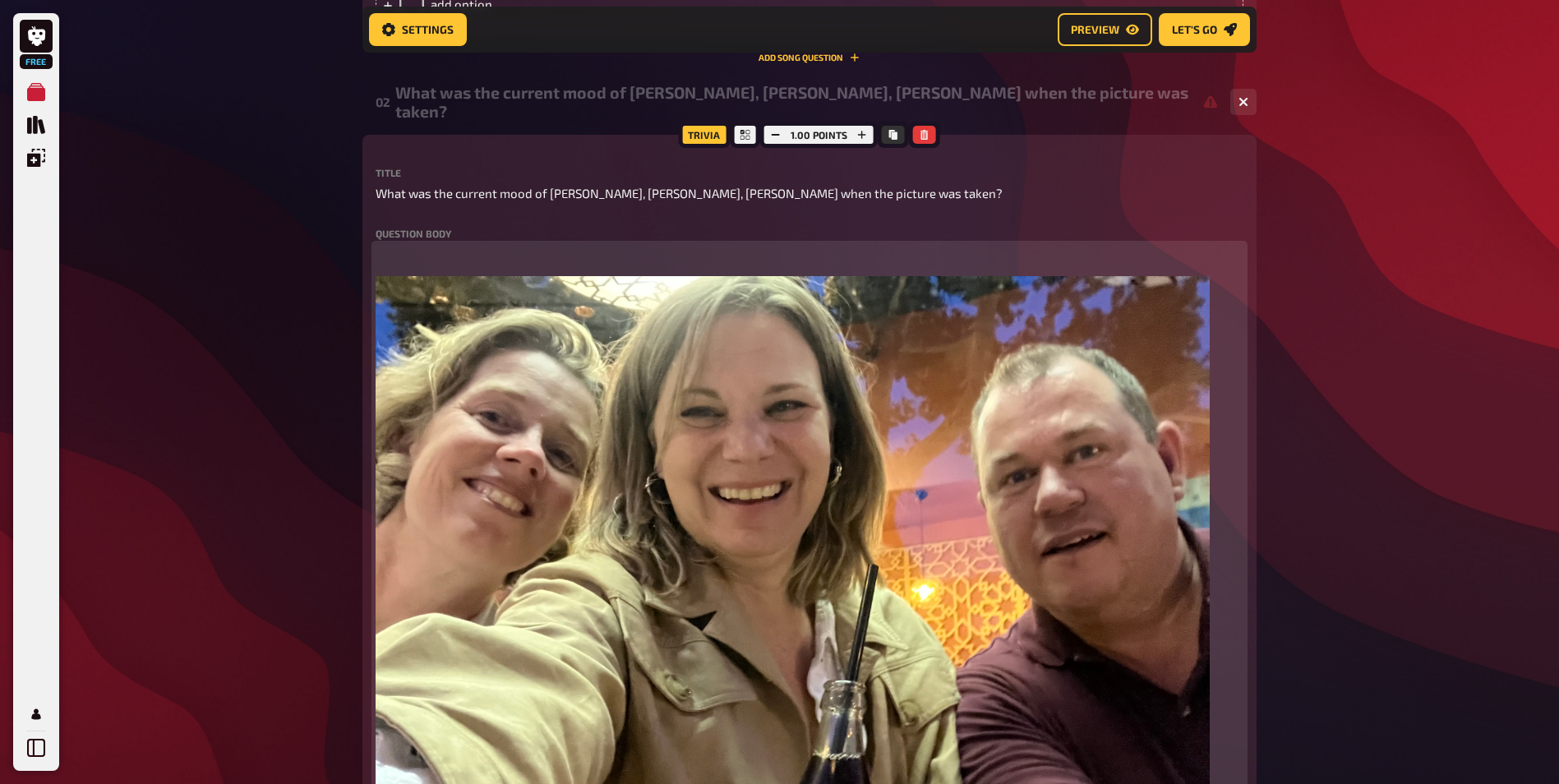
click at [1148, 293] on icon "button" at bounding box center [1152, 295] width 10 height 10
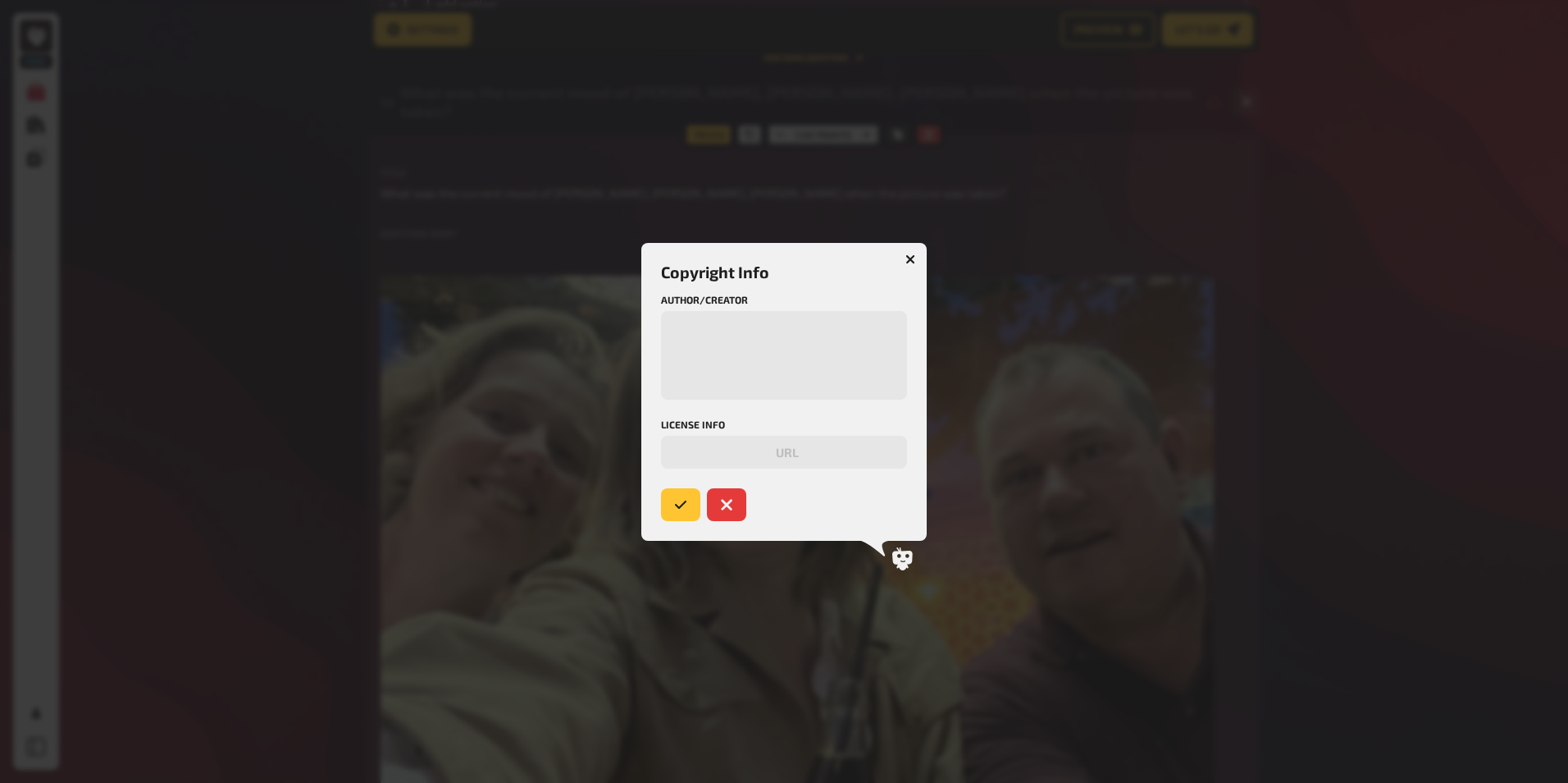
click at [920, 261] on button "button" at bounding box center [910, 259] width 26 height 26
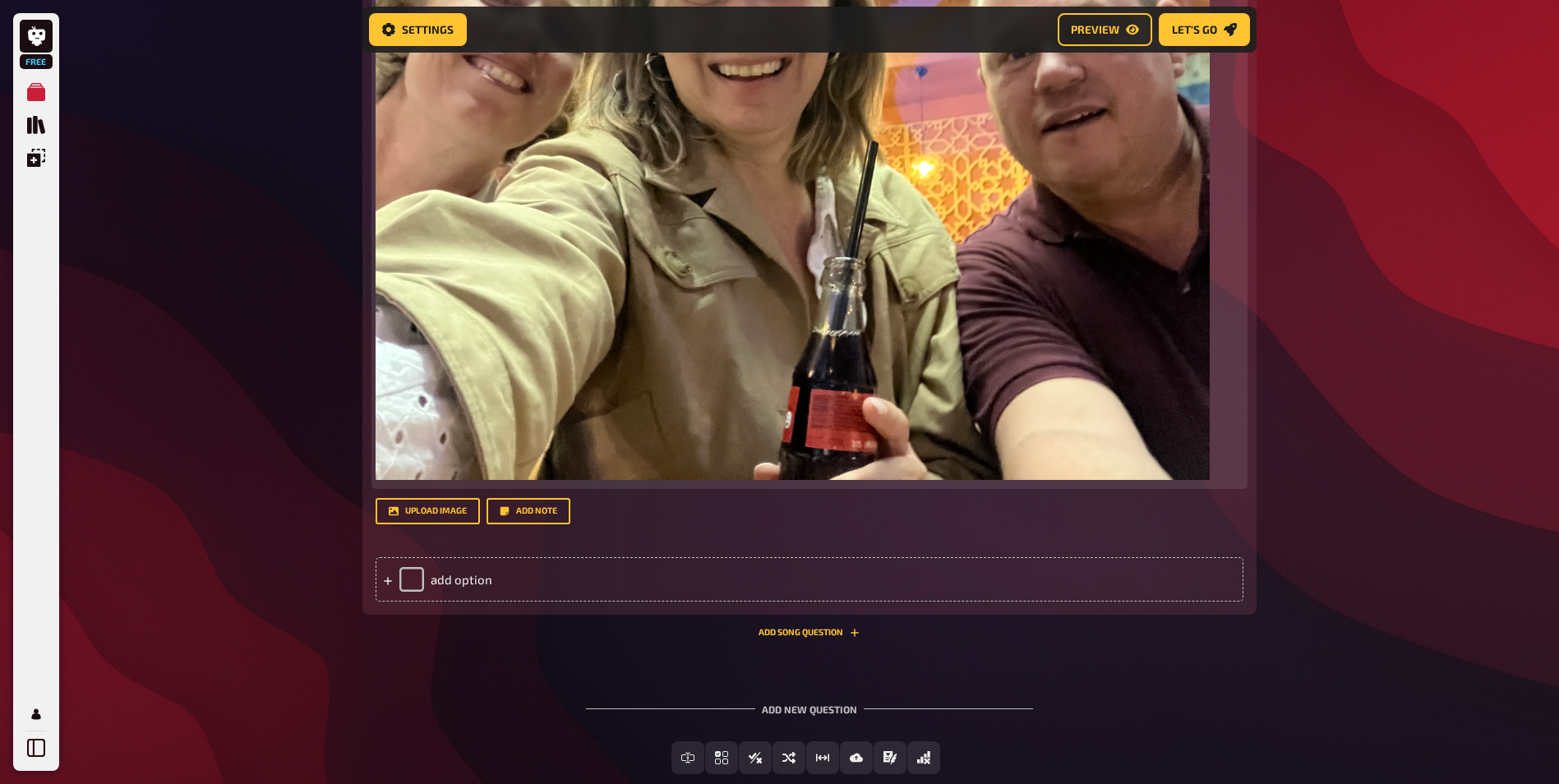
scroll to position [1971, 0]
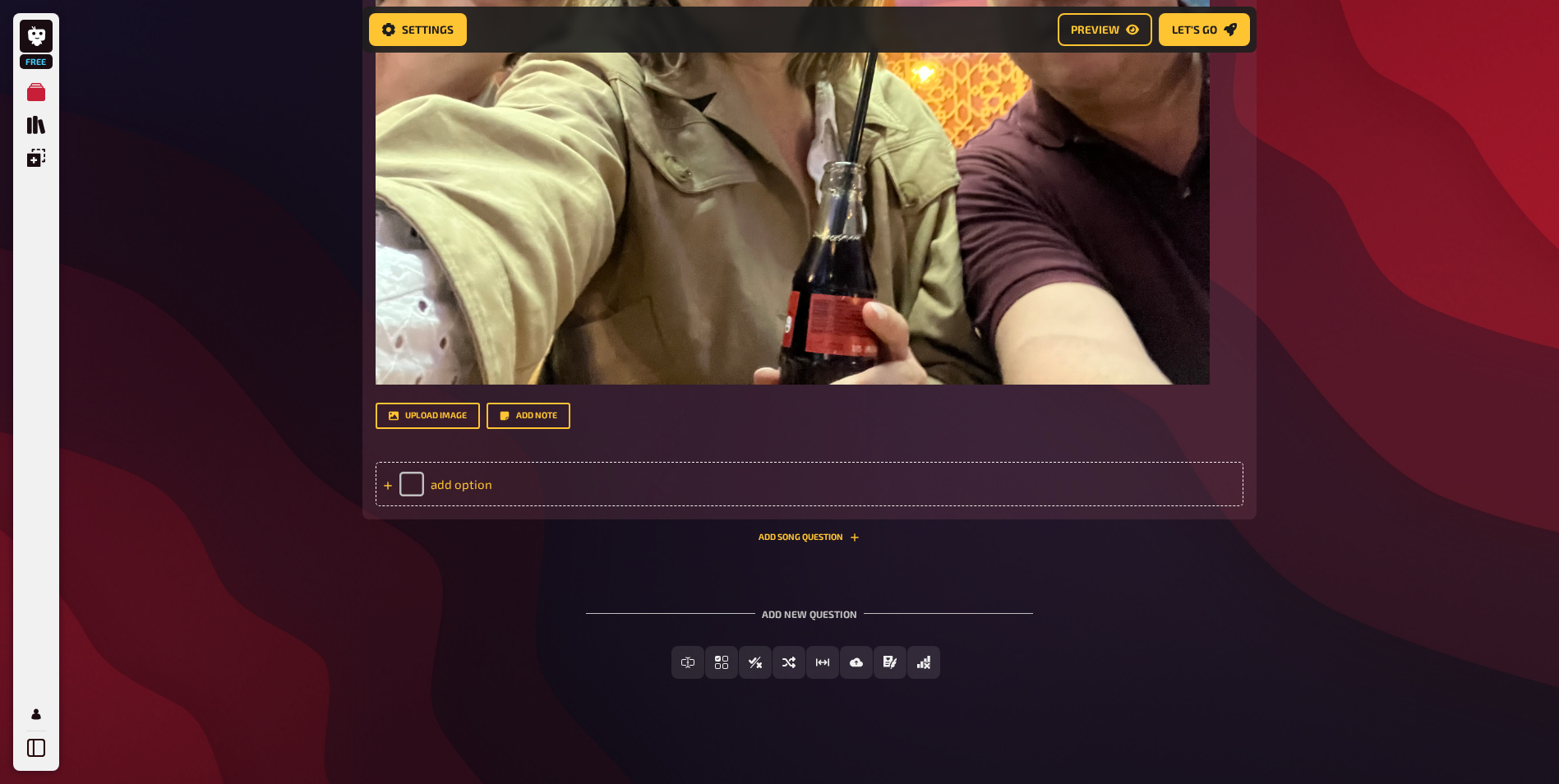
click at [472, 480] on div "add option" at bounding box center [810, 483] width 868 height 44
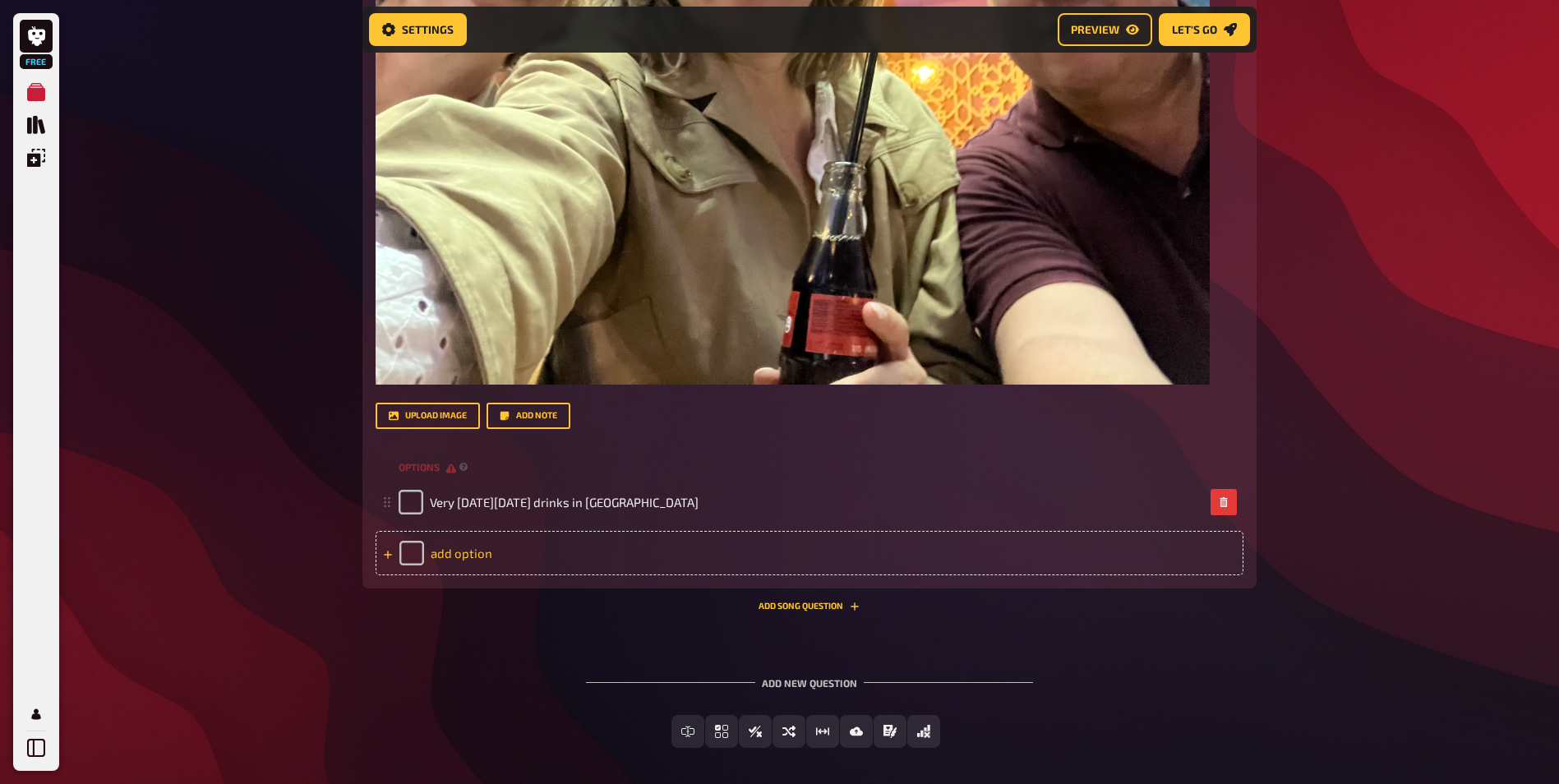
click at [473, 548] on div "add option" at bounding box center [810, 553] width 868 height 44
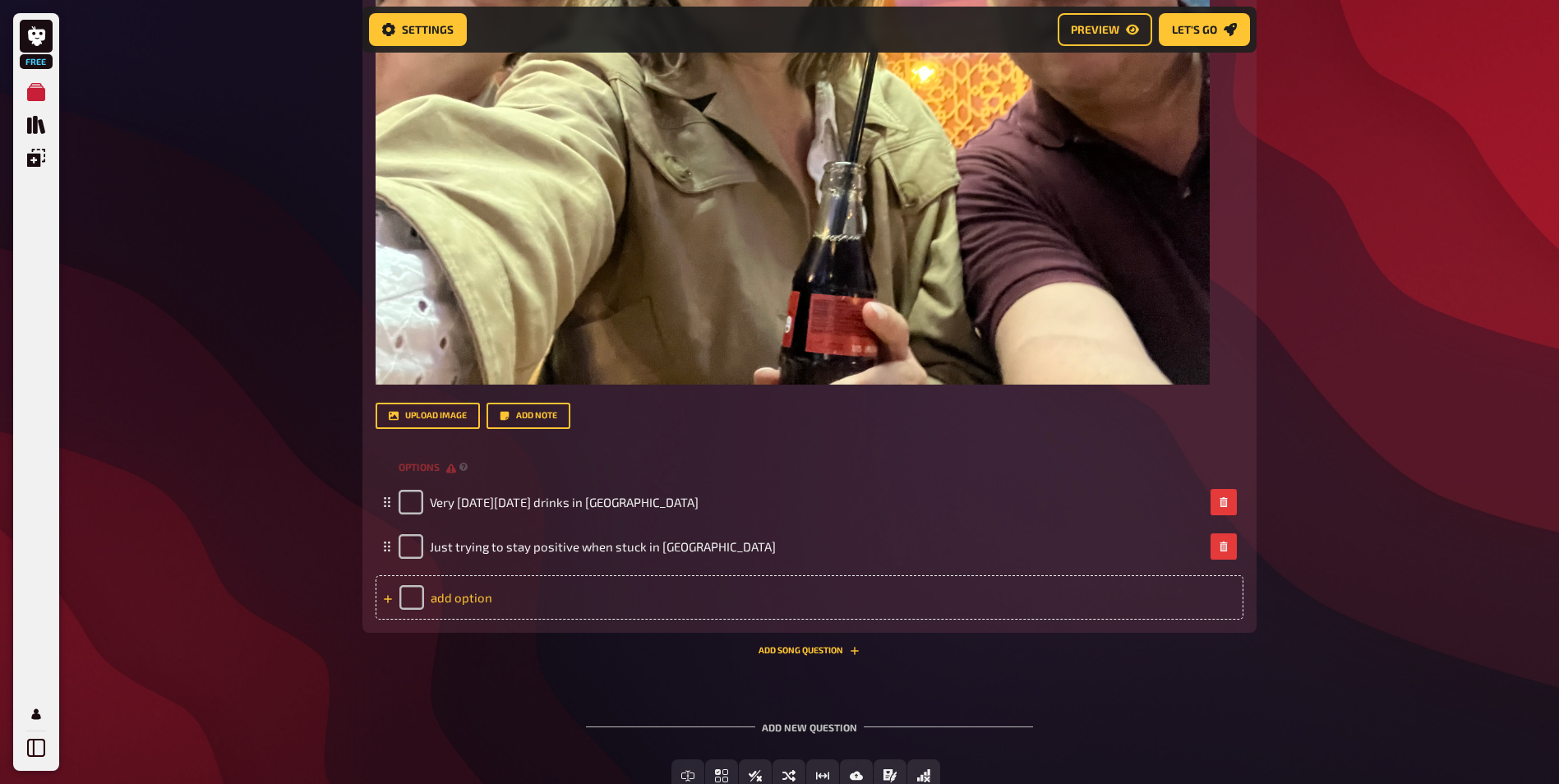
click at [487, 597] on div "add option" at bounding box center [810, 597] width 868 height 44
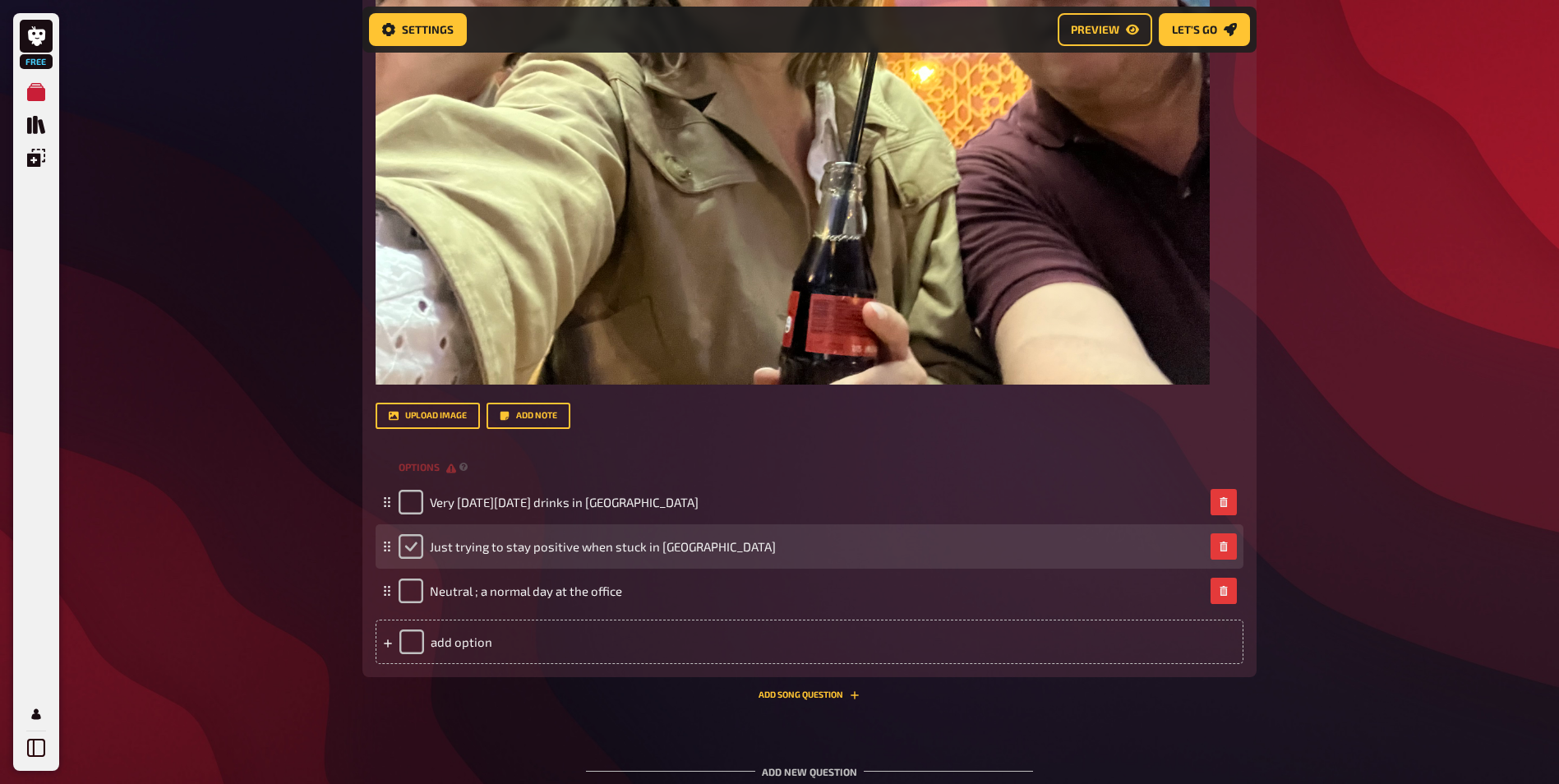
click at [417, 544] on input "checkbox" at bounding box center [410, 545] width 24 height 24
checkbox input "true"
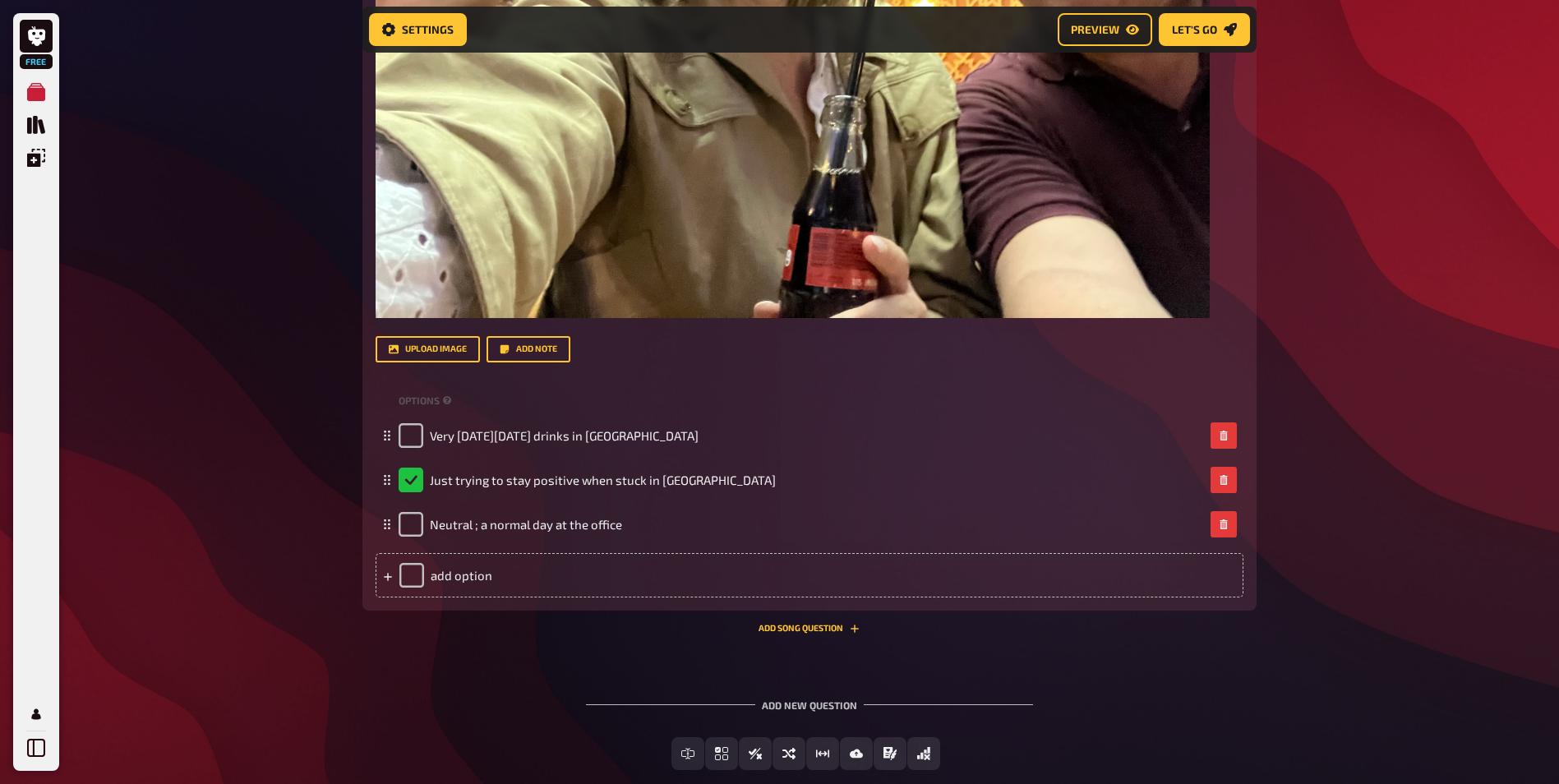
scroll to position [2129, 0]
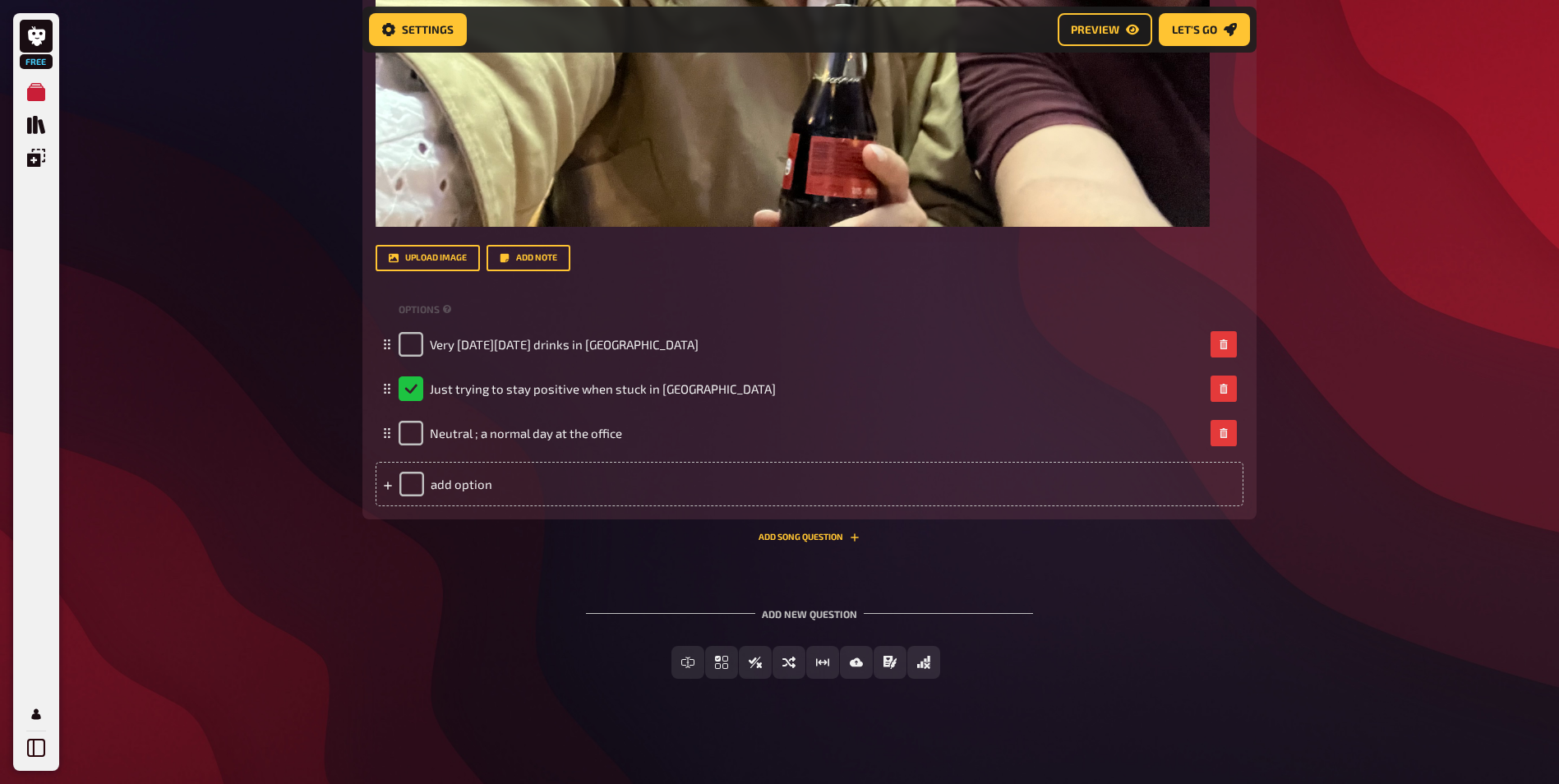
click at [765, 661] on span "Multiple Choice" at bounding box center [732, 662] width 92 height 12
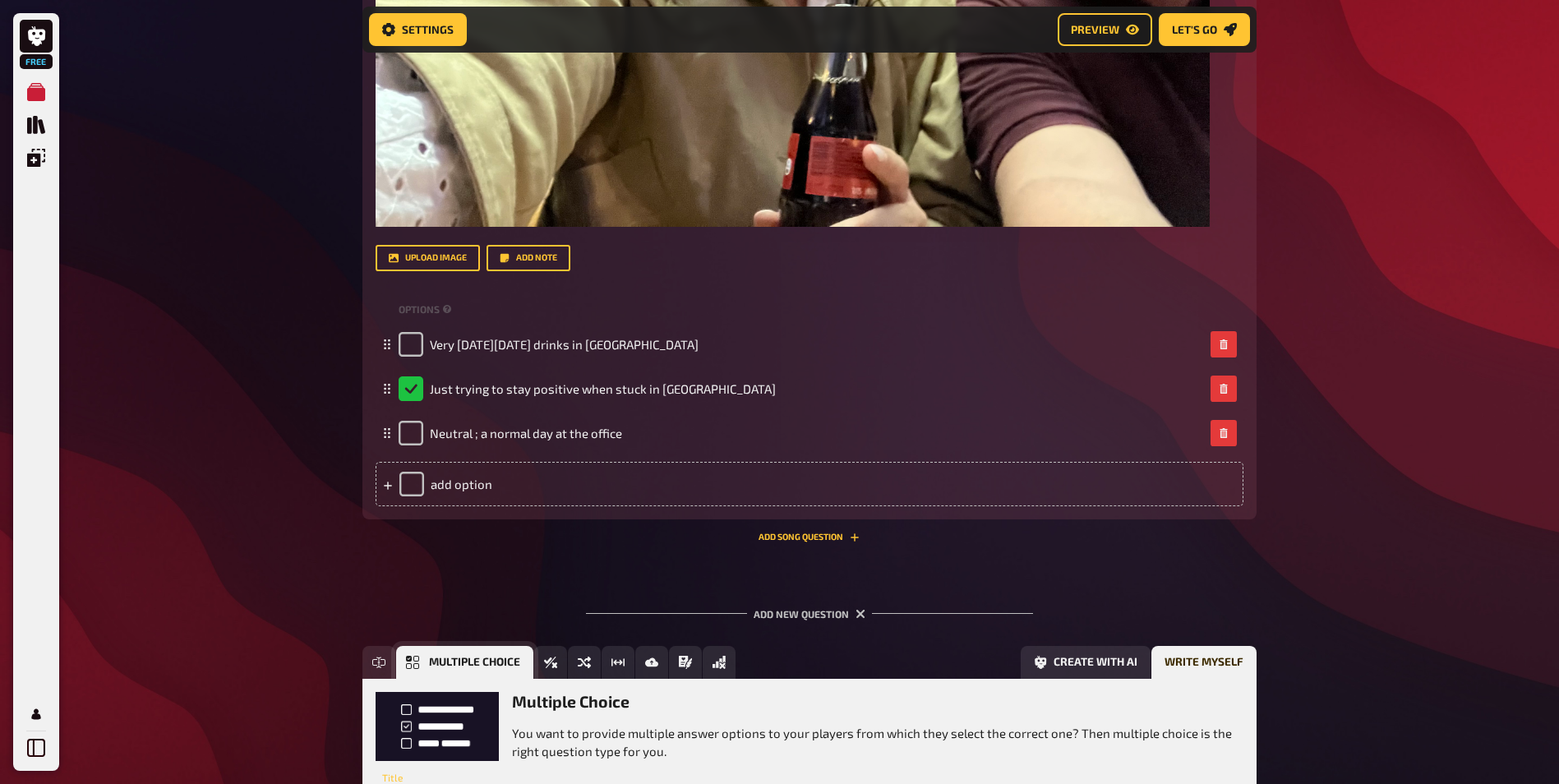
scroll to position [2279, 0]
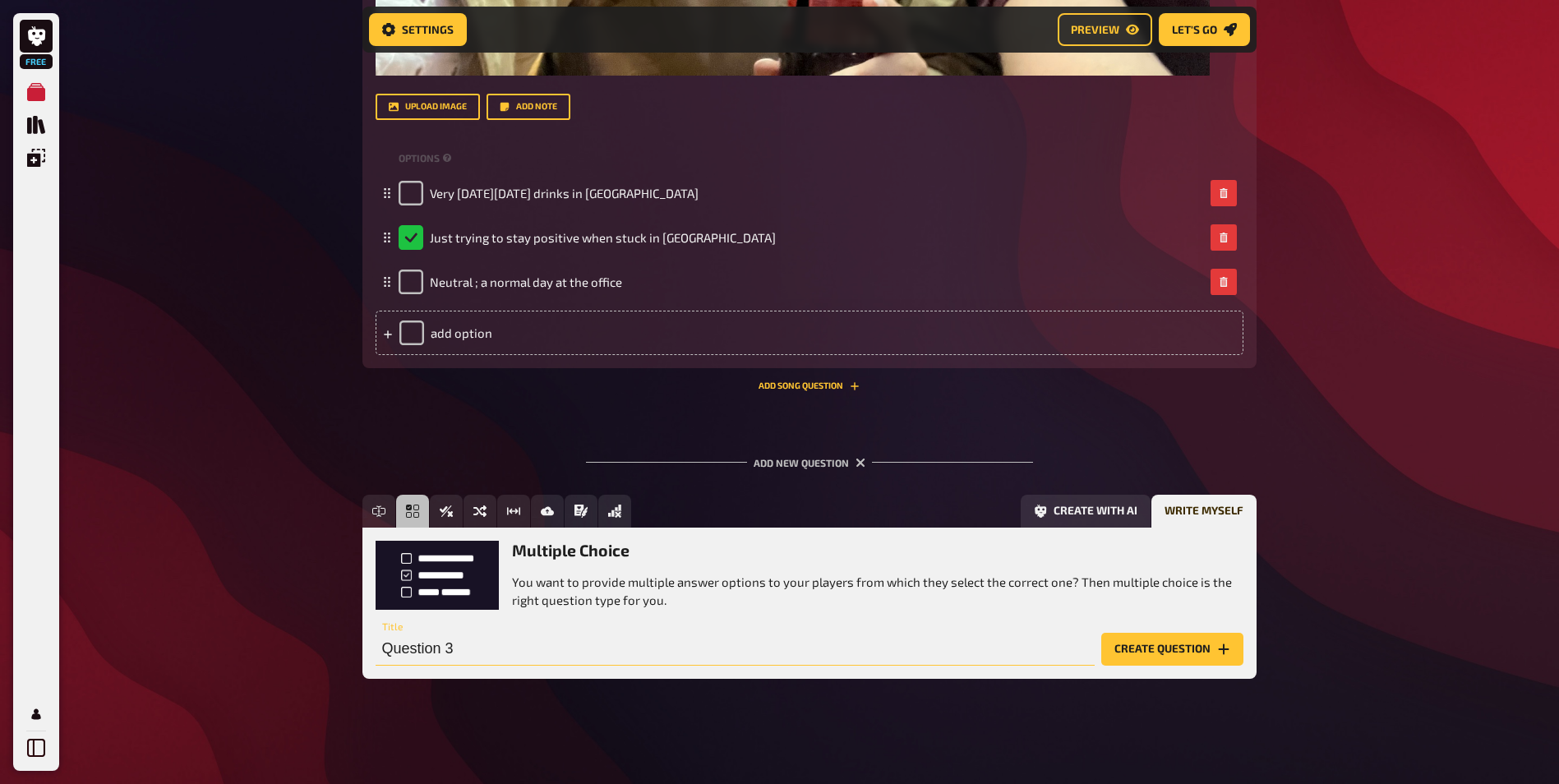
click at [420, 650] on input "Question 3" at bounding box center [735, 649] width 719 height 33
type input "Do we like this tool to use for the quiz?"
click at [425, 508] on button "Multiple Choice" at bounding box center [464, 510] width 137 height 33
click at [1181, 640] on button "Create question" at bounding box center [1172, 649] width 142 height 33
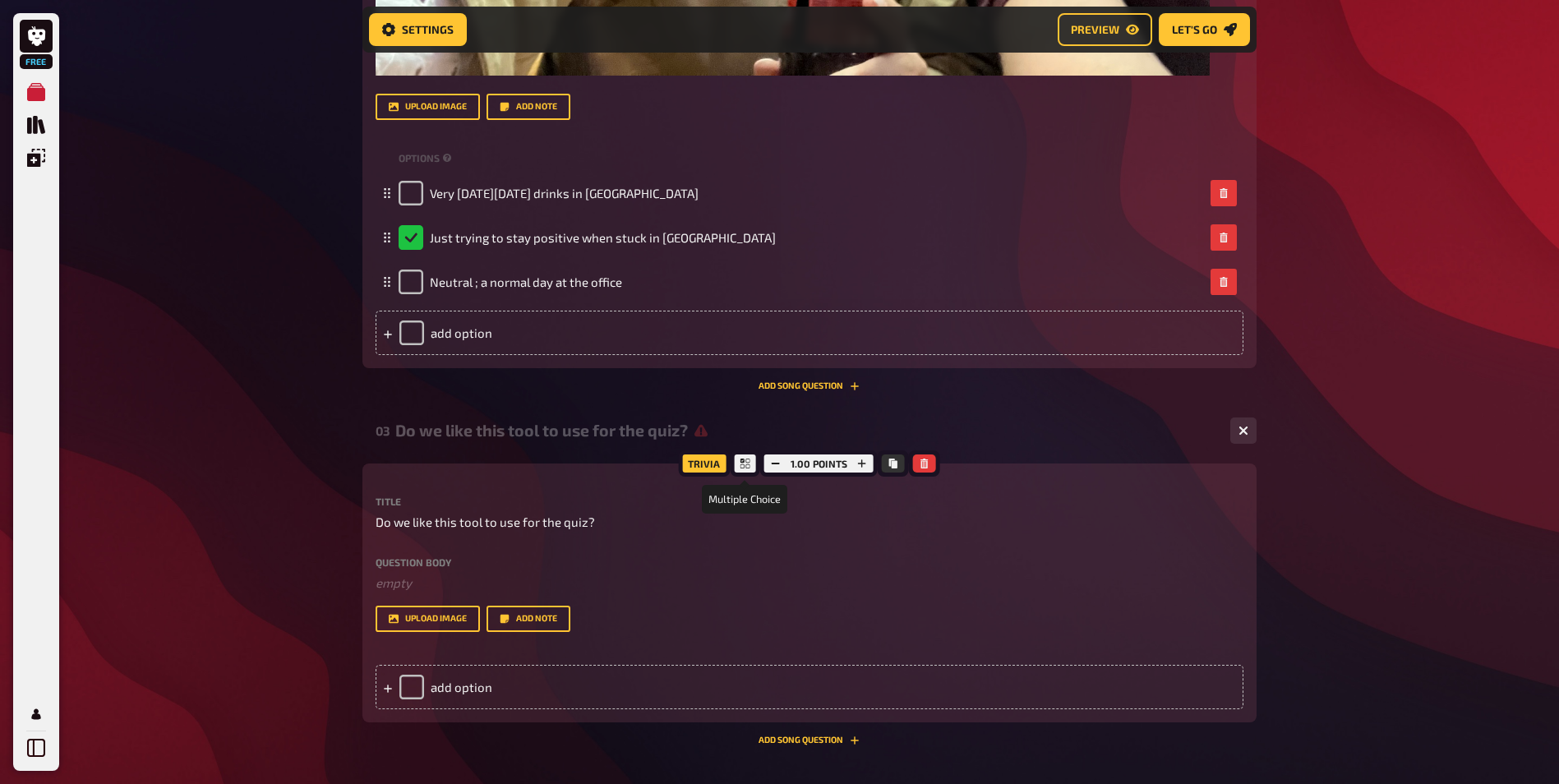
click at [743, 458] on icon at bounding box center [745, 463] width 10 height 10
click at [716, 460] on div "Trivia" at bounding box center [705, 463] width 52 height 26
click at [722, 462] on div "Trivia" at bounding box center [705, 463] width 52 height 26
click at [711, 464] on div "Trivia" at bounding box center [705, 463] width 52 height 26
click at [466, 688] on div "add option" at bounding box center [810, 686] width 868 height 44
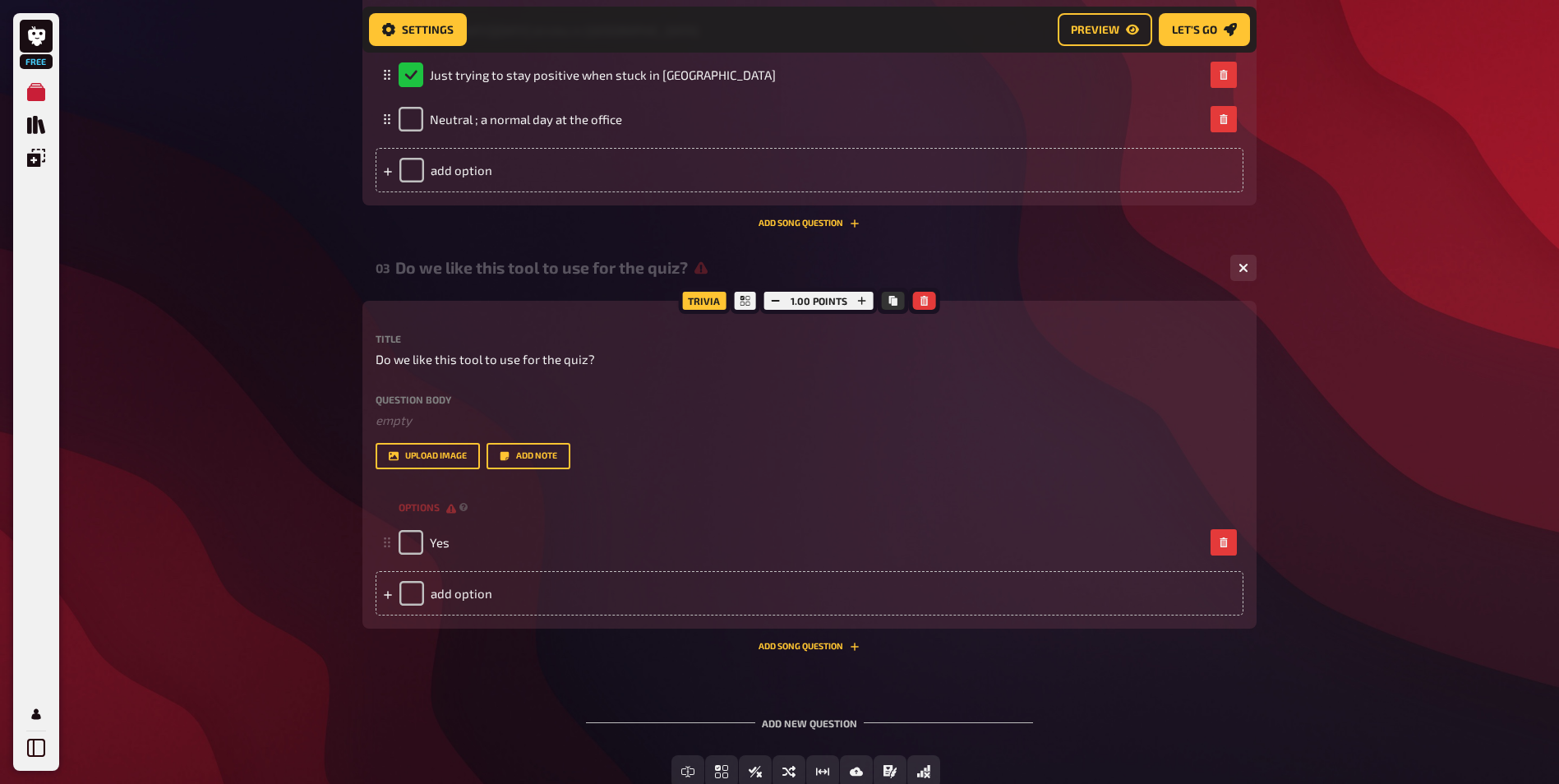
scroll to position [2443, 0]
click at [494, 595] on div "add option" at bounding box center [810, 591] width 868 height 44
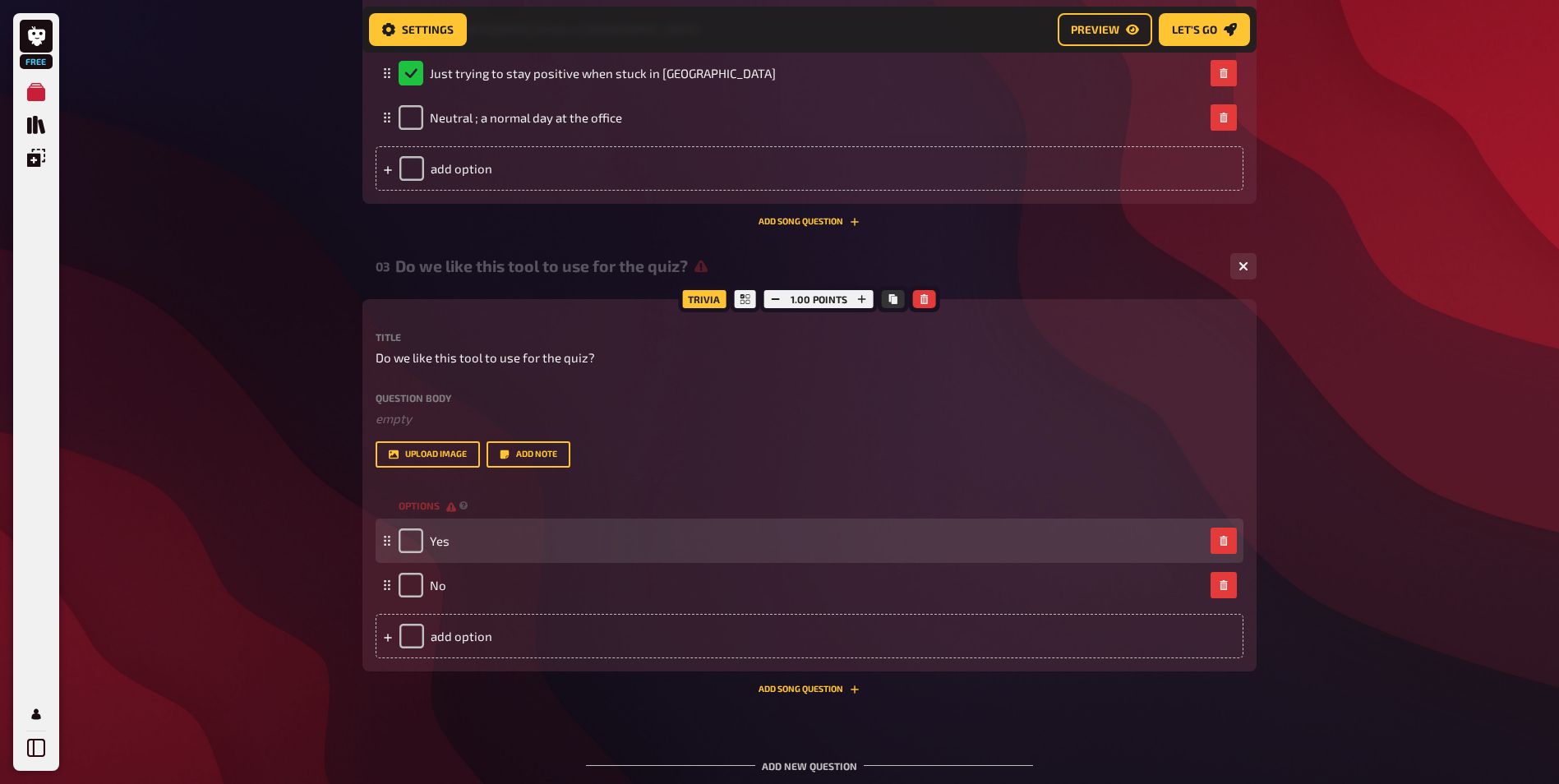
click at [387, 544] on icon at bounding box center [387, 540] width 10 height 10
click at [407, 543] on input "checkbox" at bounding box center [410, 540] width 24 height 24
checkbox input "true"
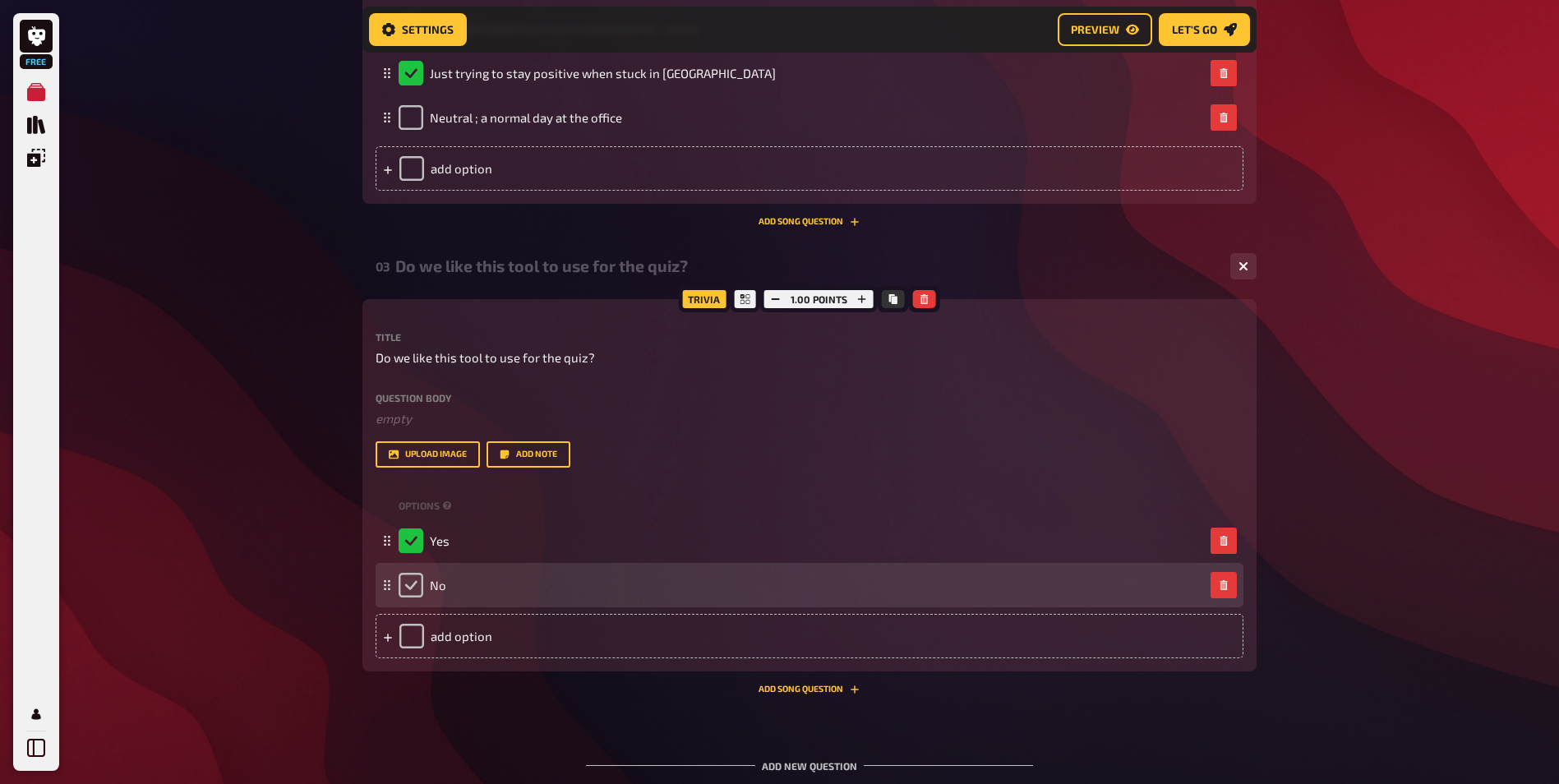
click at [415, 579] on input "checkbox" at bounding box center [410, 584] width 24 height 24
checkbox input "true"
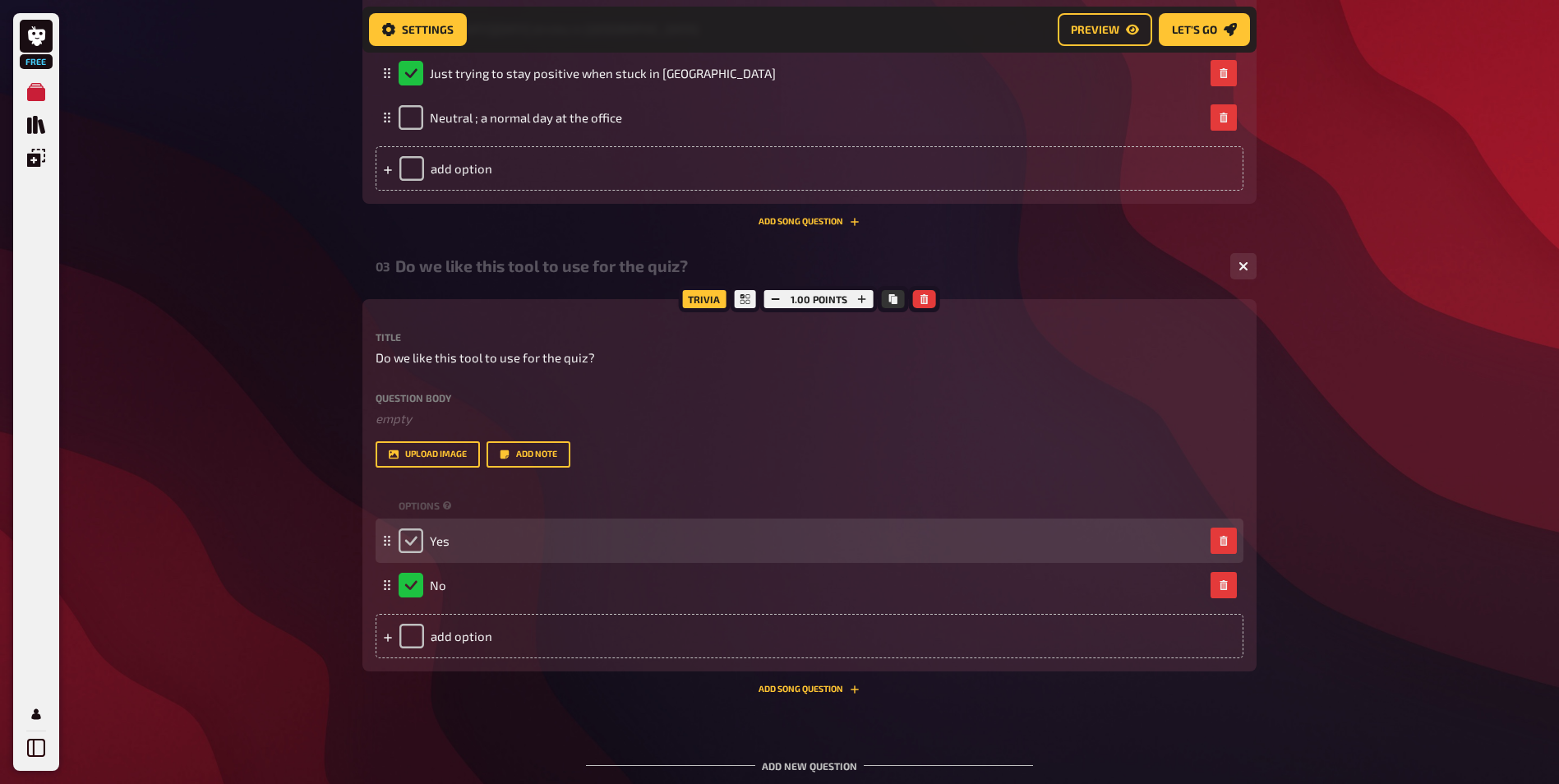
click at [413, 550] on input "checkbox" at bounding box center [410, 540] width 24 height 24
checkbox input "true"
checkbox input "false"
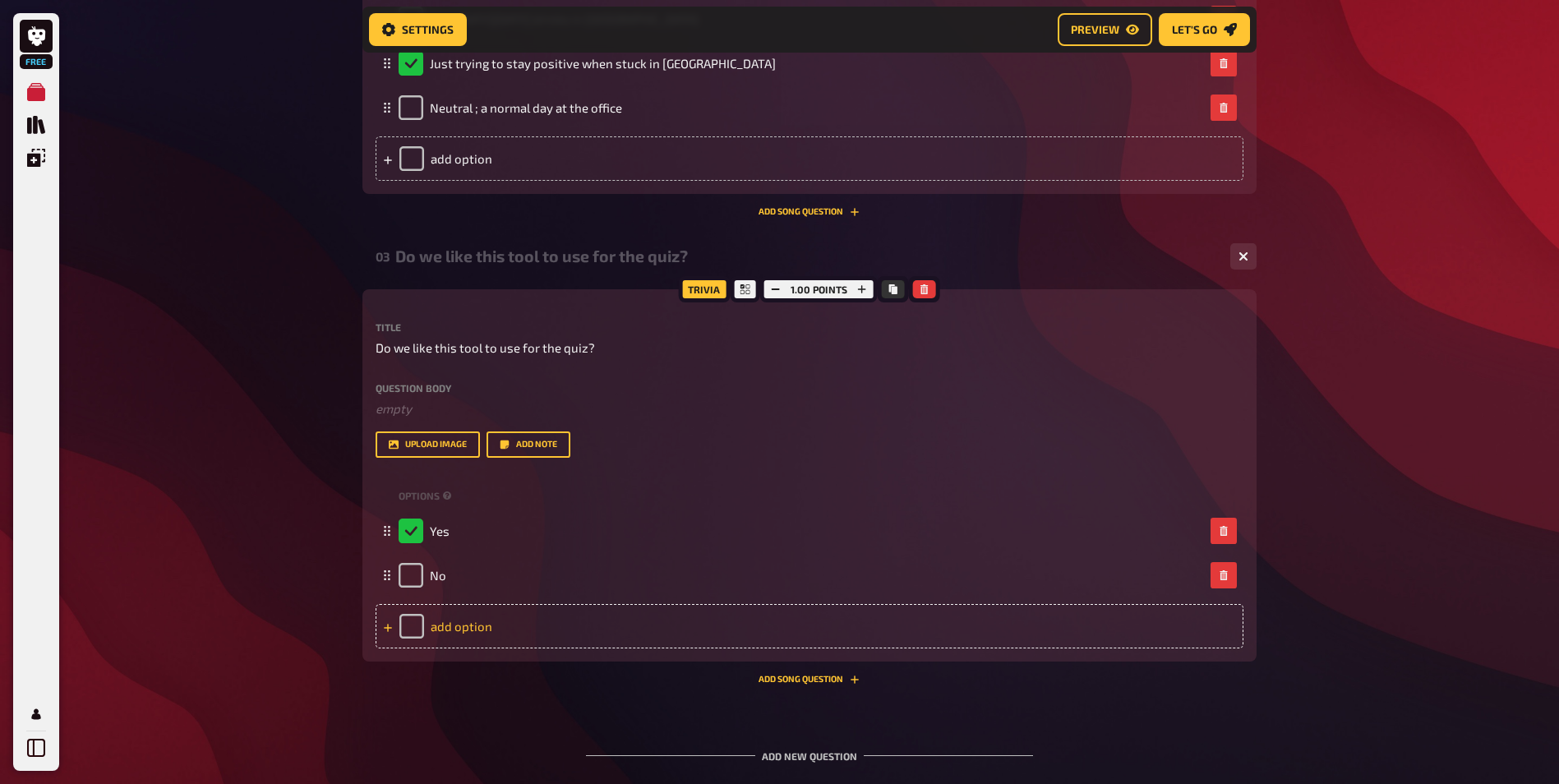
scroll to position [2103, 0]
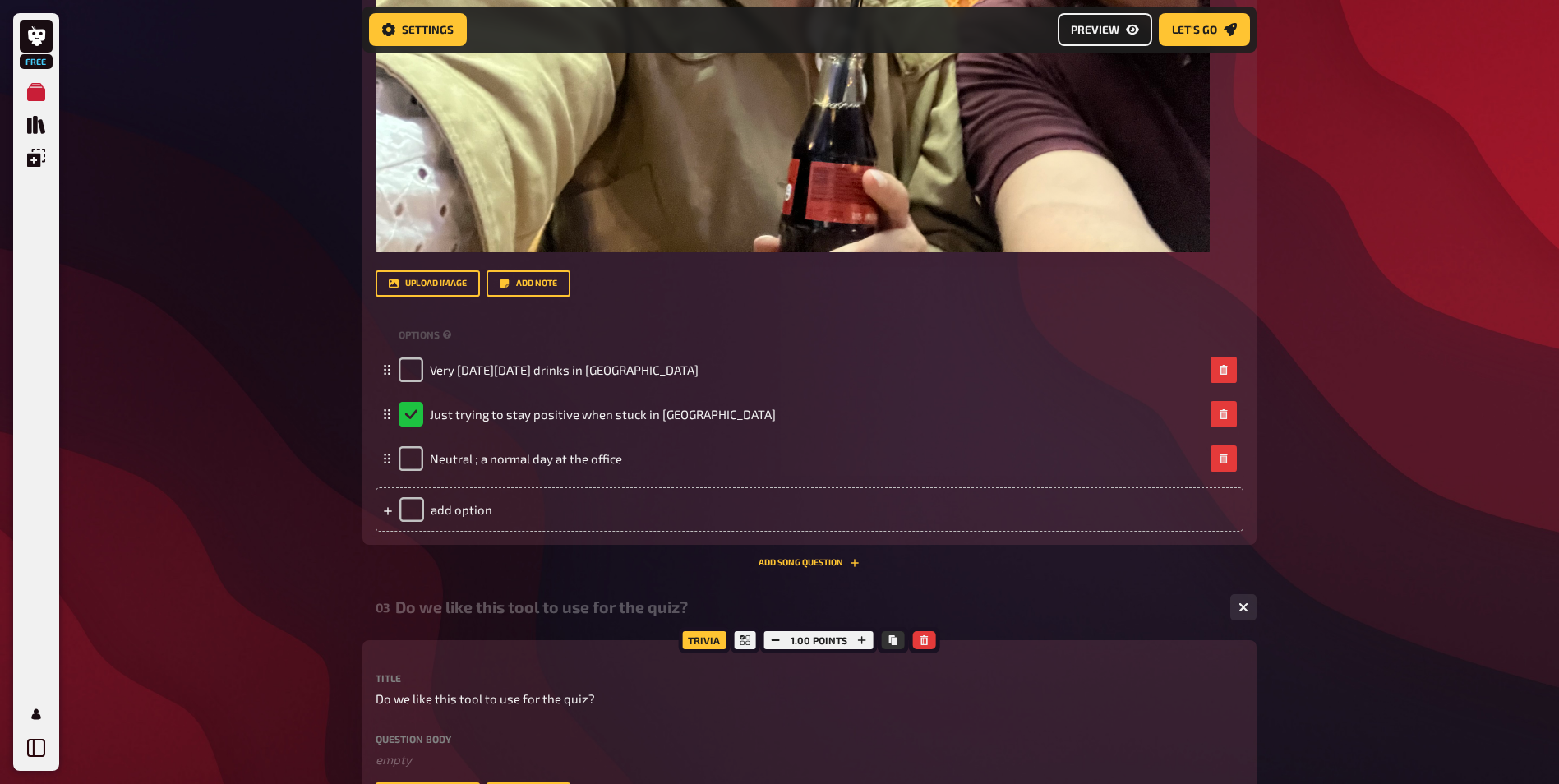
click at [1100, 37] on link "Preview" at bounding box center [1105, 30] width 94 height 33
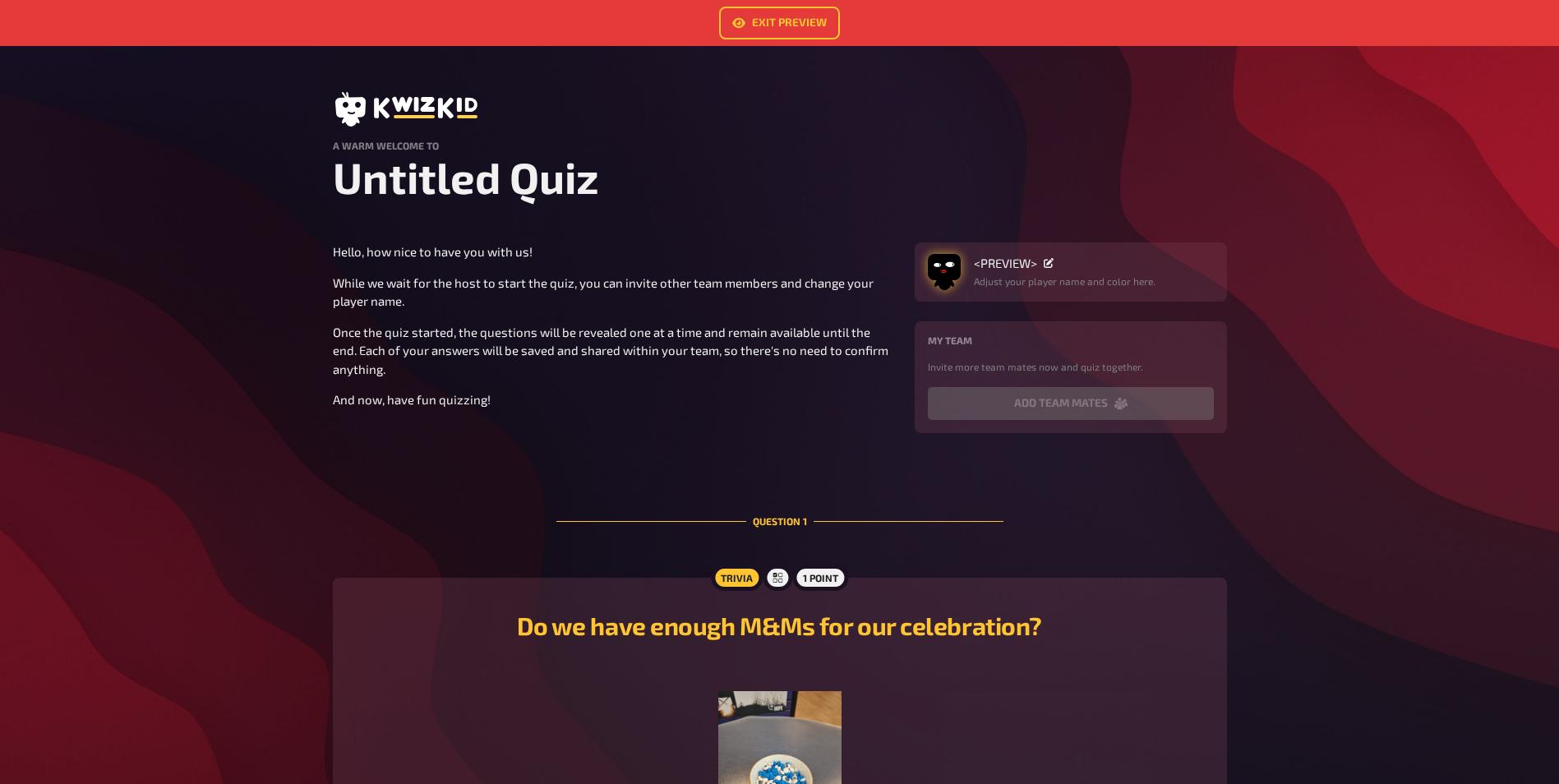
click at [942, 275] on img "button" at bounding box center [944, 266] width 33 height 33
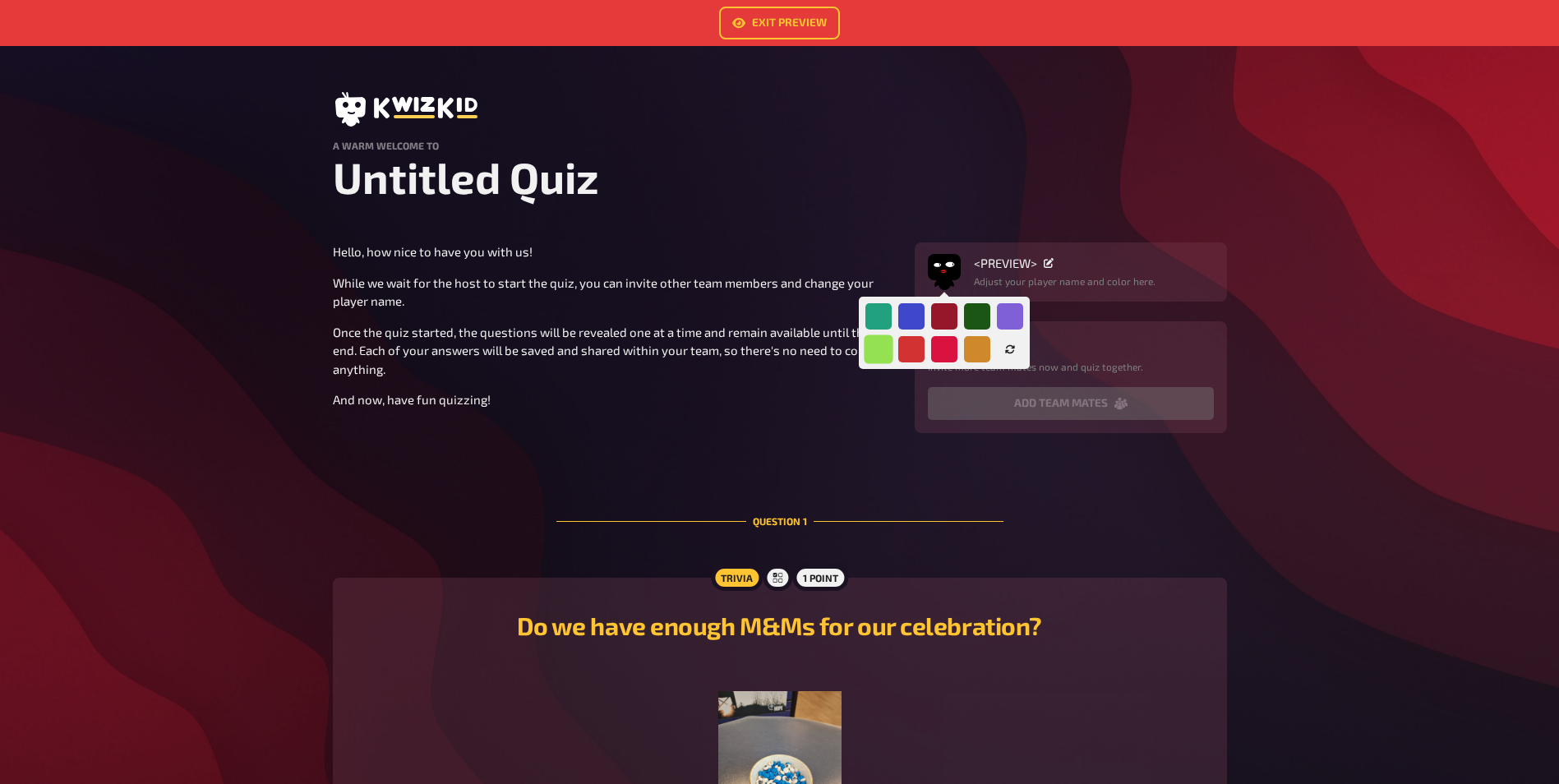
click at [881, 344] on div at bounding box center [879, 349] width 29 height 29
click at [744, 422] on section "Hello, how nice to have you with us! While we wait for the host to start the qu…" at bounding box center [780, 337] width 894 height 190
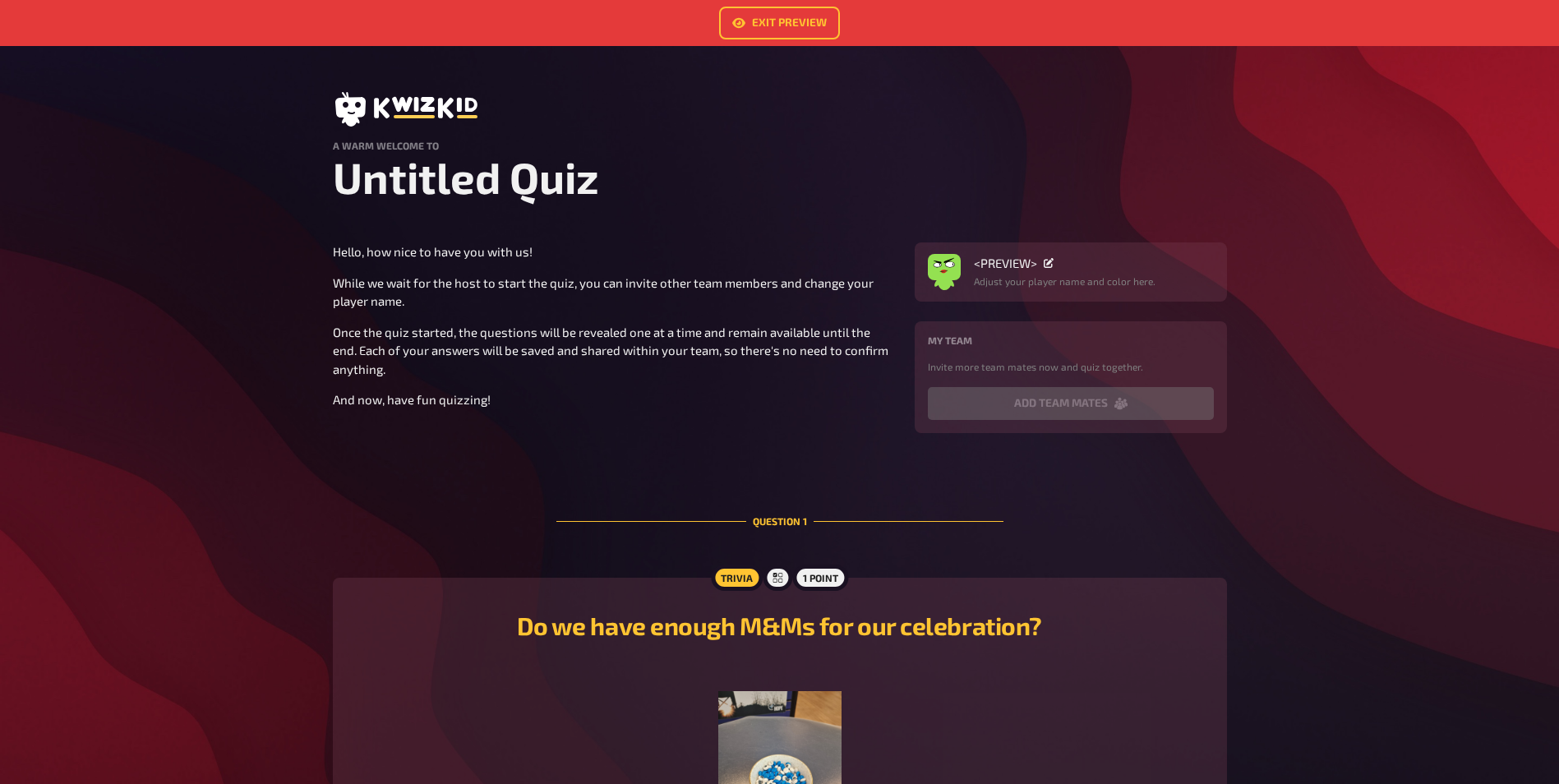
click at [522, 399] on p "And now, have fun quizzing!" at bounding box center [614, 399] width 562 height 19
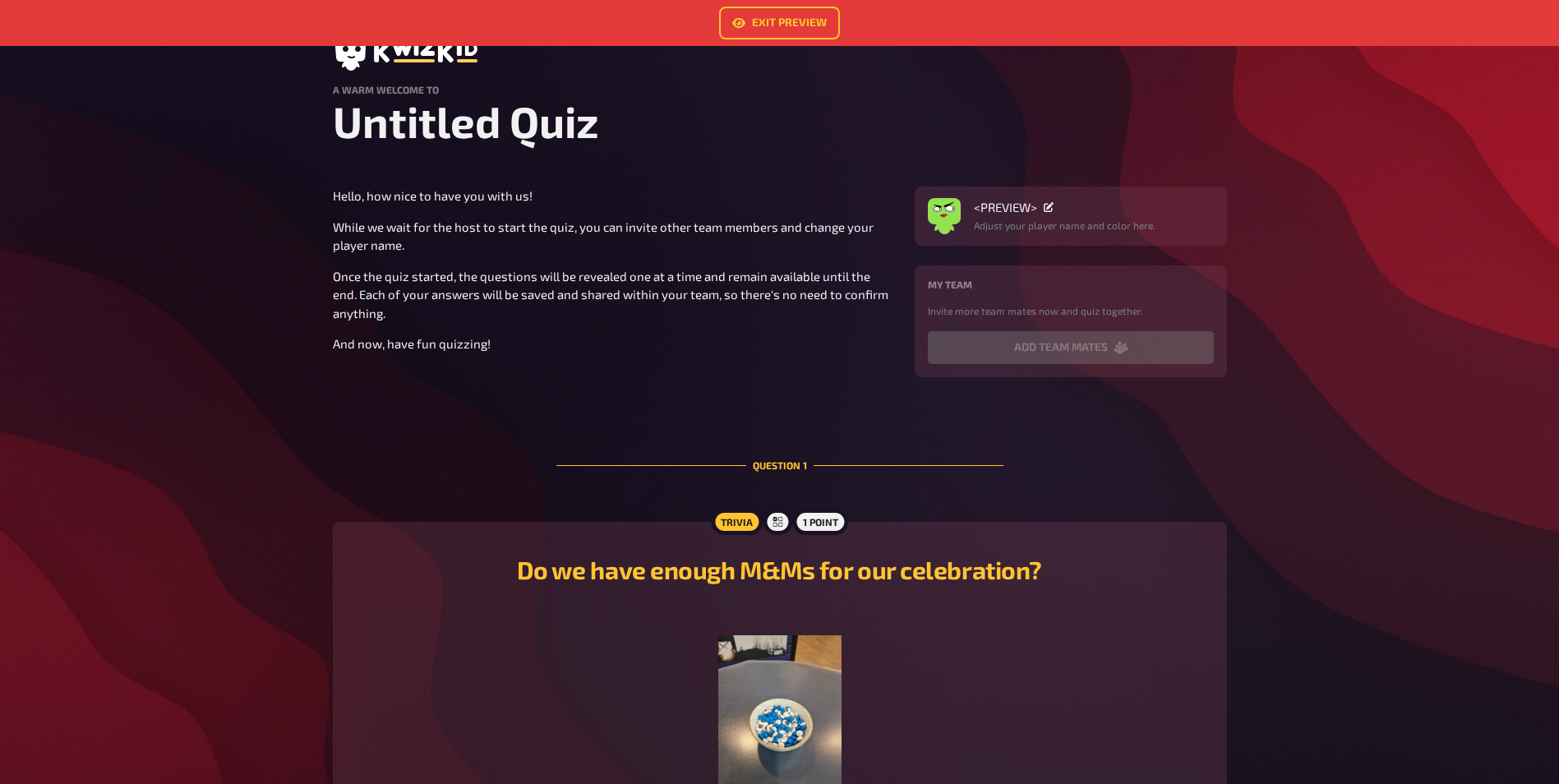
scroll to position [83, 0]
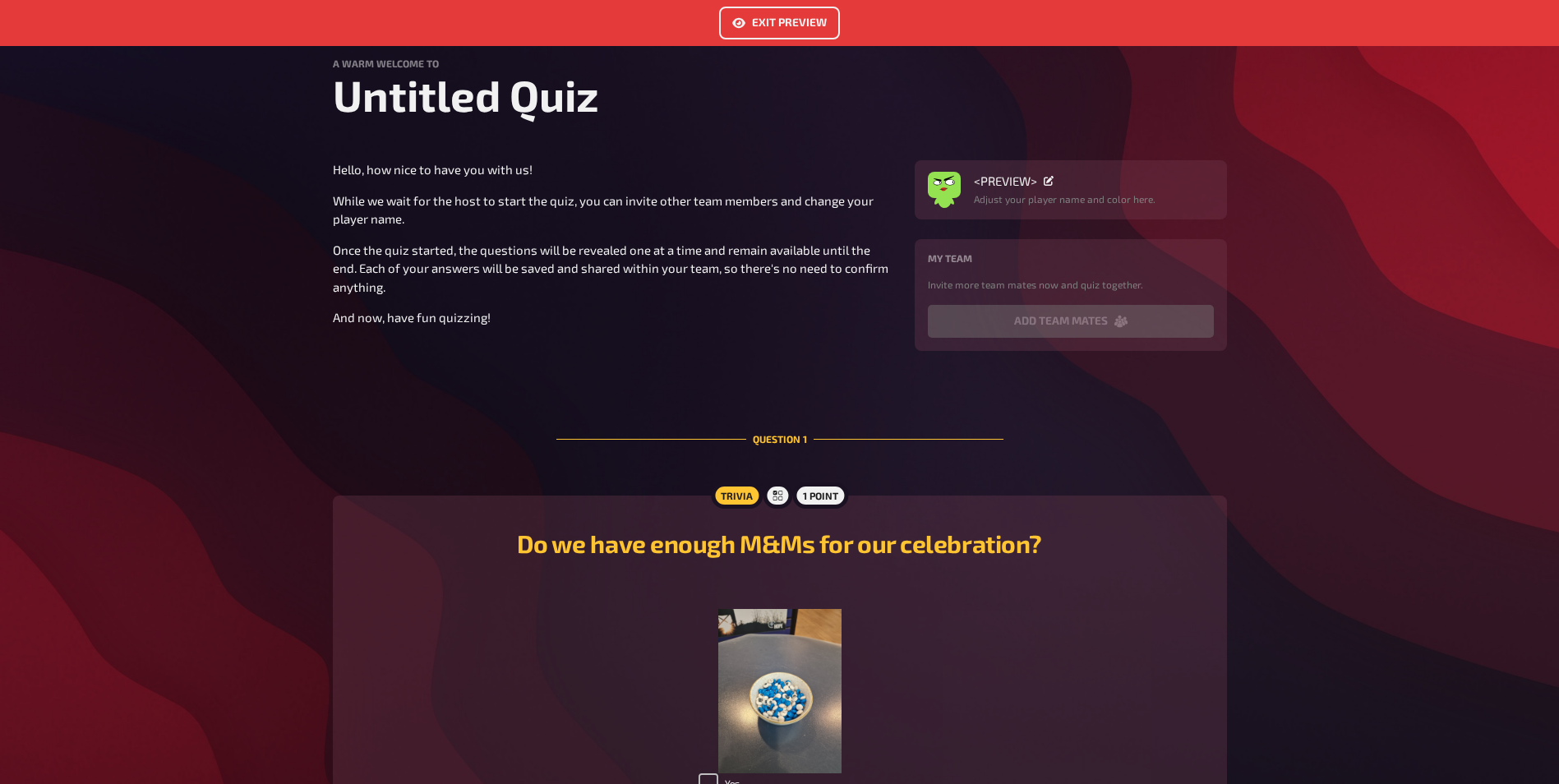
click at [776, 22] on link "Exit Preview" at bounding box center [779, 22] width 121 height 33
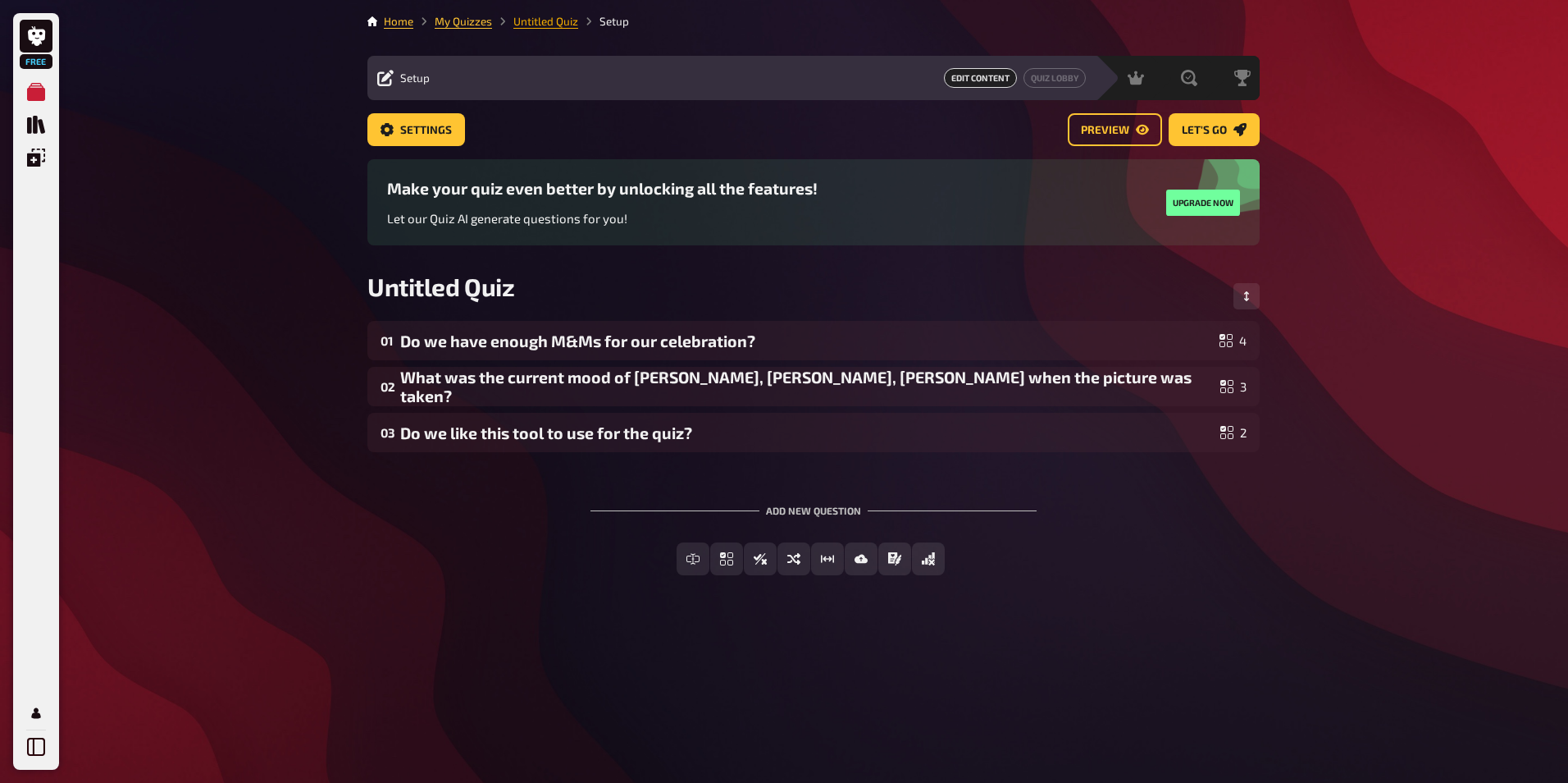
click at [536, 17] on link "Untitled Quiz" at bounding box center [545, 21] width 64 height 13
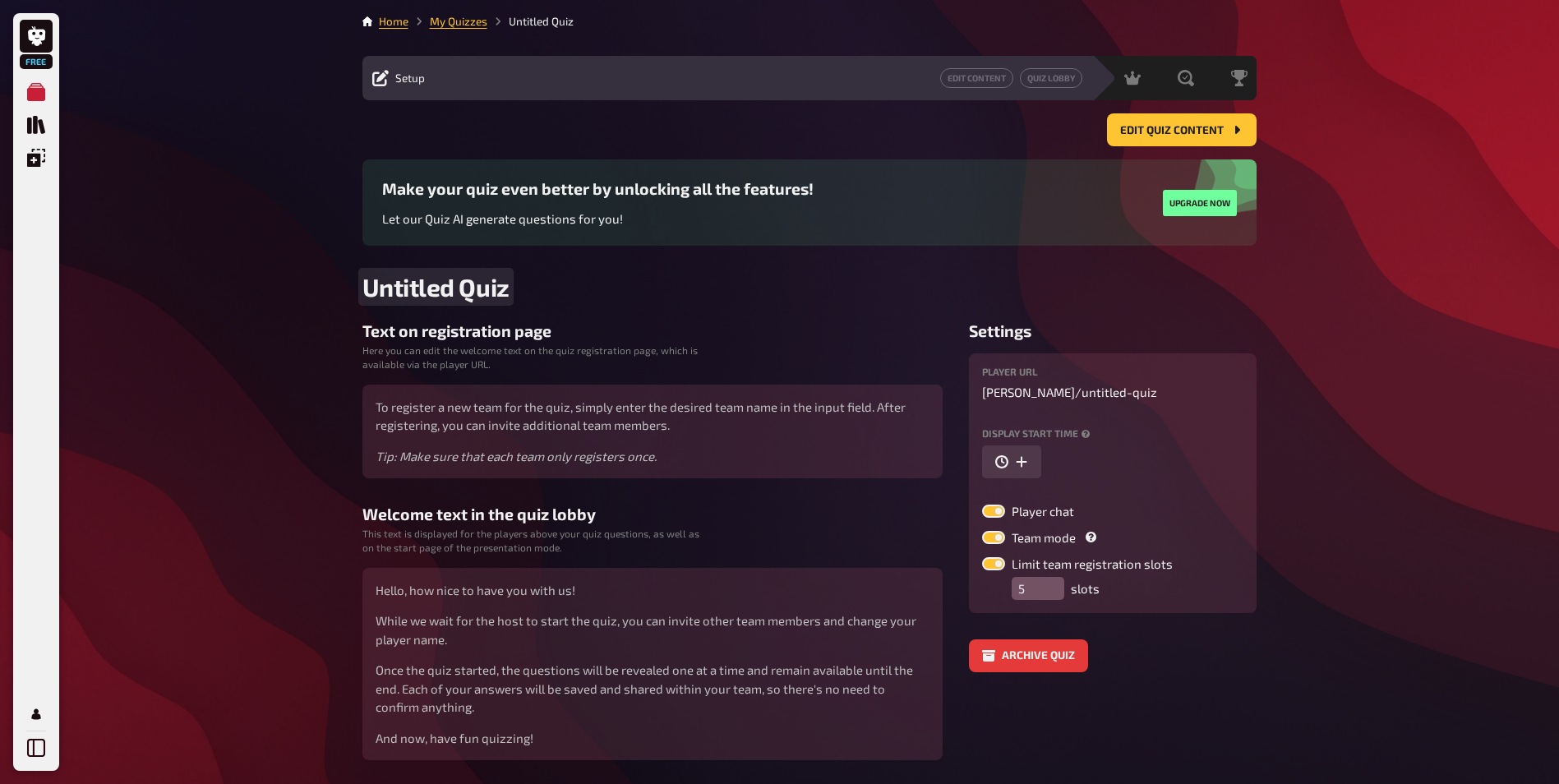
click at [473, 285] on span "Untitled Quiz" at bounding box center [436, 286] width 147 height 30
click at [511, 283] on h2 "Untitled Quiz" at bounding box center [810, 286] width 894 height 30
drag, startPoint x: 507, startPoint y: 287, endPoint x: 312, endPoint y: 282, distance: 195.1
click at [312, 282] on div "Free My Quizzes Quiz Library Overlays My Account Home My Quizzes Untitled Quiz …" at bounding box center [779, 419] width 1559 height 839
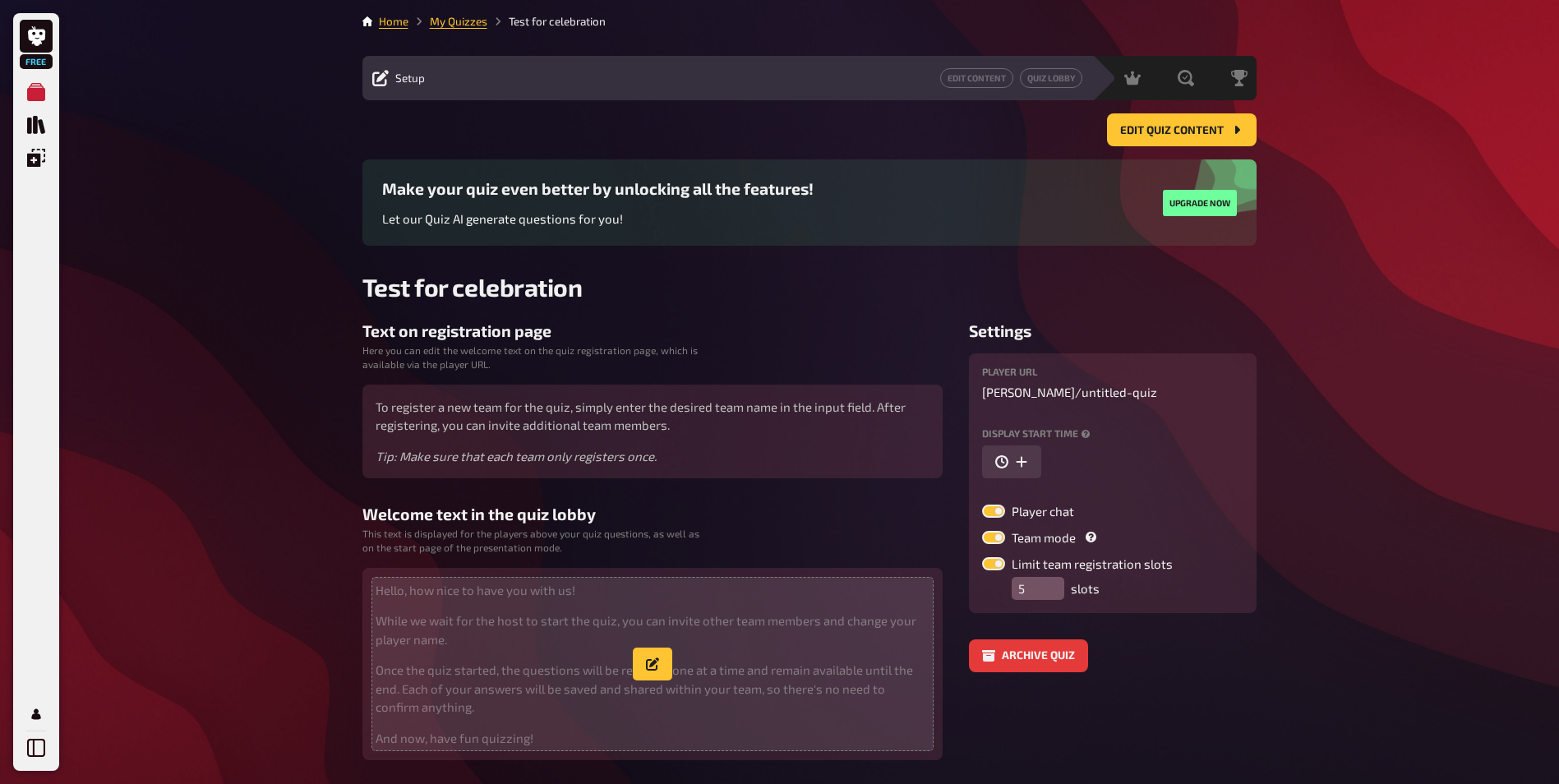
click at [616, 655] on span "Hello, how nice to have you with us! While we wait for the host to start the qu…" at bounding box center [653, 664] width 554 height 167
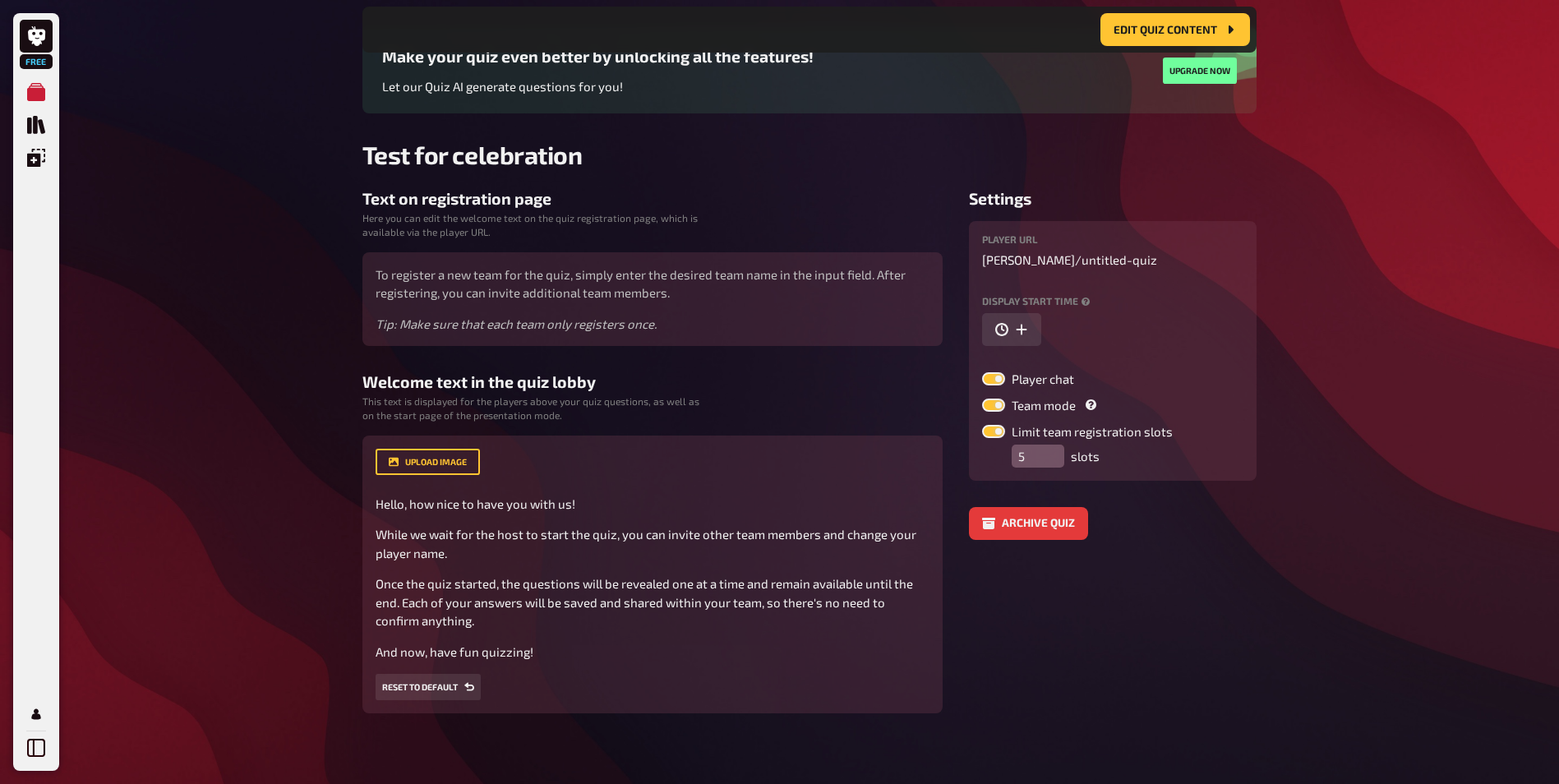
scroll to position [153, 0]
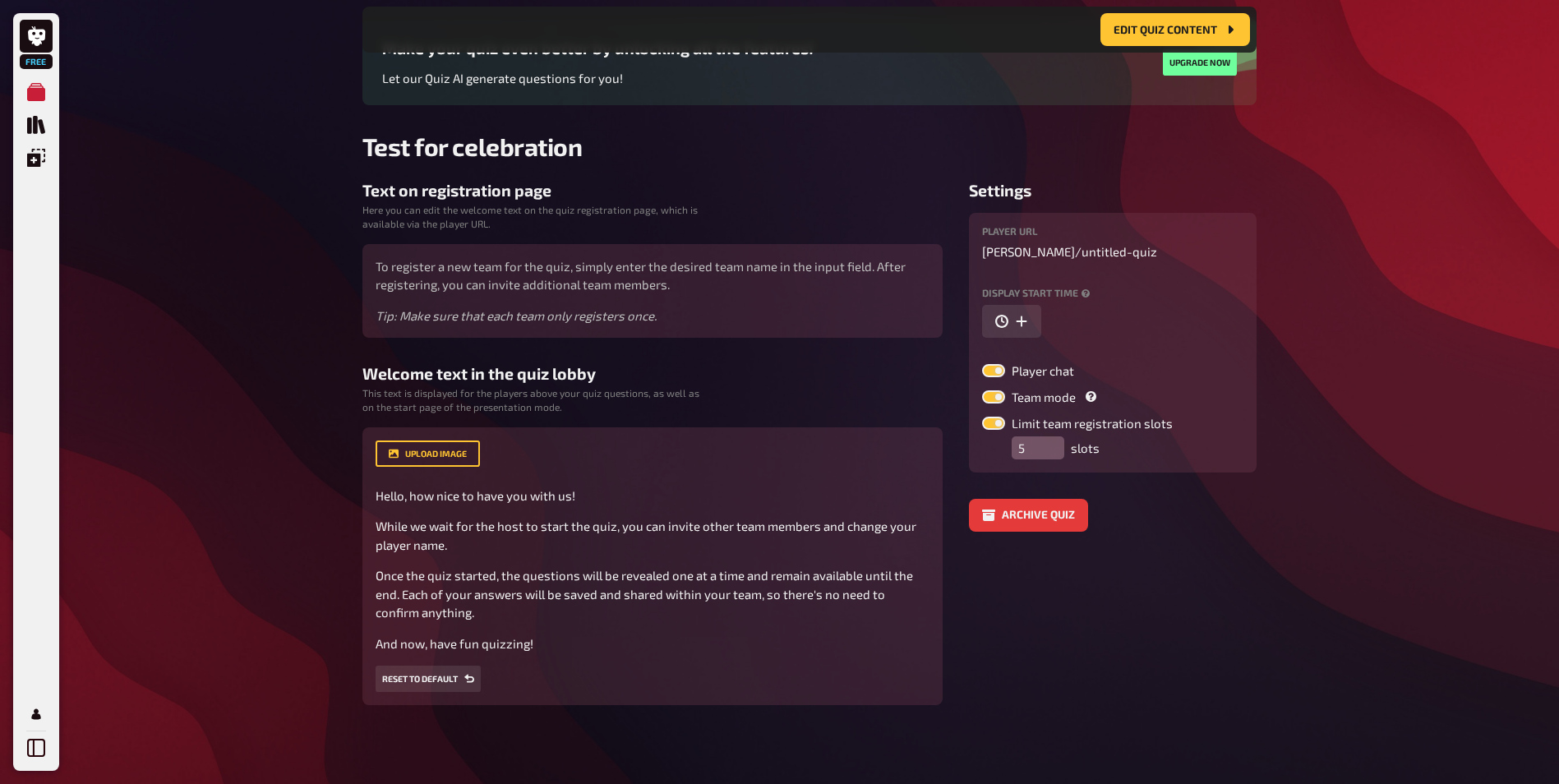
click at [995, 371] on label at bounding box center [994, 370] width 23 height 13
click at [982, 364] on input "Player chat" at bounding box center [981, 363] width 1 height 1
checkbox input "false"
click at [516, 708] on div "Home My Quizzes Test for celebration Setup Edit Content Quiz Lobby Hosting unde…" at bounding box center [810, 315] width 921 height 937
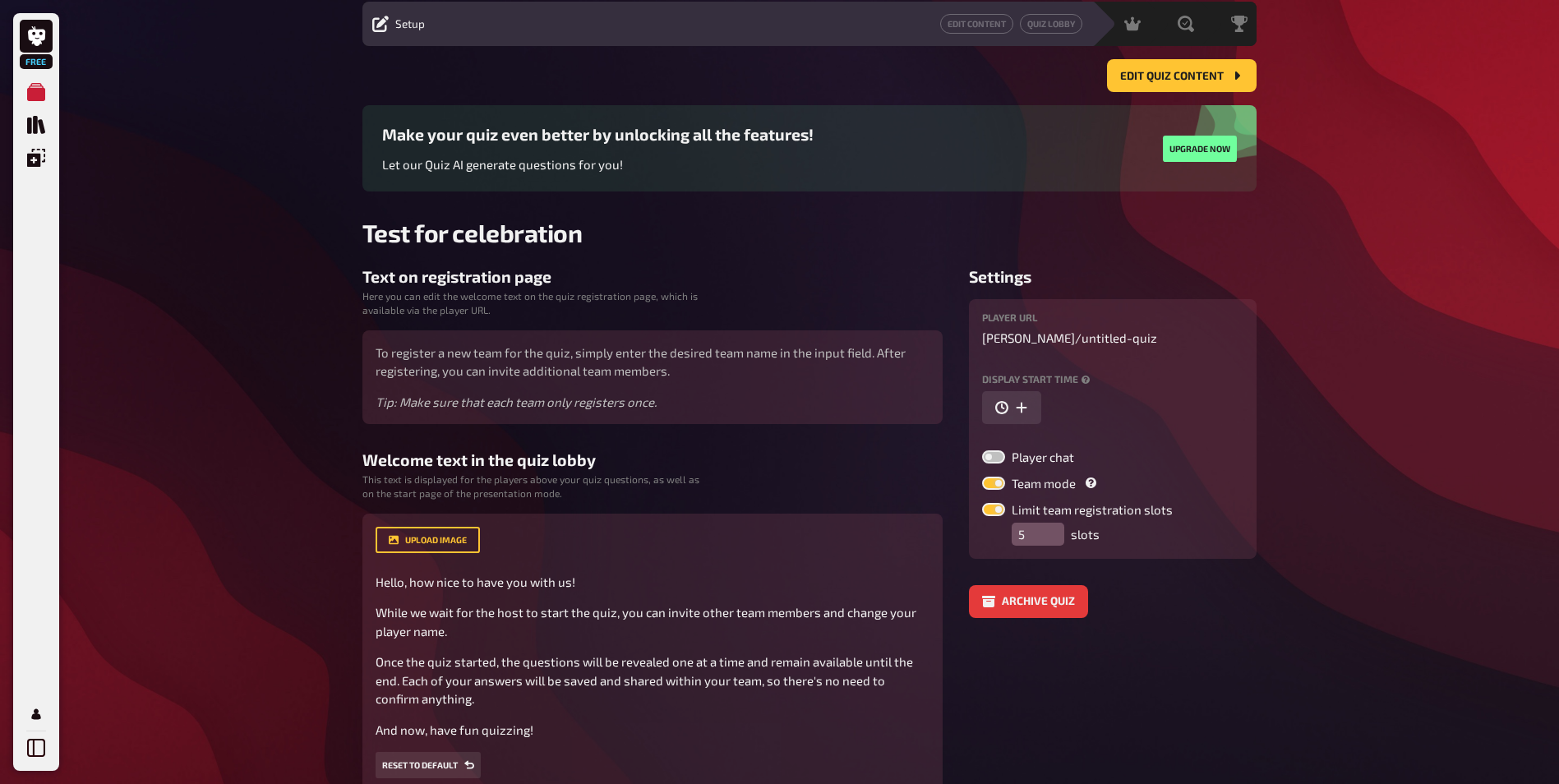
scroll to position [0, 0]
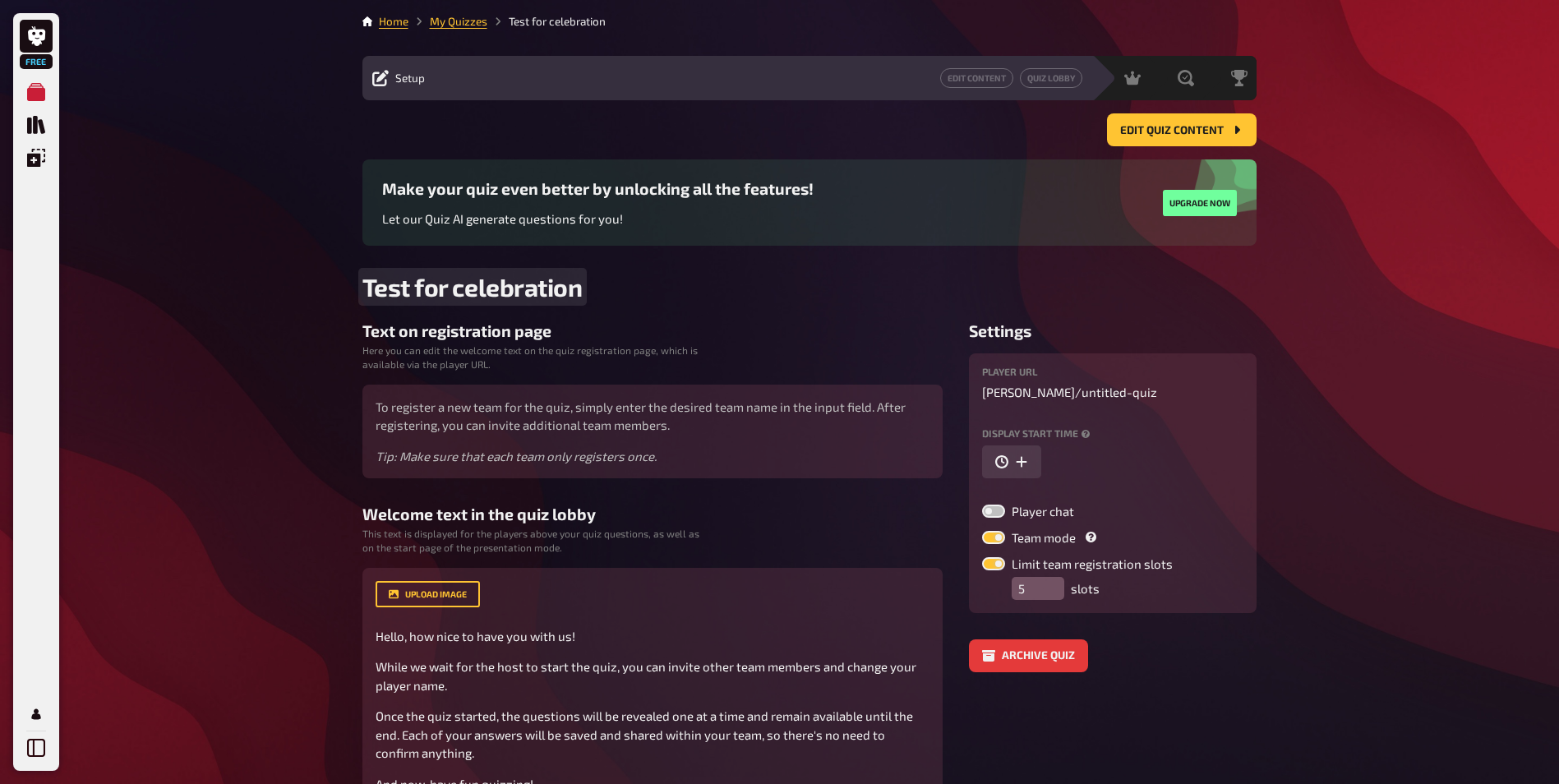
click at [712, 292] on h2 "Test for celebration" at bounding box center [810, 286] width 894 height 30
click at [711, 514] on h3 "Welcome text in the quiz lobby" at bounding box center [653, 513] width 581 height 19
click at [486, 193] on h3 "Make your quiz even better by unlocking all the features!" at bounding box center [598, 188] width 432 height 19
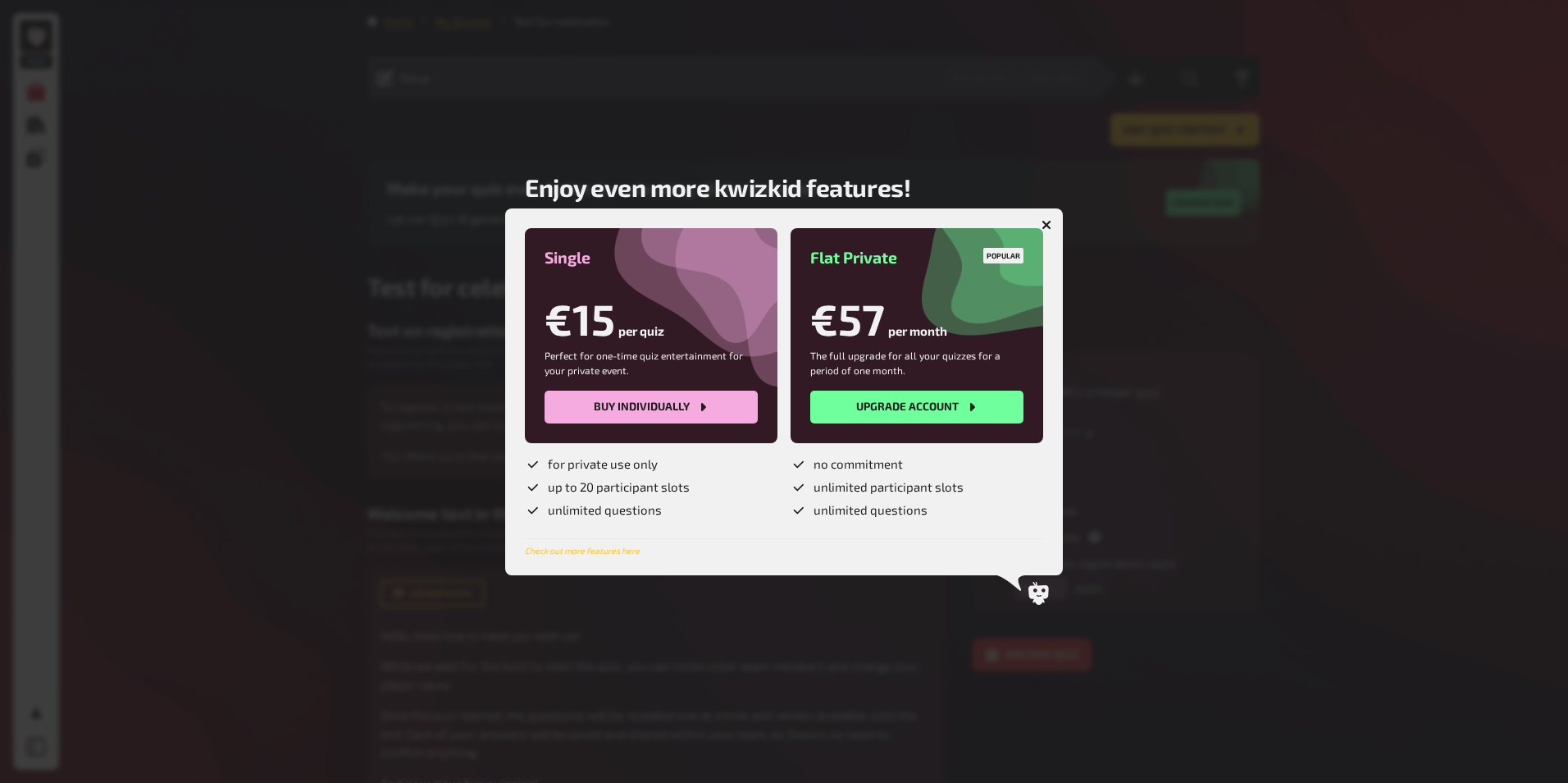
click at [1047, 219] on button "button" at bounding box center [1046, 224] width 26 height 26
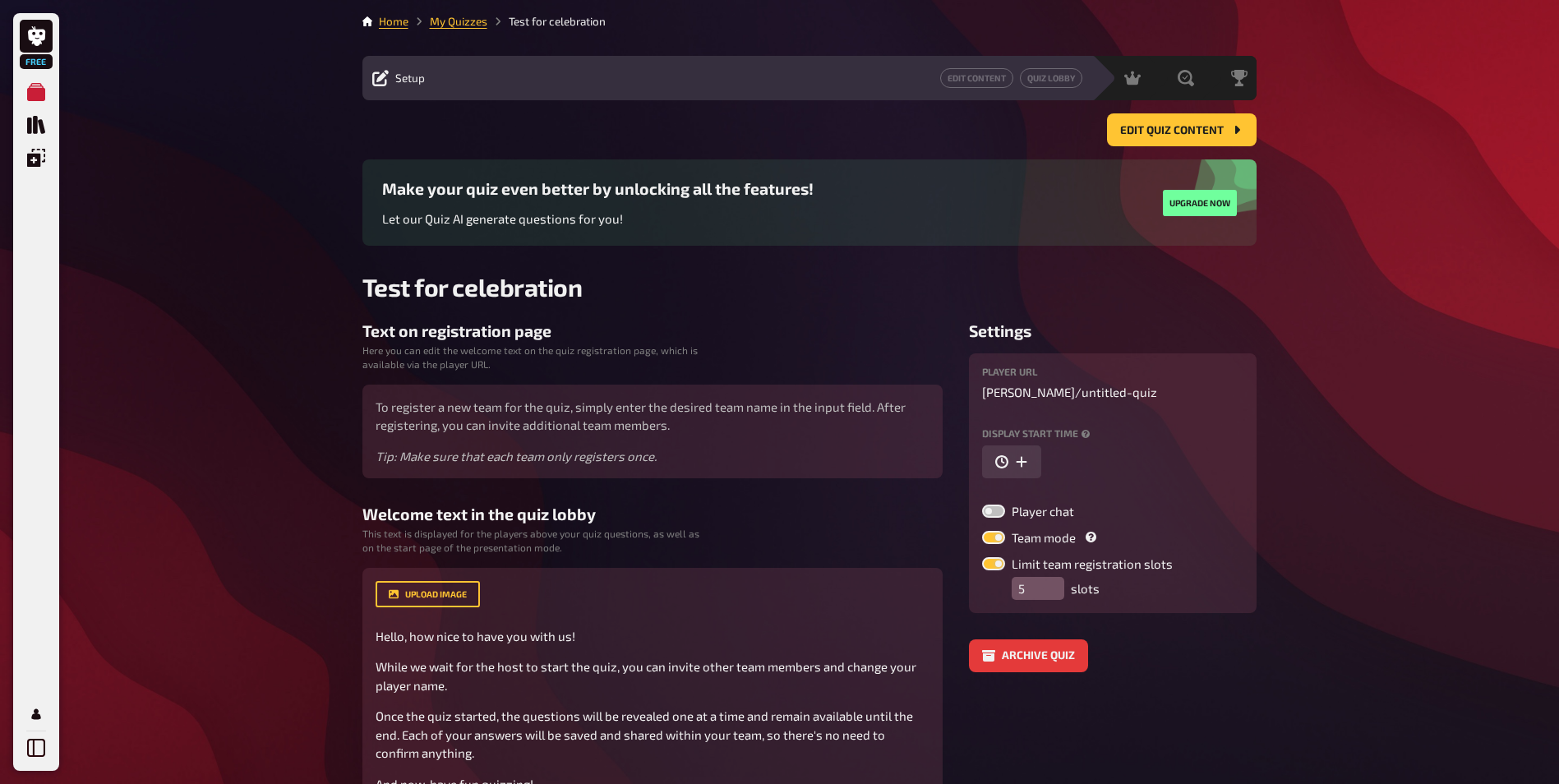
click at [560, 25] on li "Test for celebration" at bounding box center [547, 22] width 118 height 16
click at [389, 74] on div "Setup" at bounding box center [399, 78] width 53 height 16
click at [404, 78] on span "Setup" at bounding box center [409, 78] width 30 height 13
click at [1056, 74] on icon at bounding box center [1050, 78] width 16 height 16
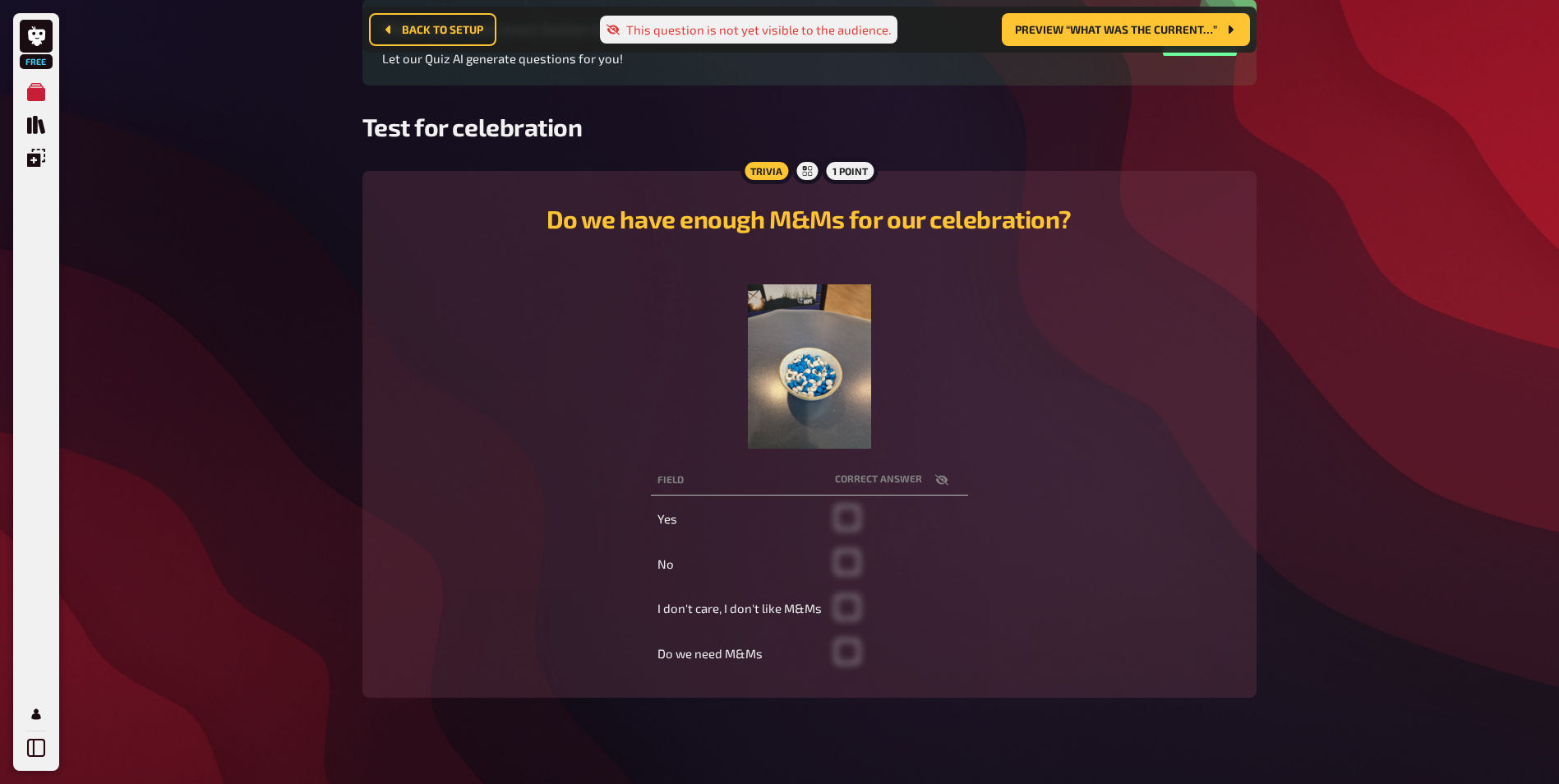
scroll to position [178, 0]
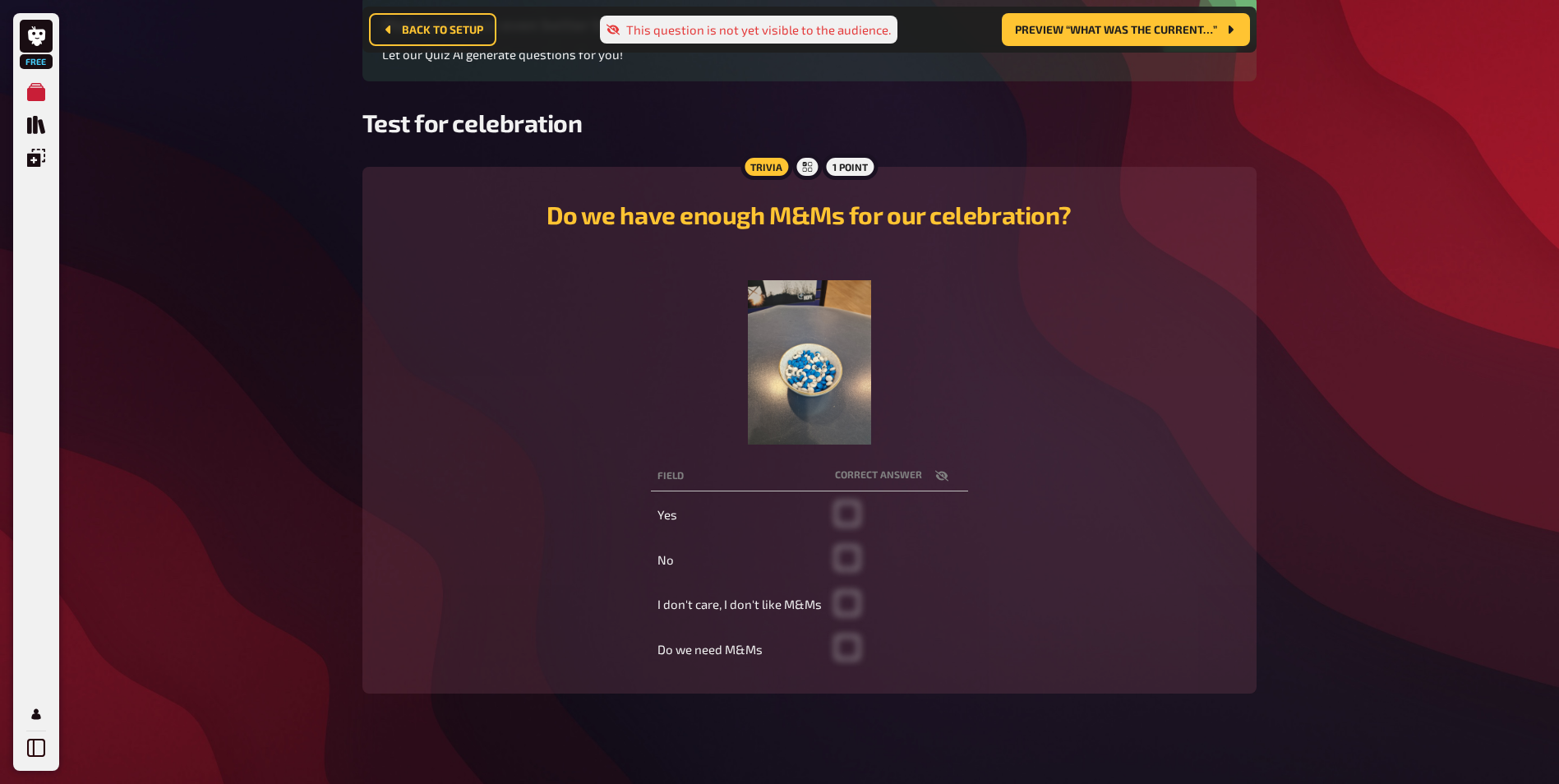
click at [845, 515] on span at bounding box center [846, 520] width 24 height 14
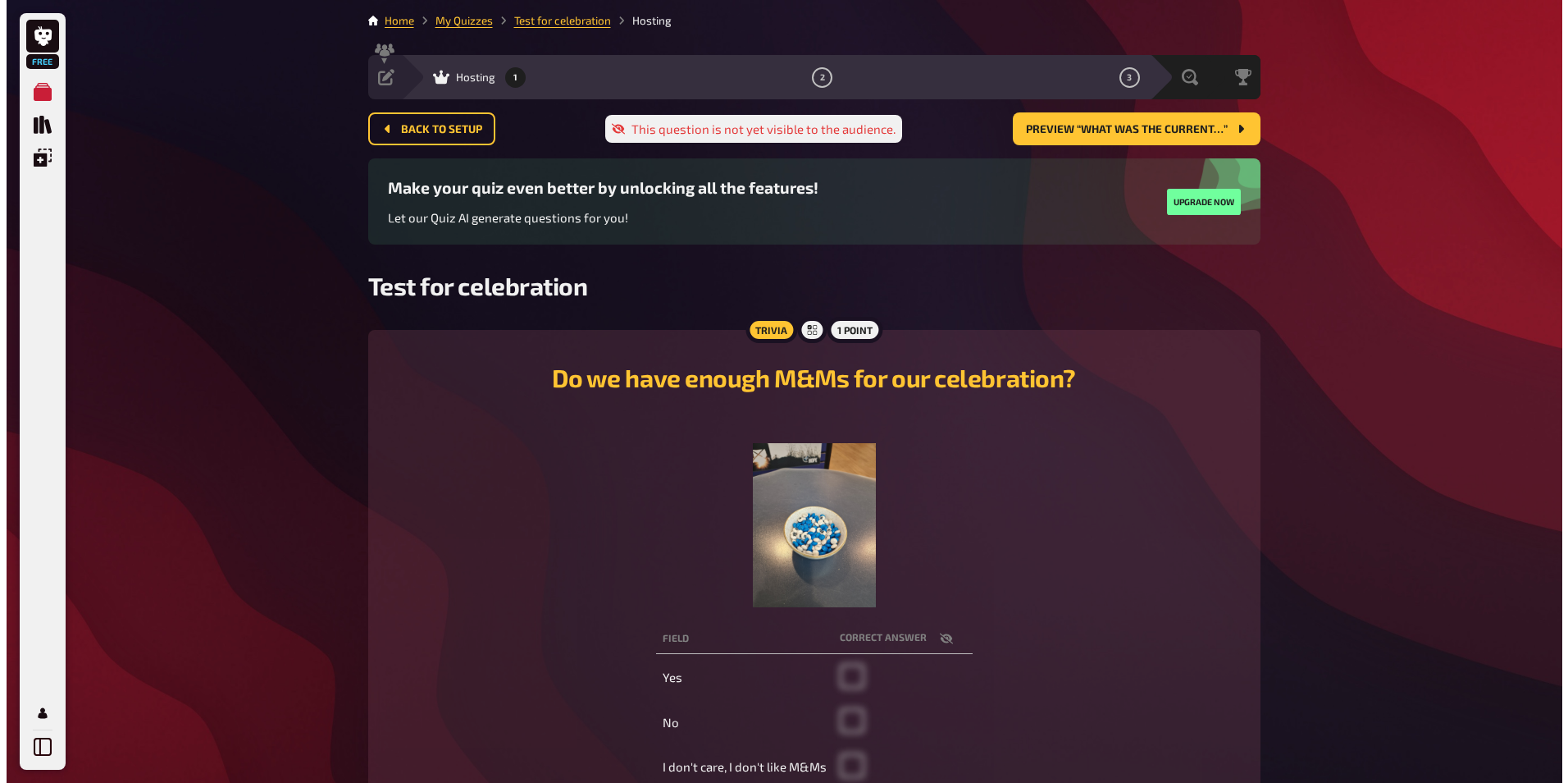
scroll to position [0, 0]
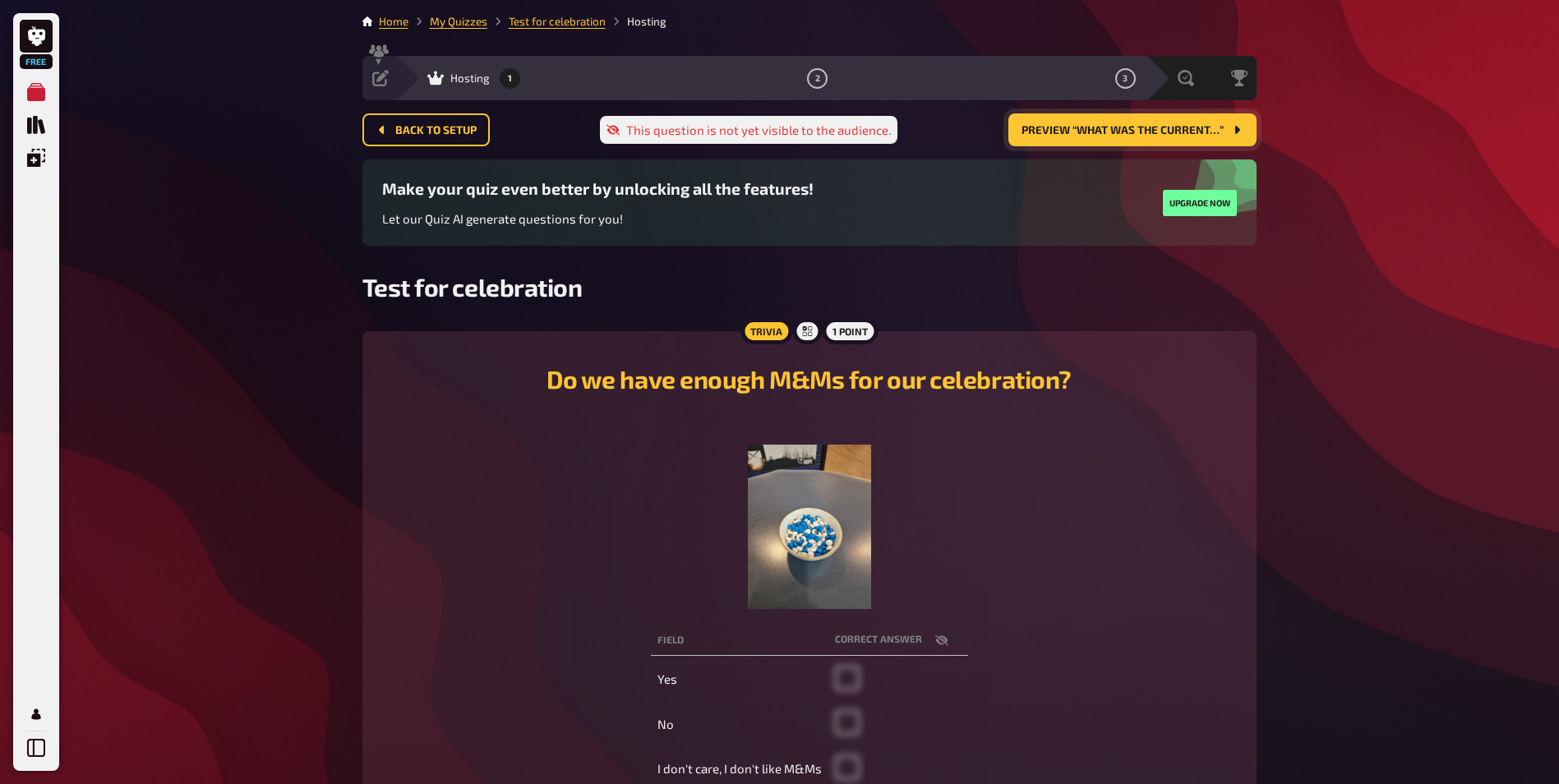
click at [1090, 128] on span "Preview “What was the current…”" at bounding box center [1122, 130] width 202 height 12
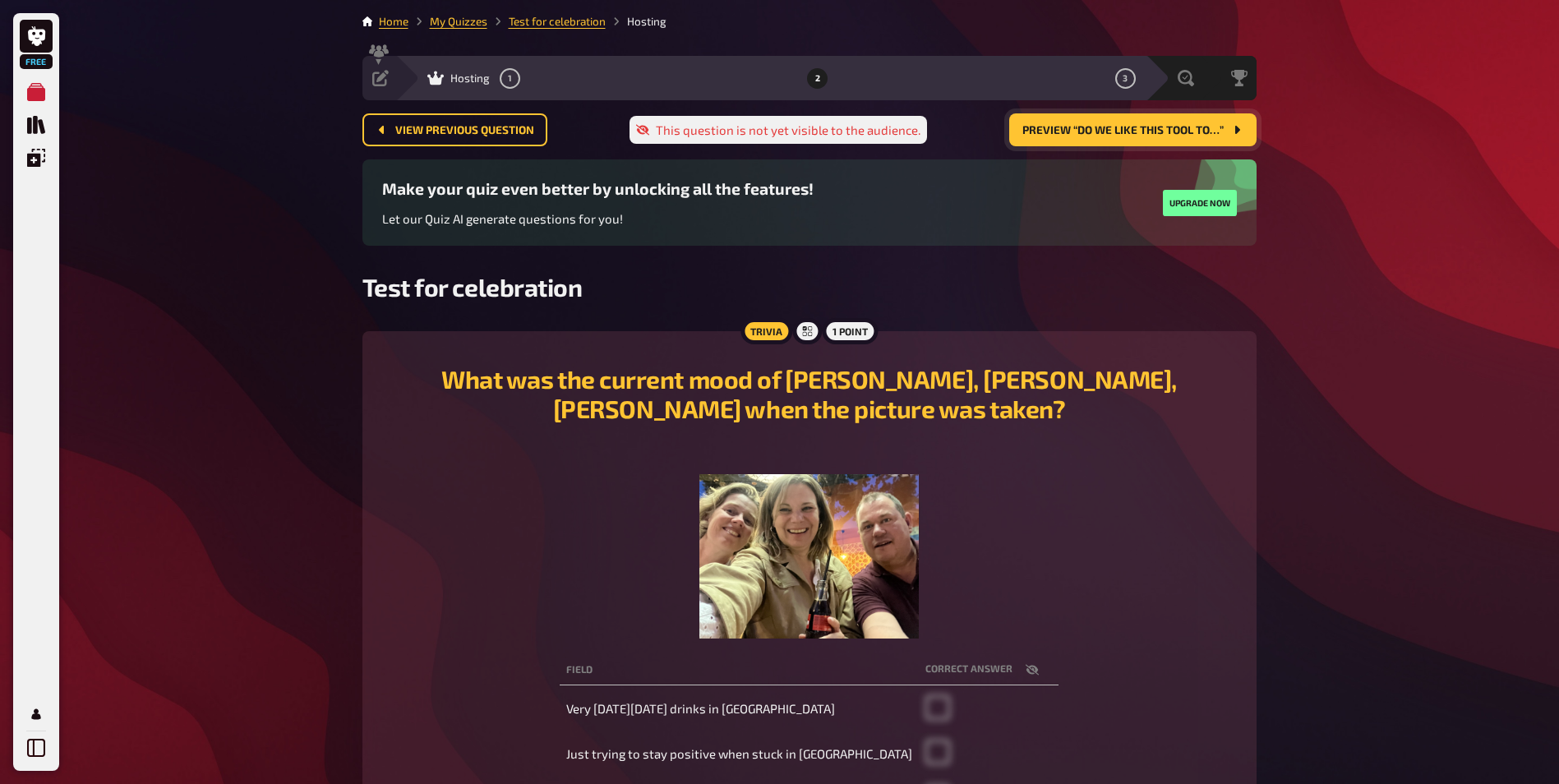
click at [1090, 128] on span "Preview “Do we like this tool to…”" at bounding box center [1123, 130] width 201 height 12
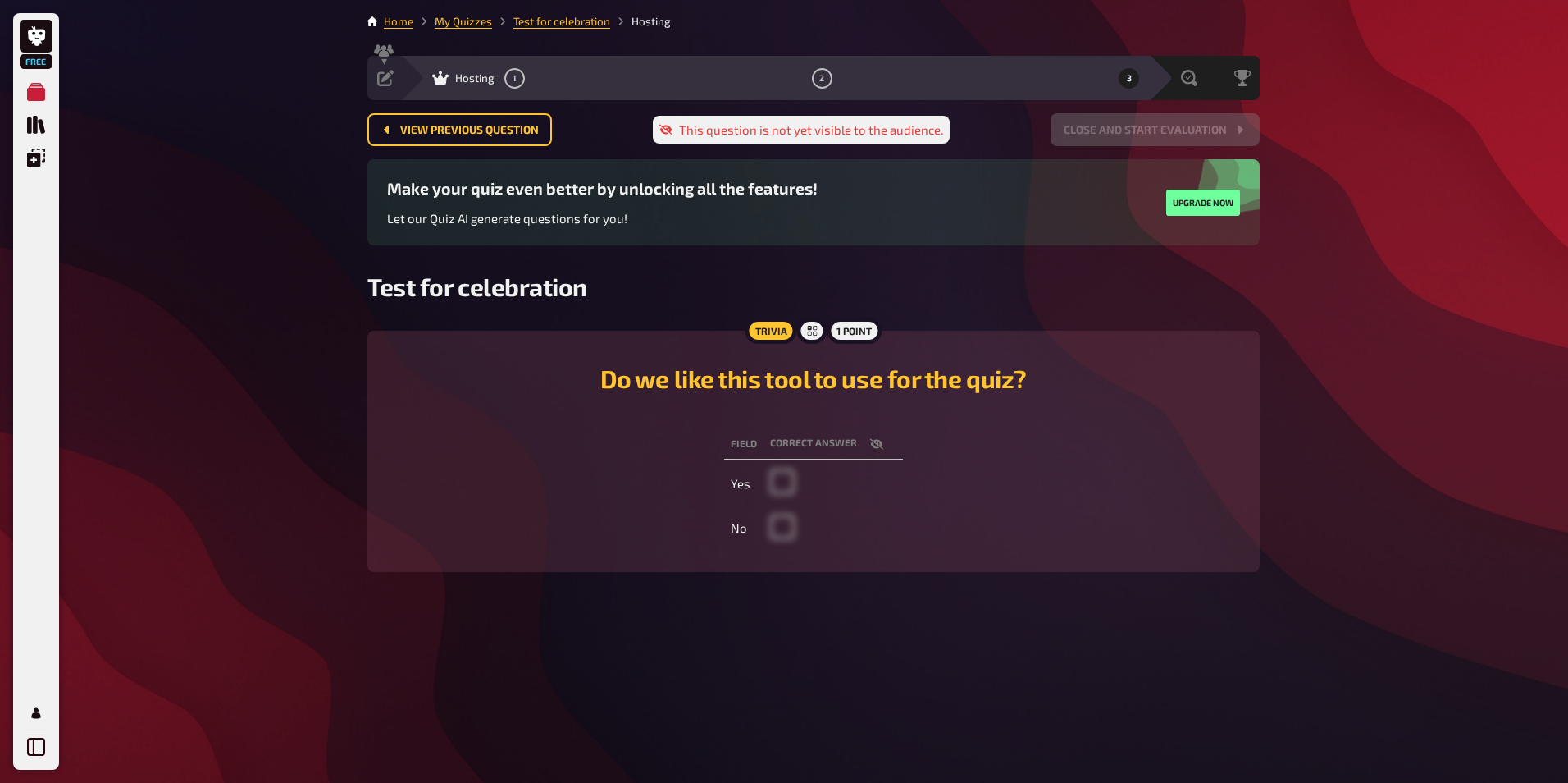
click at [493, 73] on span "Hosting" at bounding box center [475, 78] width 39 height 13
click at [467, 75] on span "Hosting" at bounding box center [475, 78] width 39 height 13
click at [511, 70] on button "1" at bounding box center [514, 77] width 26 height 26
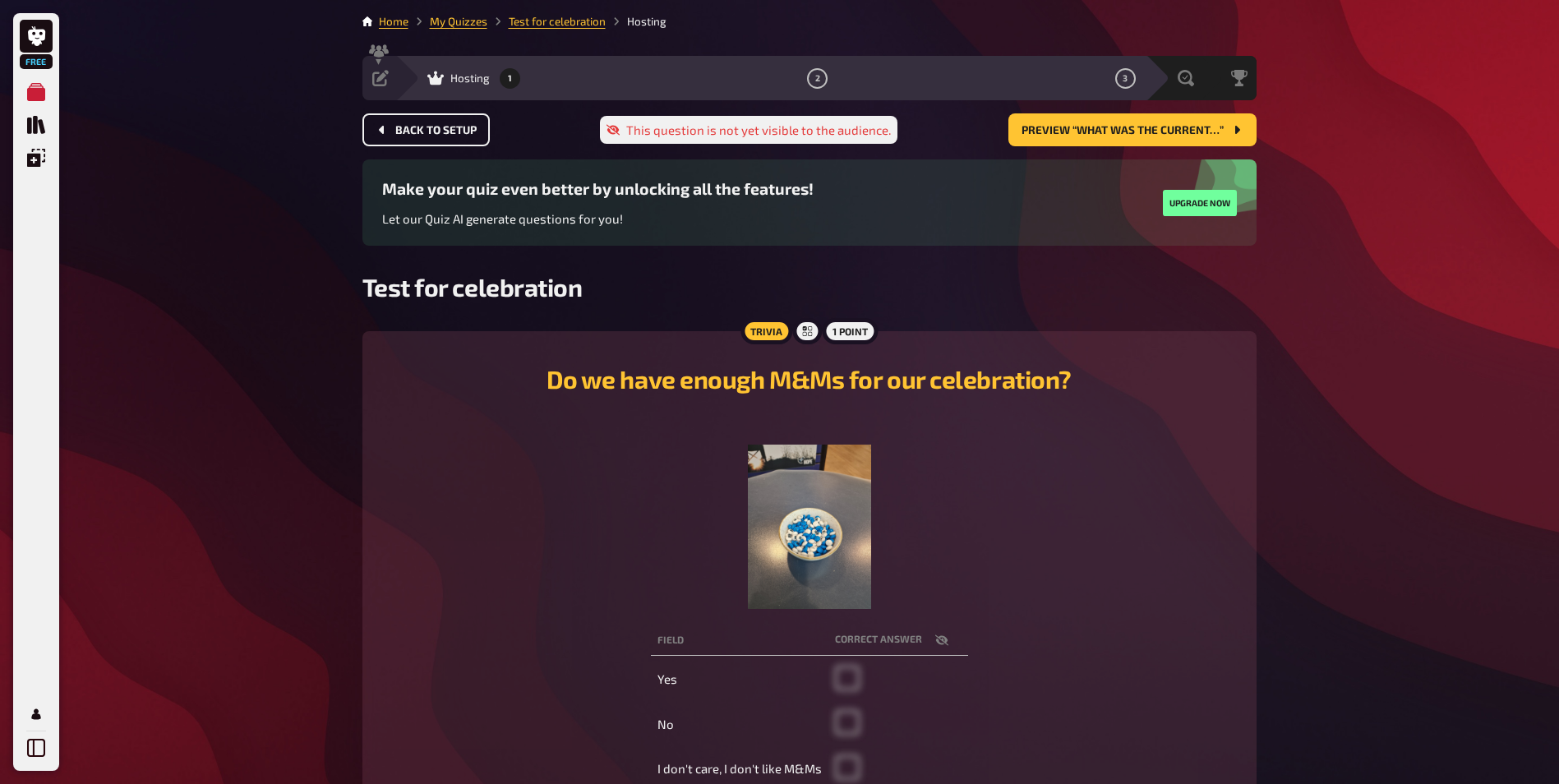
click at [415, 126] on span "Back to setup" at bounding box center [435, 130] width 82 height 12
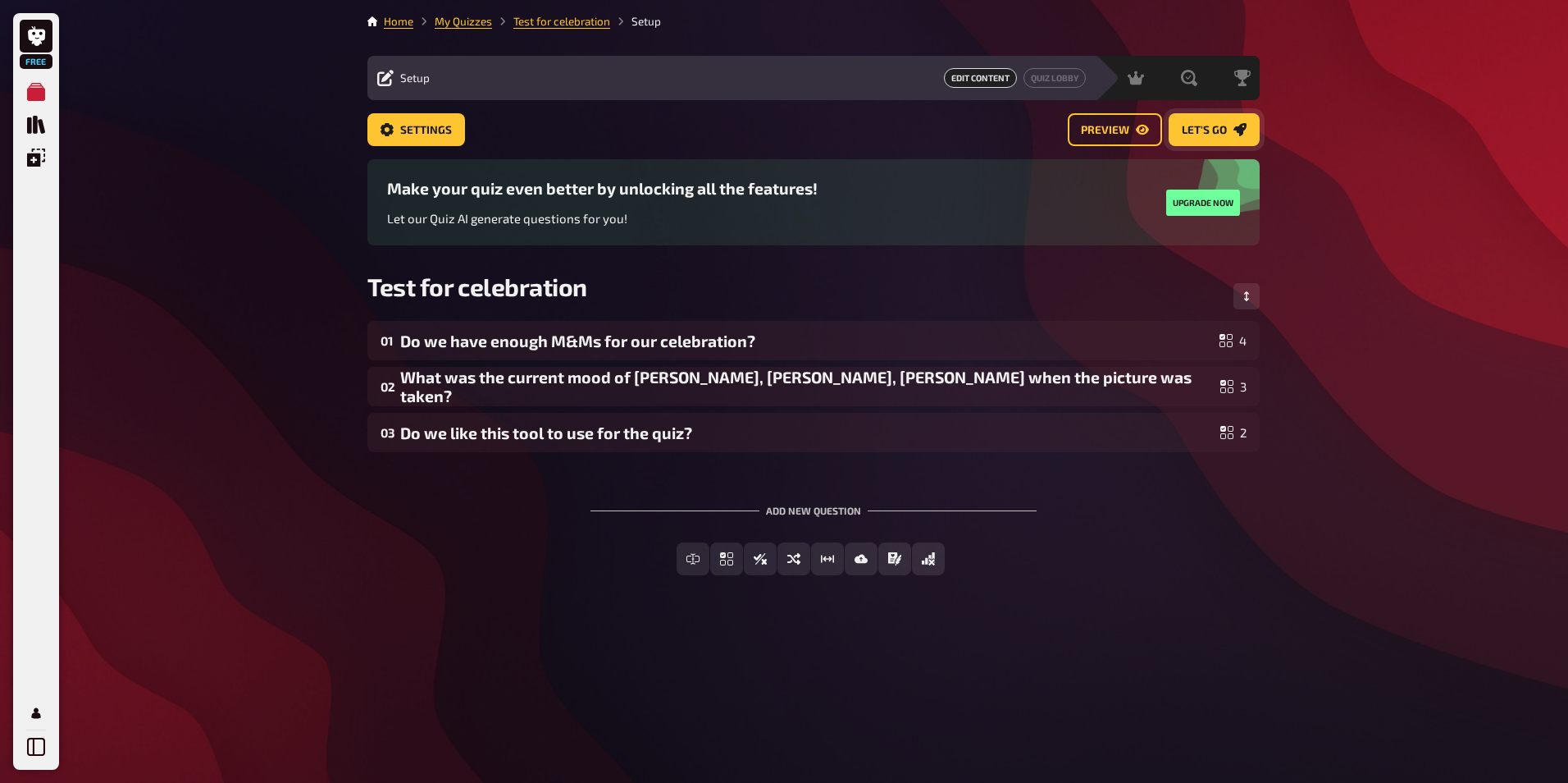
click at [1203, 136] on link "Let's go" at bounding box center [1214, 129] width 91 height 33
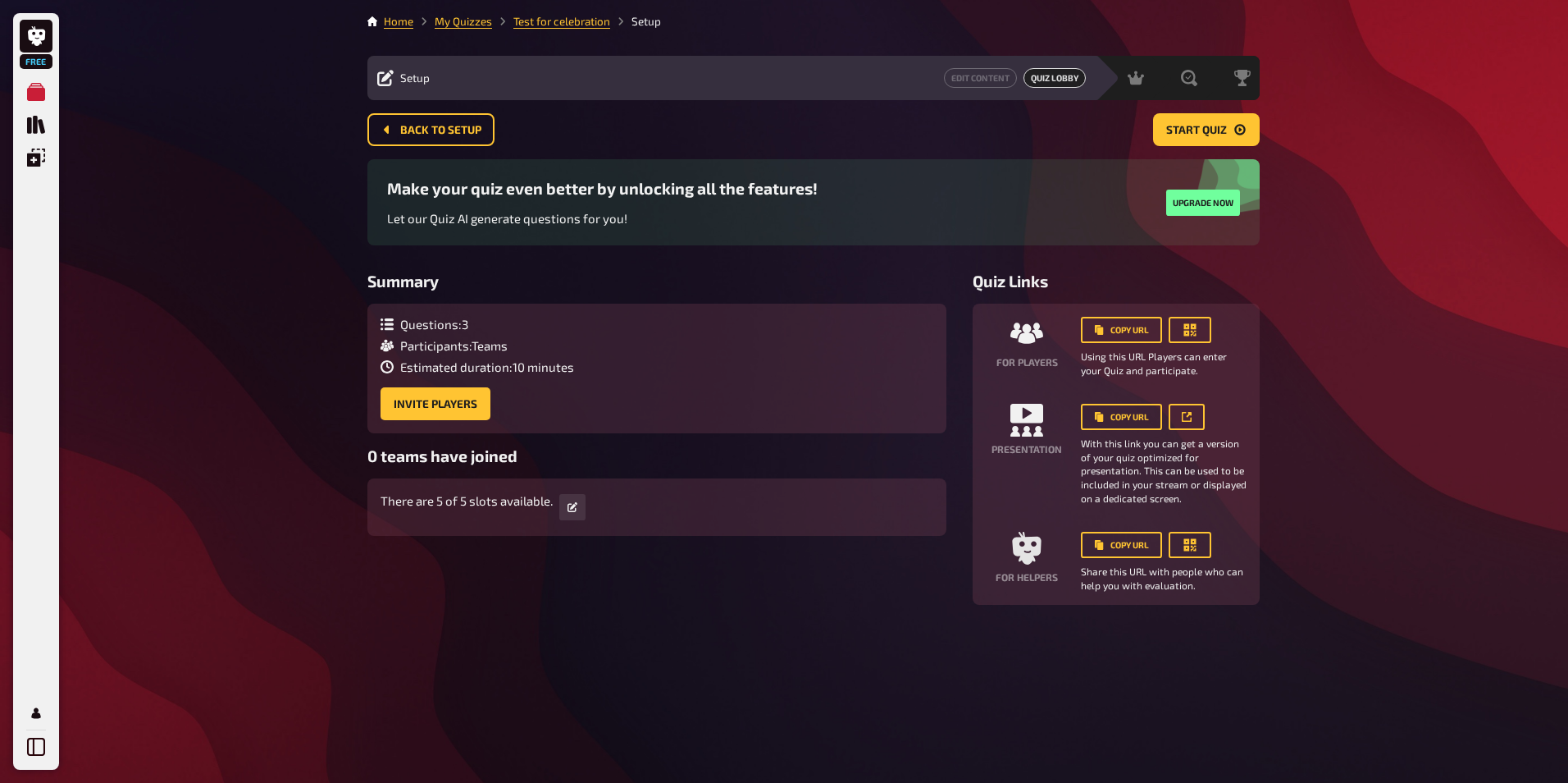
click at [950, 165] on div "Make your quiz even better by unlocking all the features! Let our Quiz AI gener…" at bounding box center [813, 202] width 892 height 86
